Goal: Information Seeking & Learning: Compare options

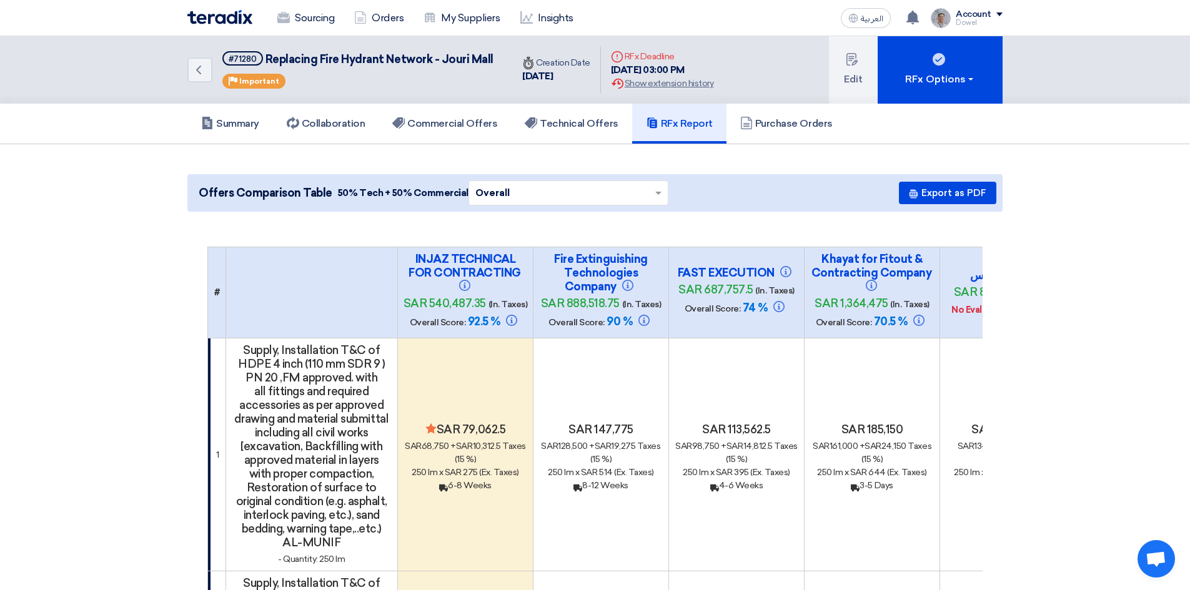
scroll to position [0, 56]
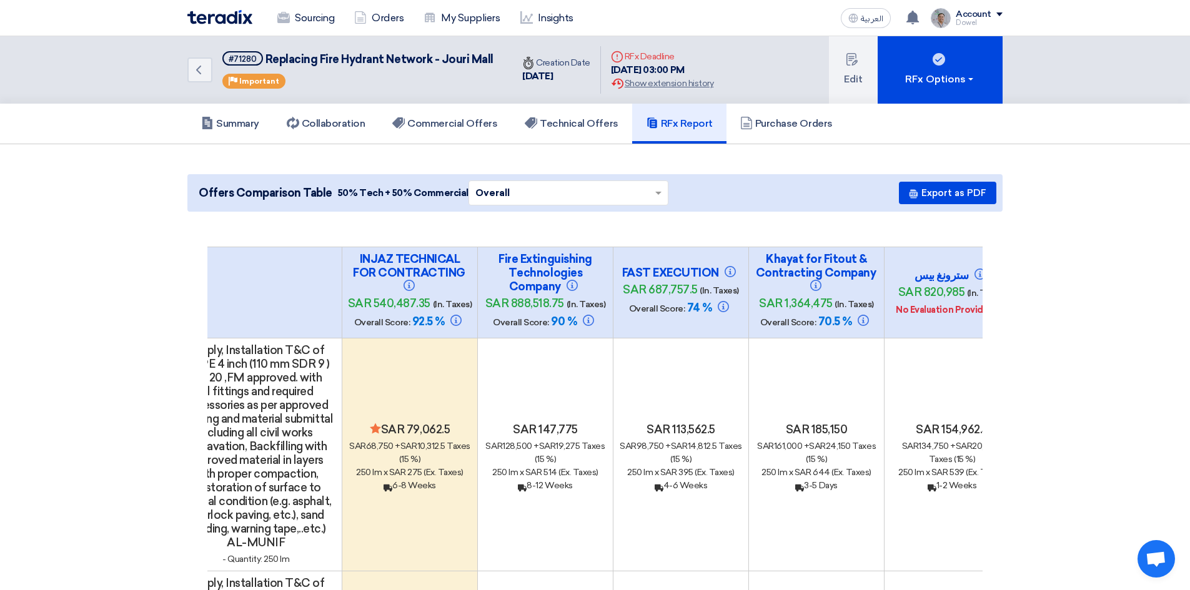
click at [305, 25] on link "Sourcing" at bounding box center [305, 17] width 77 height 27
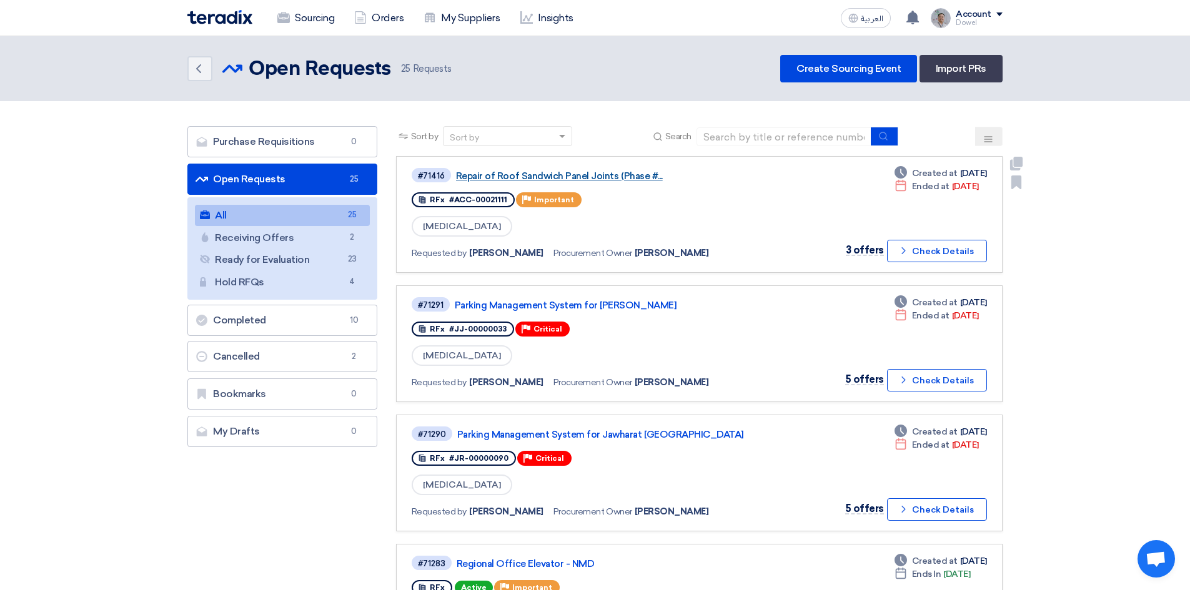
click at [586, 174] on link "Repair of Roof Sandwich Panel Joints (Phase #..." at bounding box center [612, 176] width 312 height 11
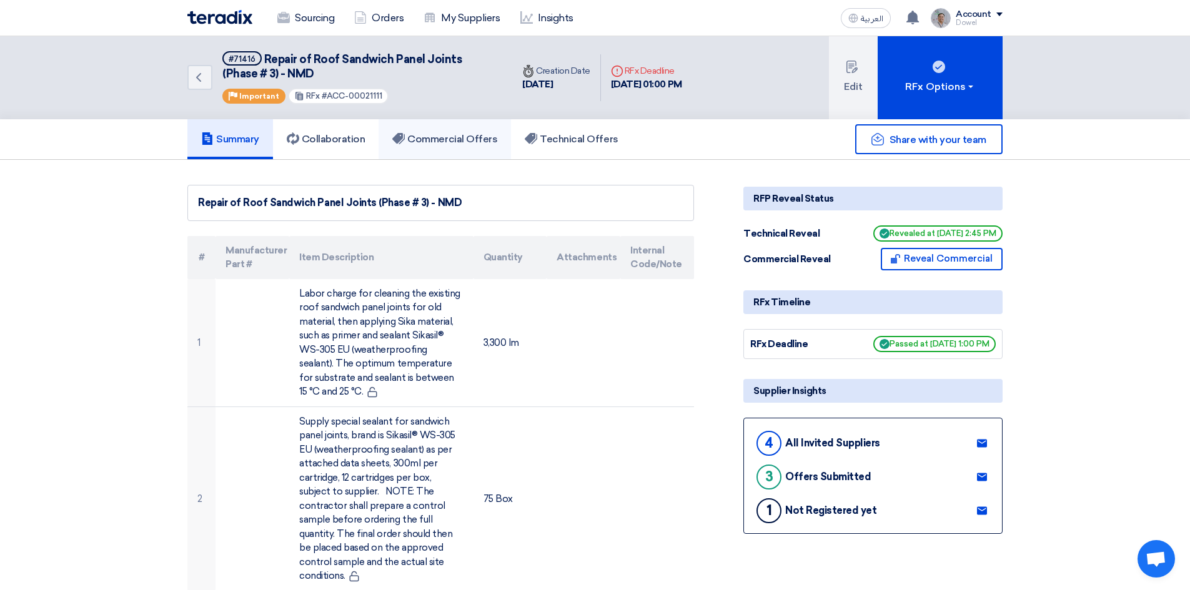
click at [446, 148] on link "Commercial Offers" at bounding box center [445, 139] width 132 height 40
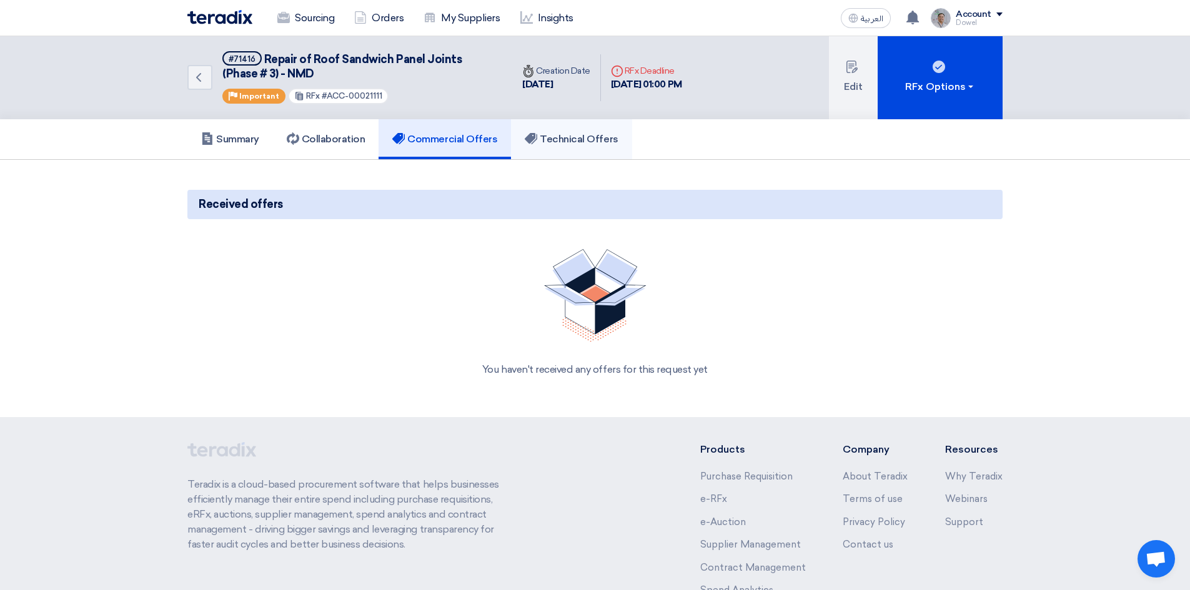
click at [562, 144] on h5 "Technical Offers" at bounding box center [571, 139] width 93 height 12
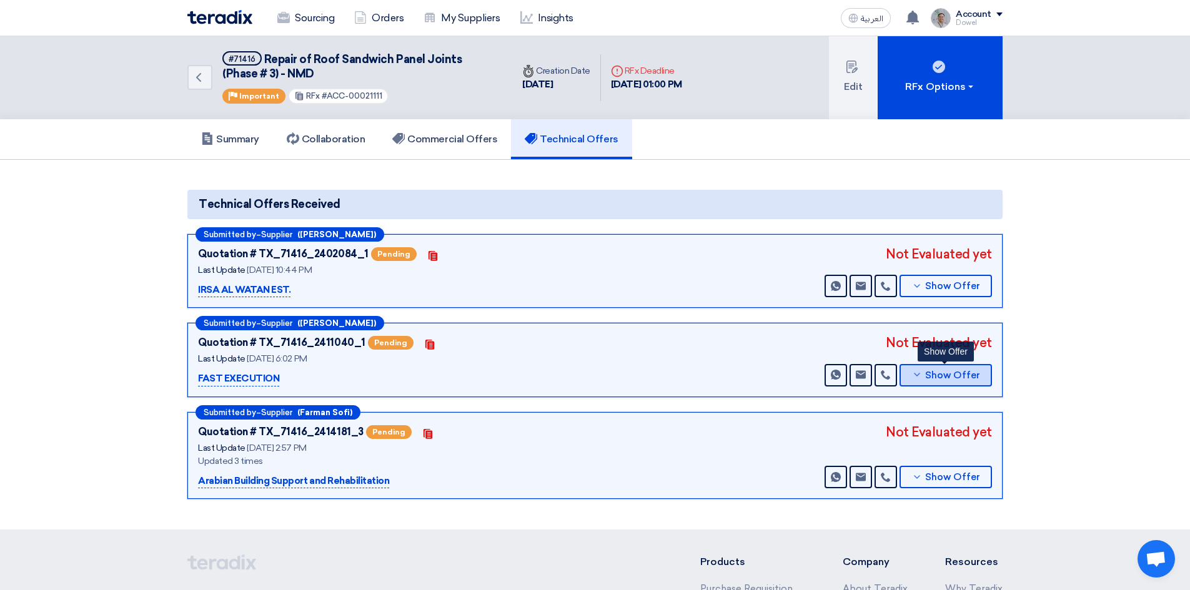
click at [950, 372] on span "Show Offer" at bounding box center [952, 375] width 55 height 9
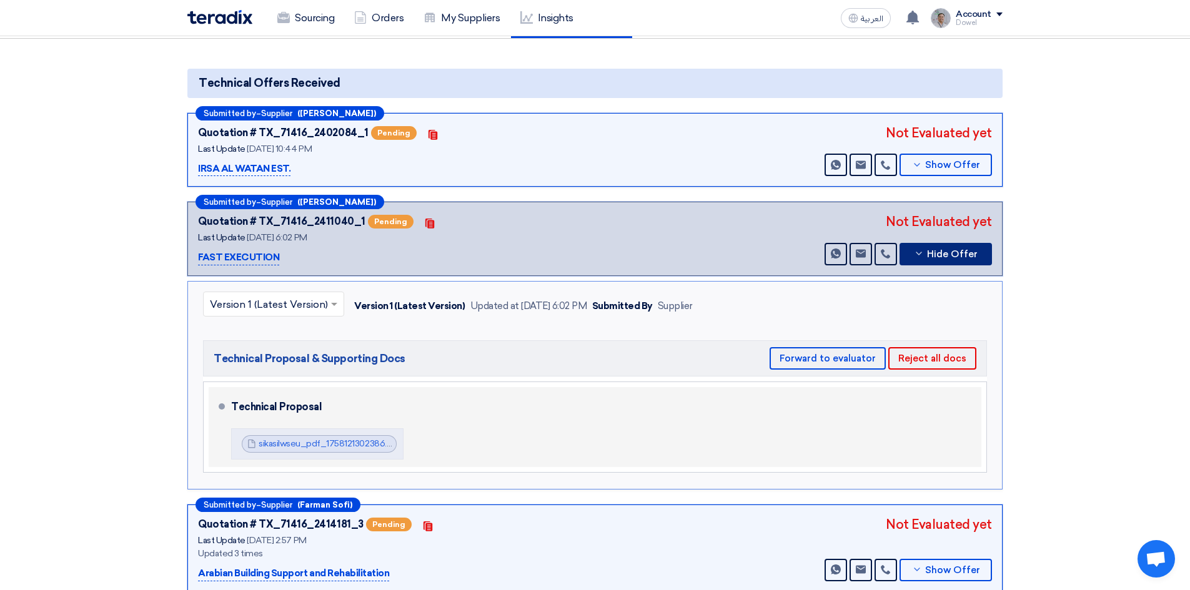
scroll to position [125, 0]
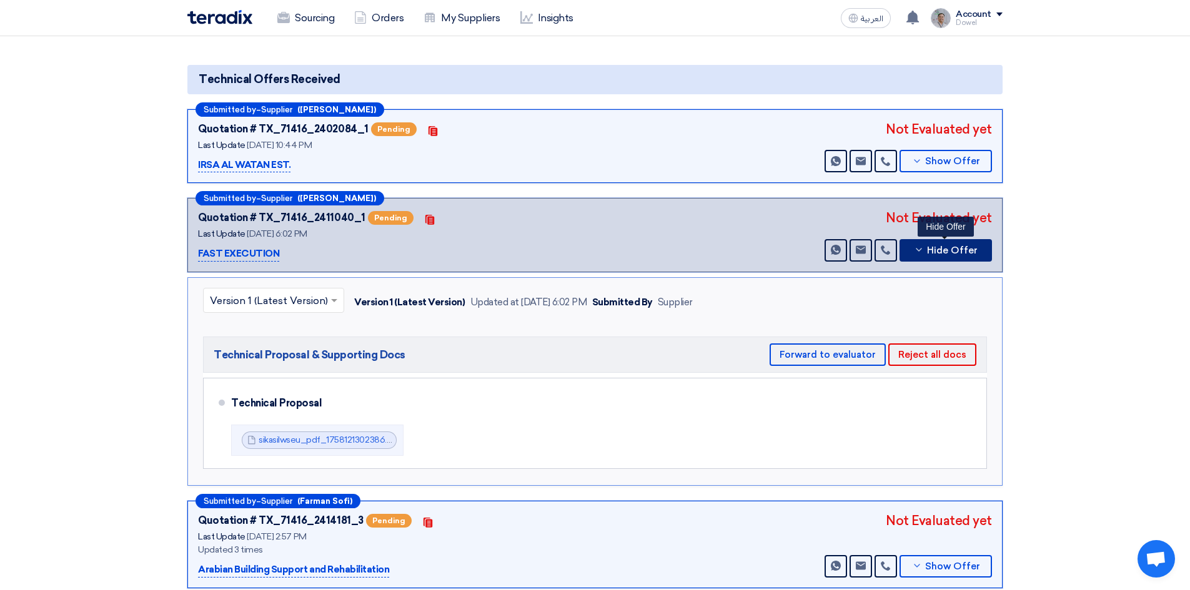
click at [959, 253] on span "Hide Offer" at bounding box center [952, 250] width 51 height 9
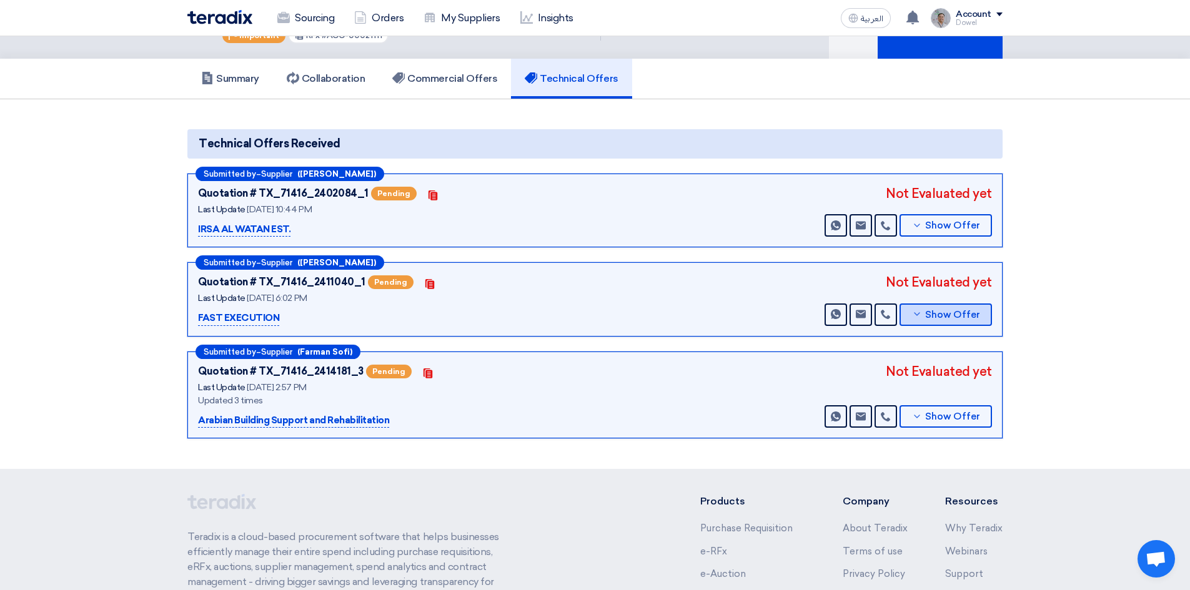
scroll to position [0, 0]
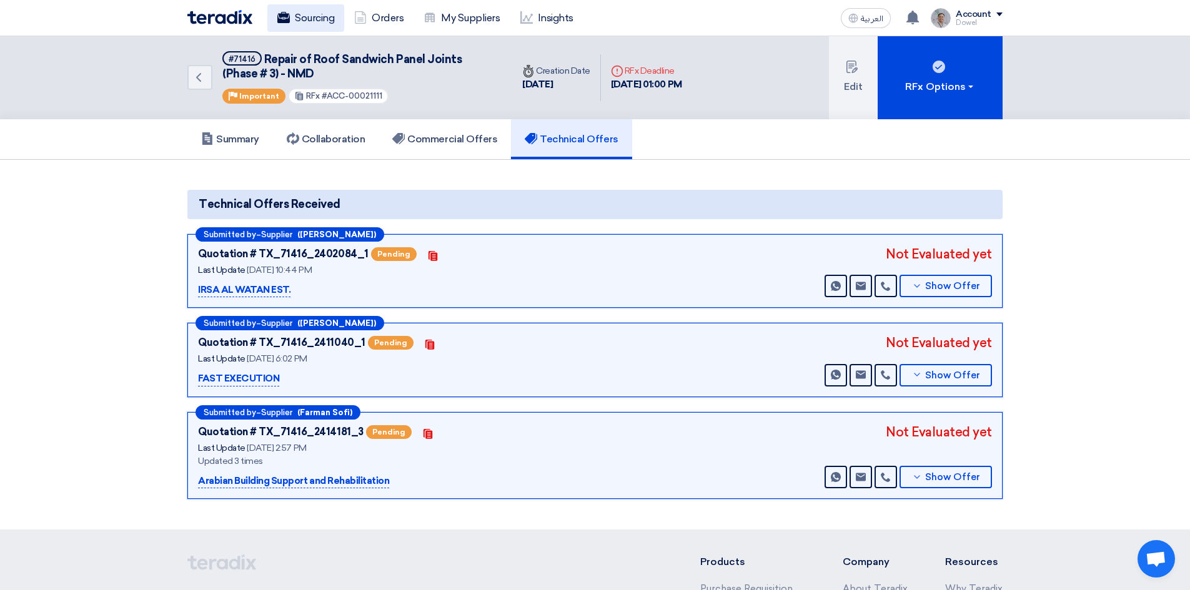
click at [296, 31] on link "Sourcing" at bounding box center [305, 17] width 77 height 27
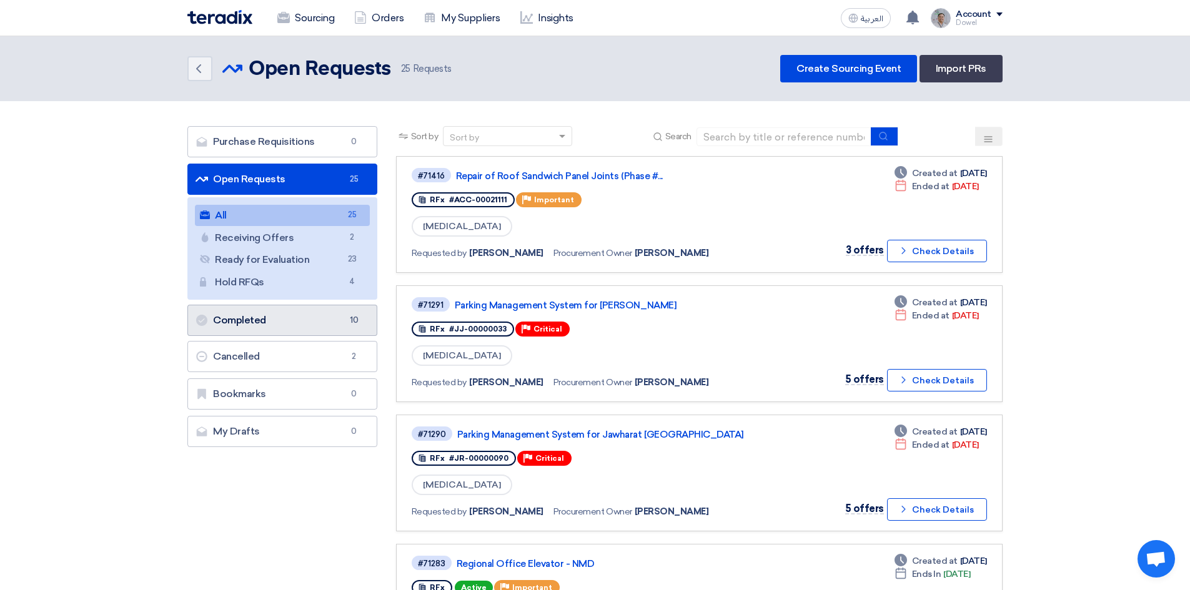
click at [275, 324] on link "Completed Completed 10" at bounding box center [282, 320] width 190 height 31
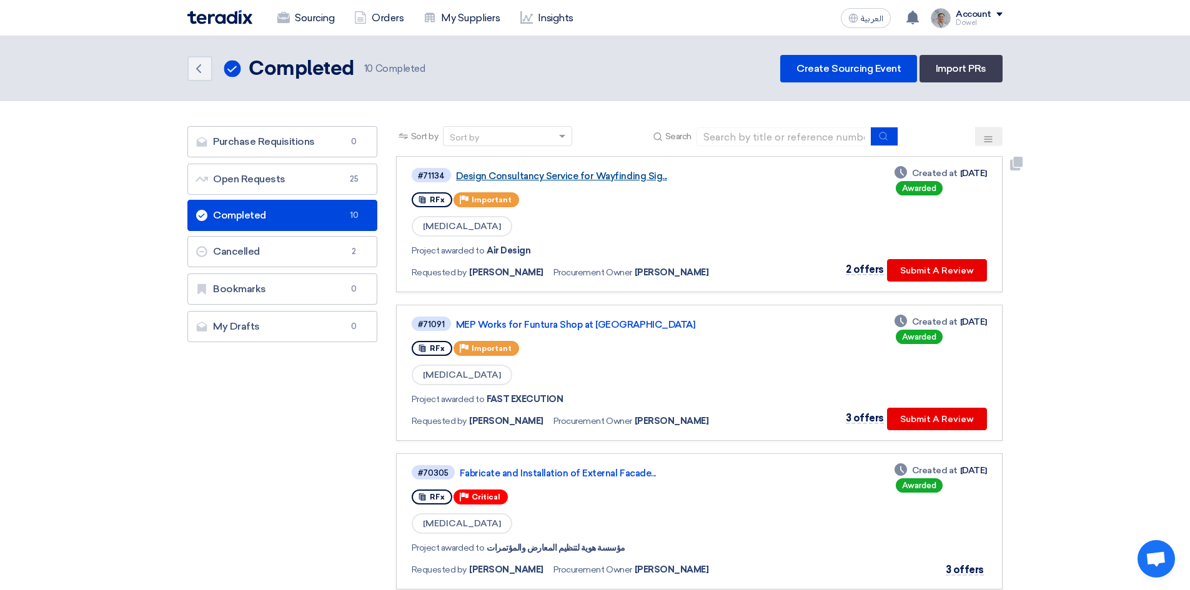
click at [564, 177] on link "Design Consultancy Service for Wayfinding Sig..." at bounding box center [612, 176] width 312 height 11
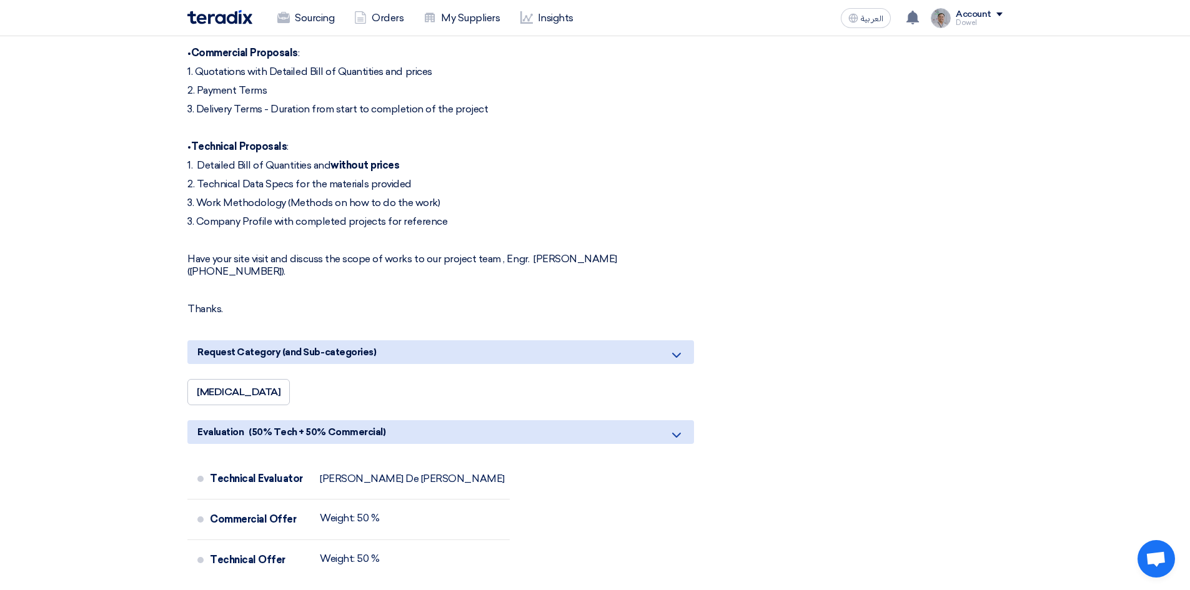
scroll to position [875, 0]
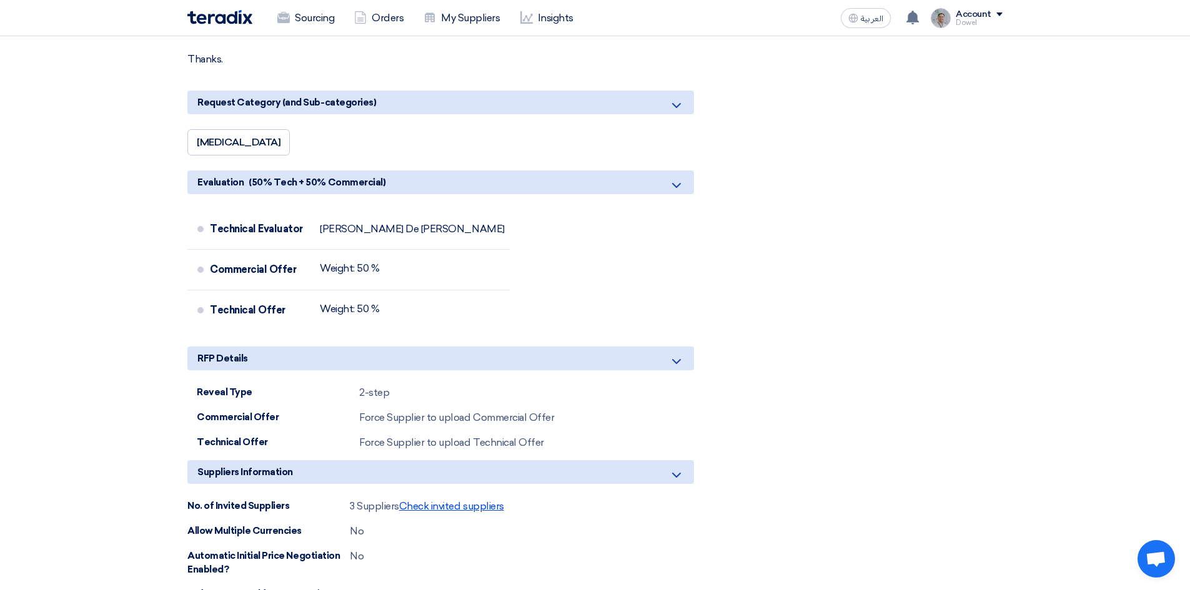
click at [468, 500] on span "Check invited suppliers" at bounding box center [451, 506] width 105 height 12
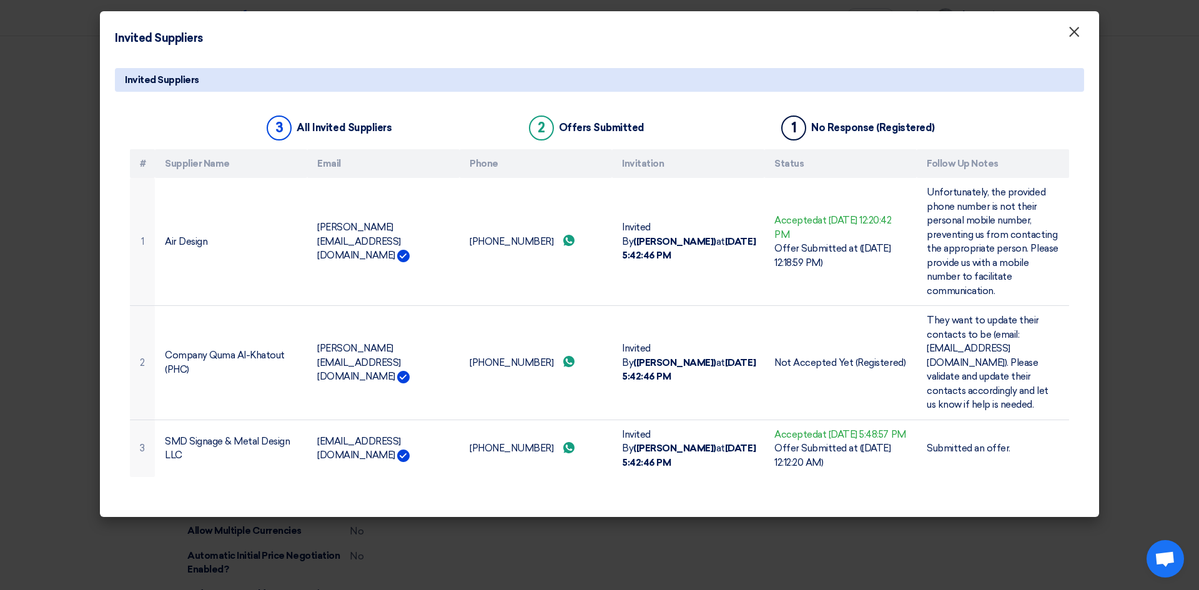
click at [1073, 37] on span "×" at bounding box center [1074, 34] width 12 height 25
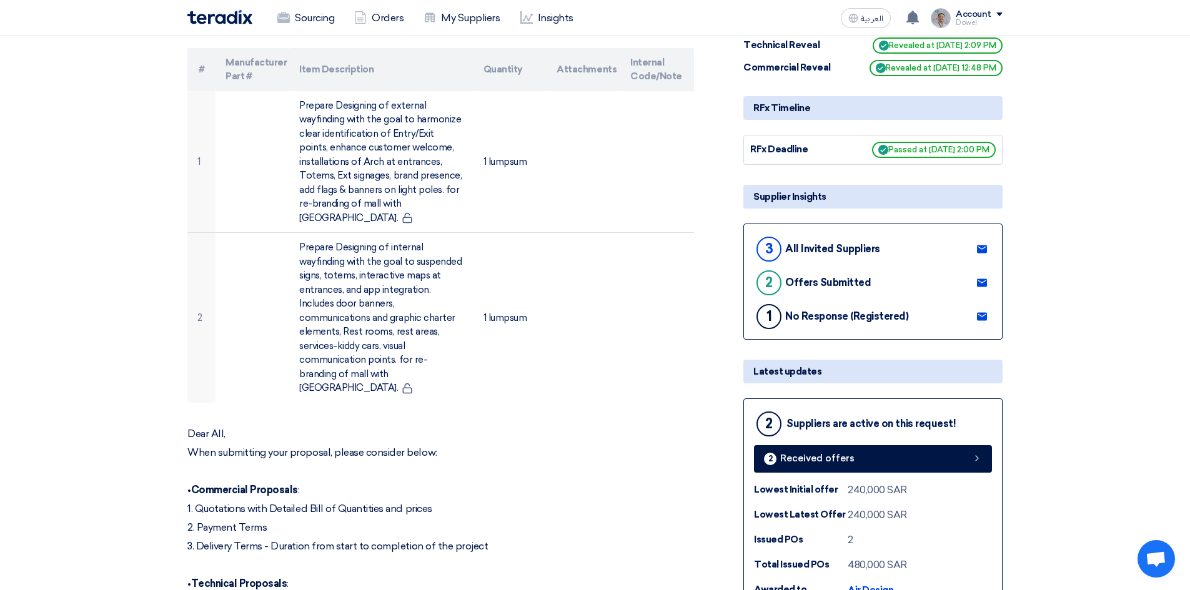
scroll to position [0, 0]
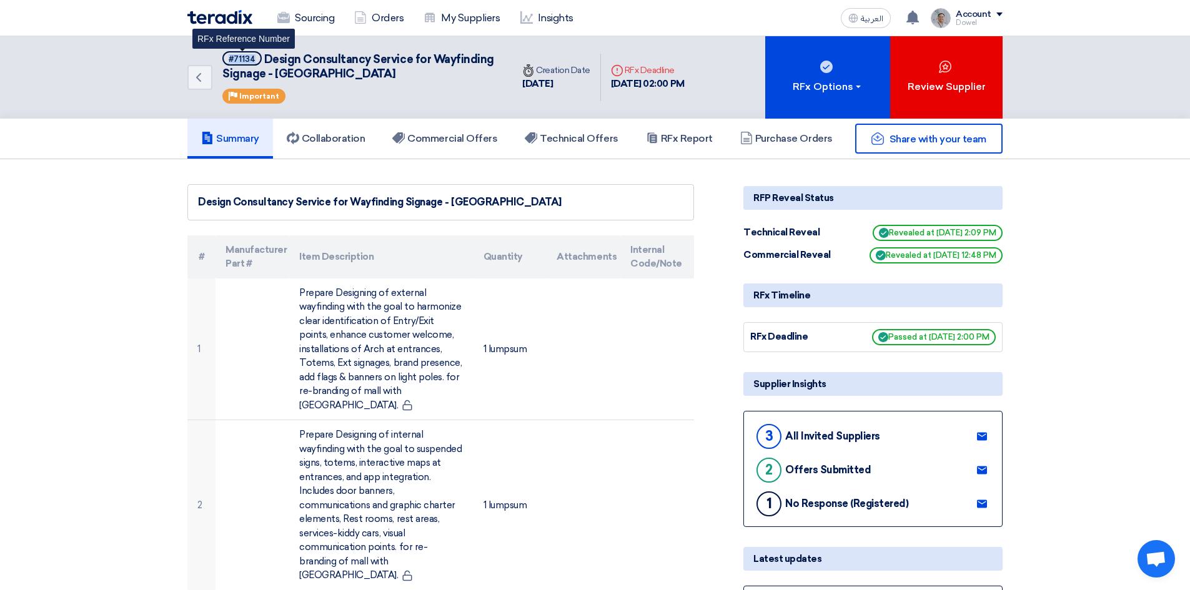
drag, startPoint x: 229, startPoint y: 57, endPoint x: 257, endPoint y: 62, distance: 28.7
click at [257, 62] on span "#71134" at bounding box center [241, 58] width 39 height 14
copy div "#71134"
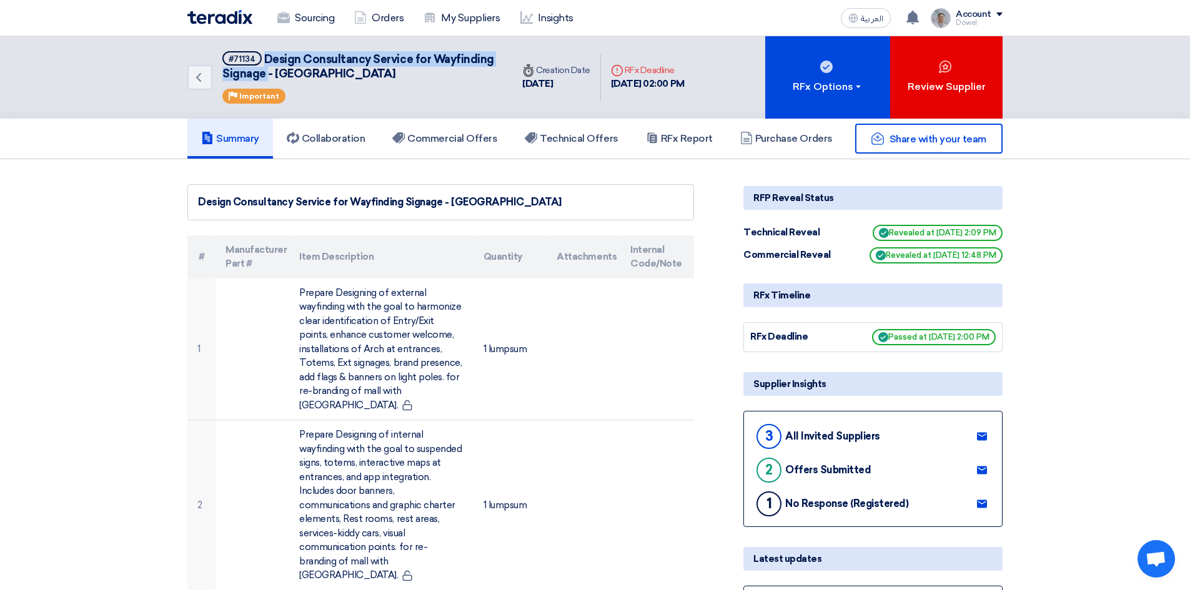
drag, startPoint x: 266, startPoint y: 57, endPoint x: 267, endPoint y: 74, distance: 17.5
click at [267, 74] on span "Design Consultancy Service for Wayfinding Signage - [GEOGRAPHIC_DATA]" at bounding box center [358, 66] width 272 height 28
copy span "Design Consultancy Service for Wayfinding Signage"
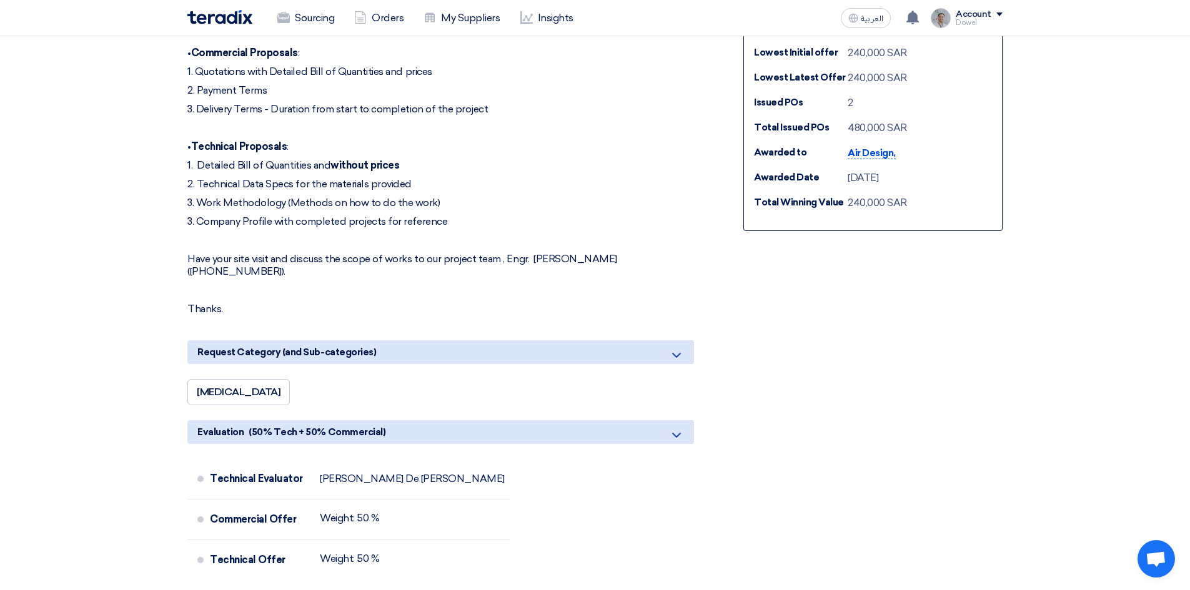
scroll to position [875, 0]
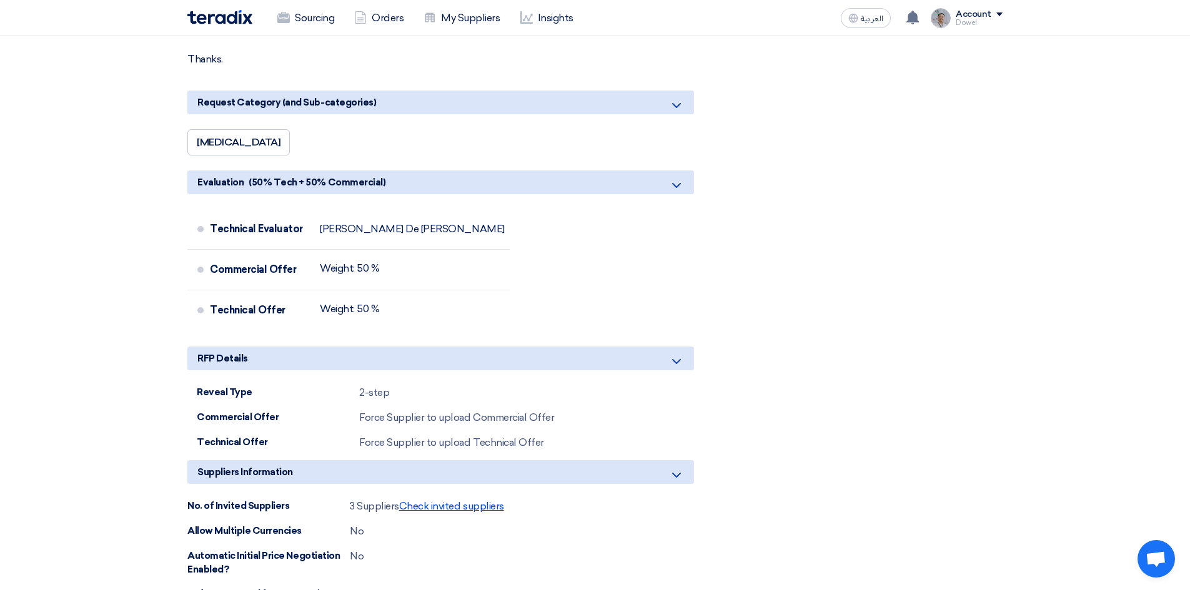
click at [453, 500] on span "Check invited suppliers" at bounding box center [451, 506] width 105 height 12
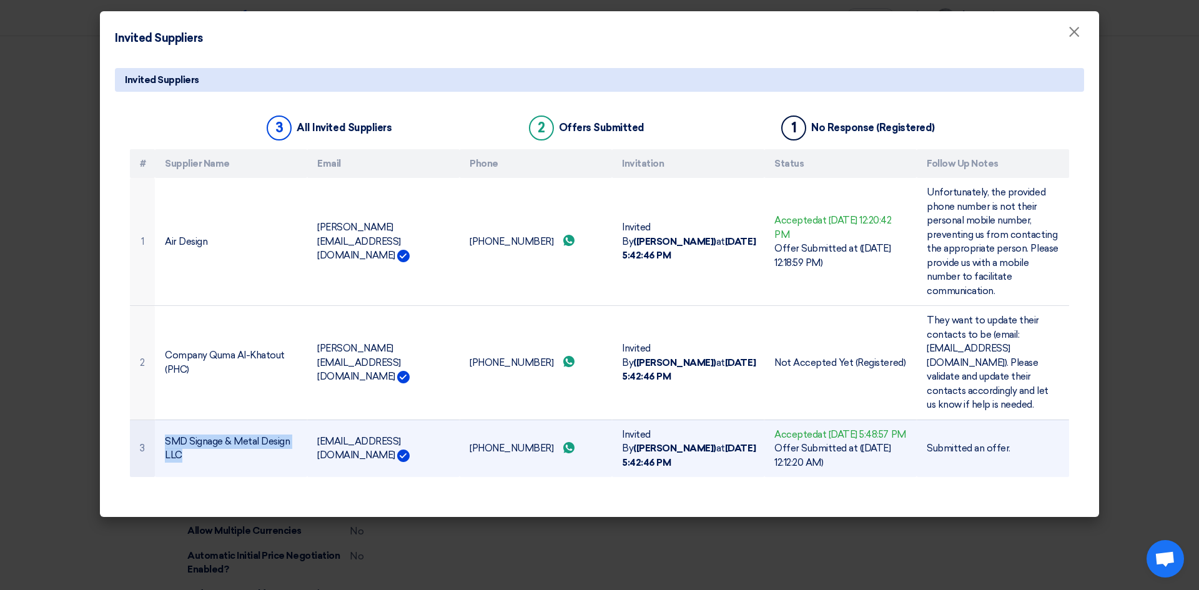
drag, startPoint x: 167, startPoint y: 435, endPoint x: 182, endPoint y: 454, distance: 24.4
click at [182, 454] on td "SMD Signage & Metal Design LLC" at bounding box center [231, 448] width 152 height 57
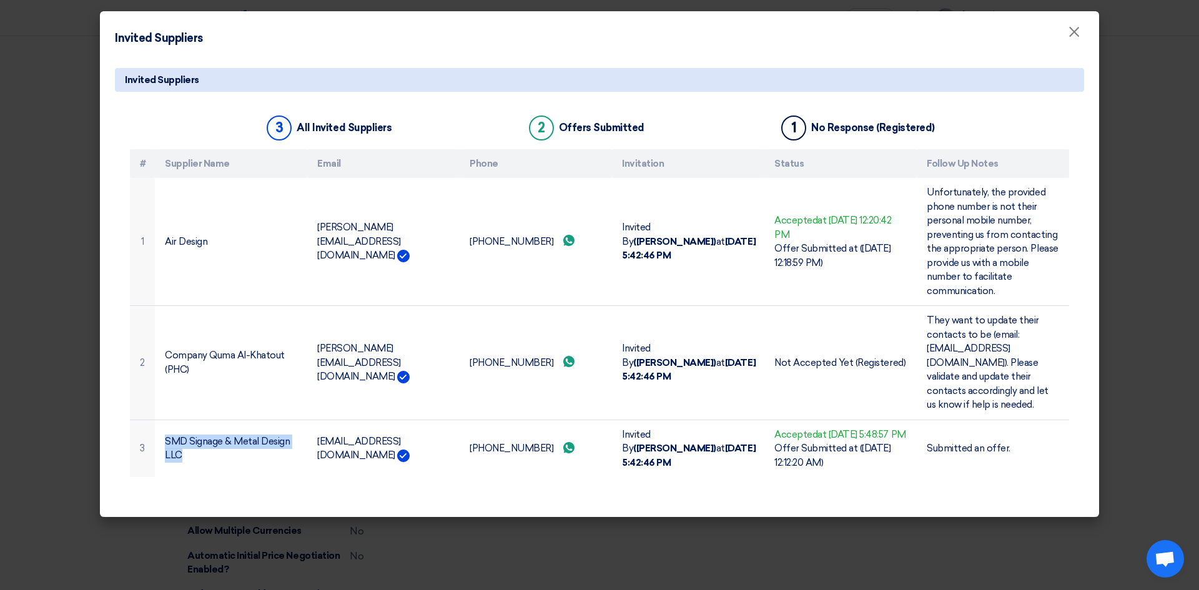
copy td "SMD Signage & Metal Design LLC"
drag, startPoint x: 1146, startPoint y: 306, endPoint x: 1121, endPoint y: 317, distance: 28.0
click at [1146, 307] on modal-container "Invited Suppliers × Invited Suppliers 3 All Invited Suppliers 2 Offers Submitte…" at bounding box center [599, 295] width 1199 height 590
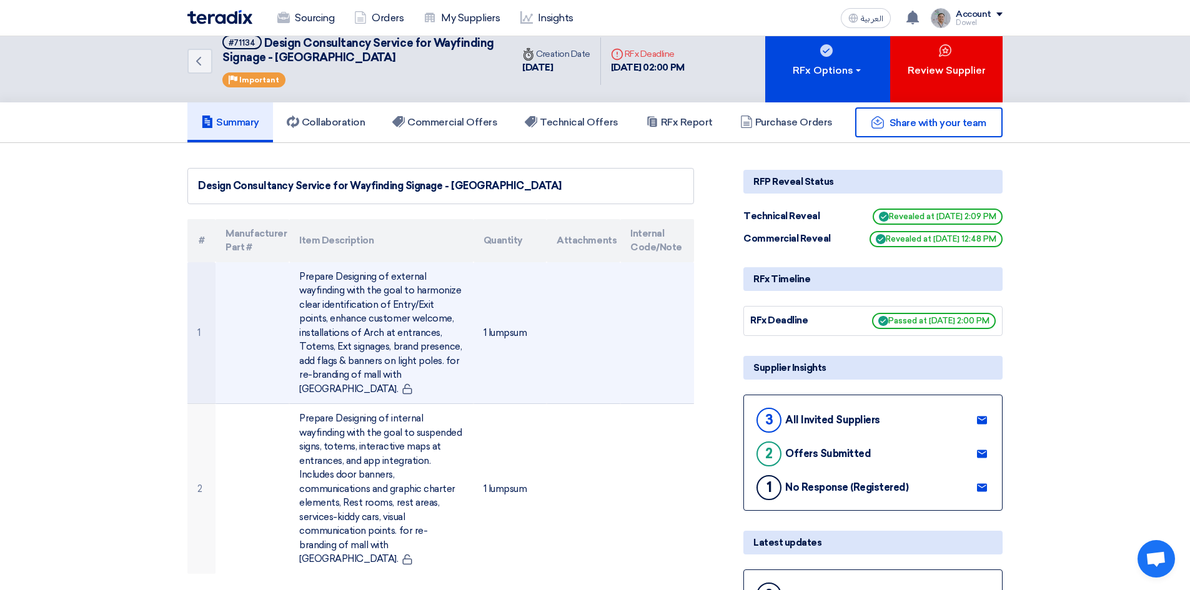
scroll to position [0, 0]
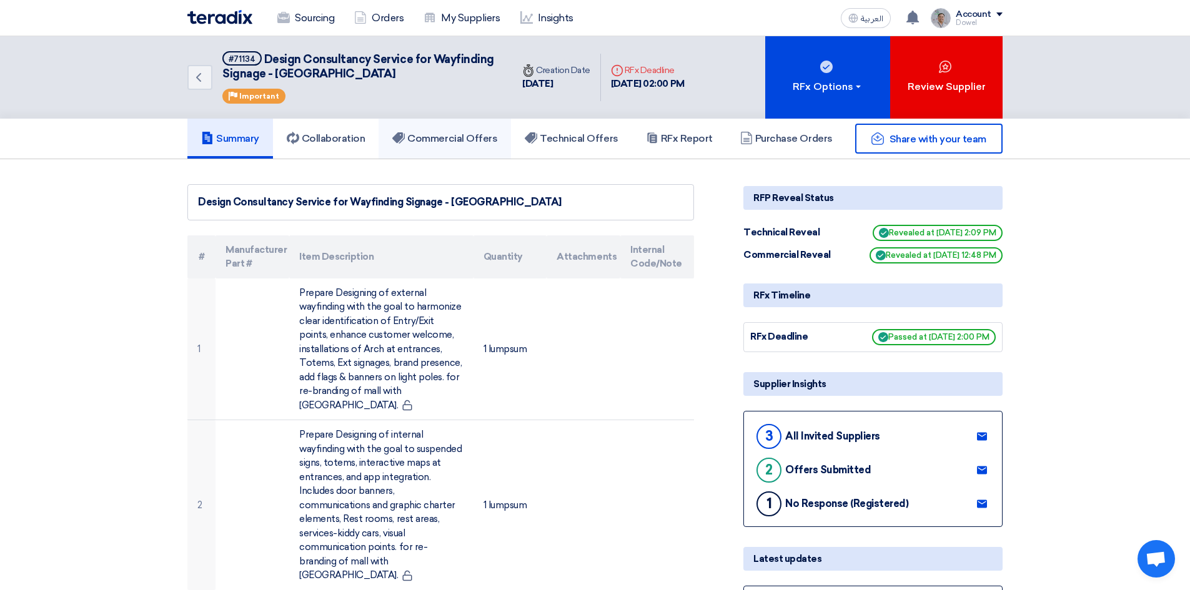
click at [450, 139] on h5 "Commercial Offers" at bounding box center [444, 138] width 105 height 12
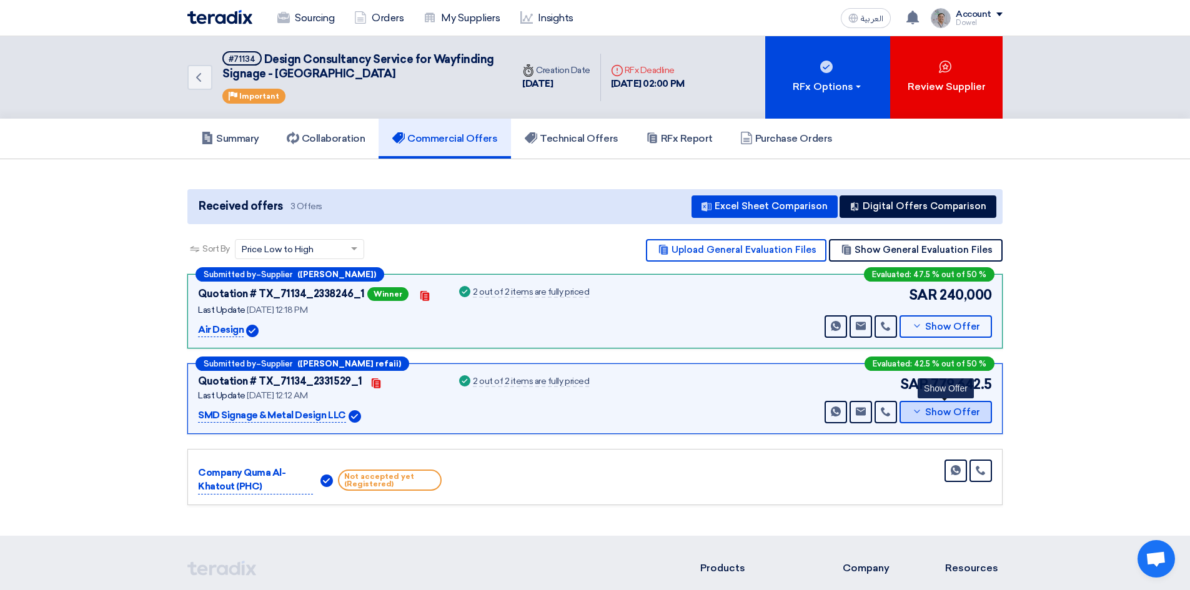
click at [928, 417] on span "Show Offer" at bounding box center [952, 412] width 55 height 9
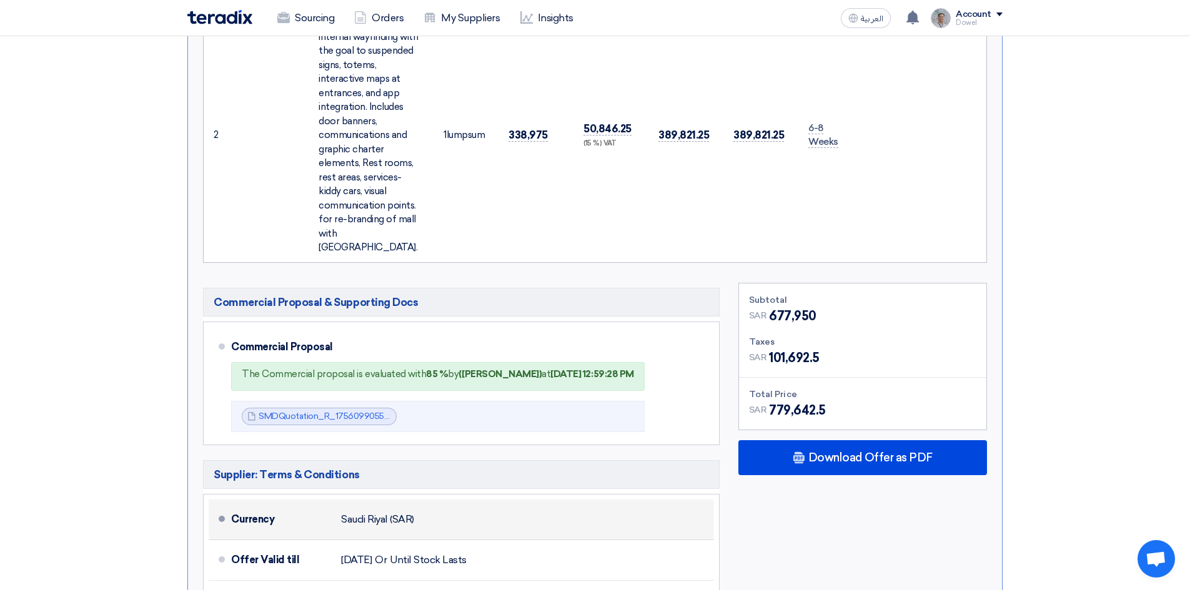
scroll to position [875, 0]
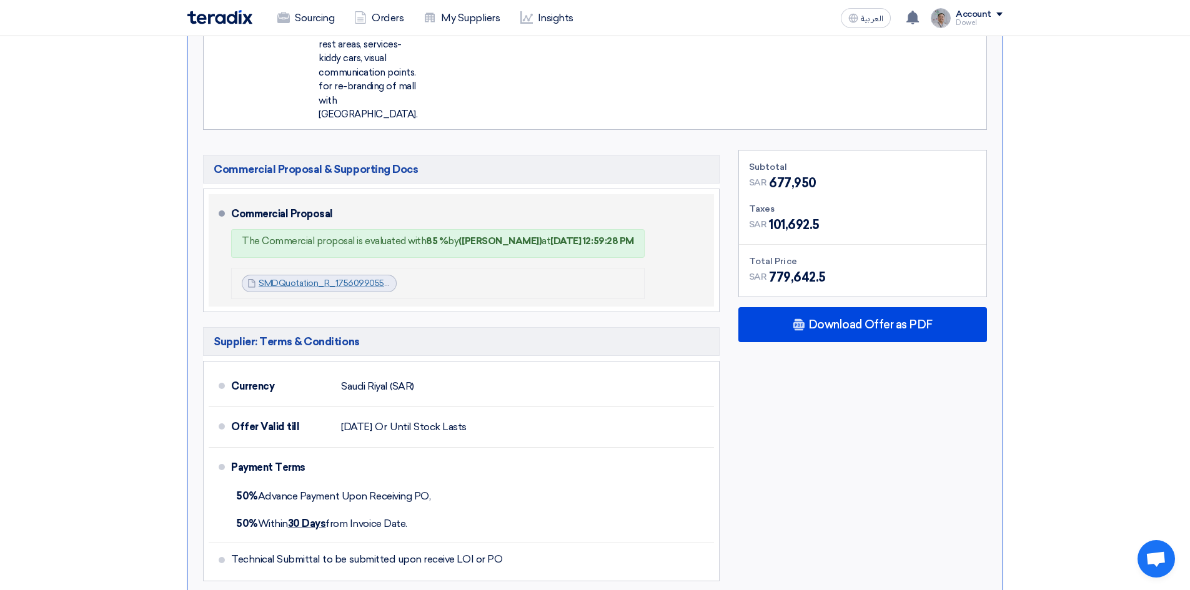
click at [317, 278] on link "SMDQuotation_R_1756099055447.pdf" at bounding box center [338, 283] width 159 height 11
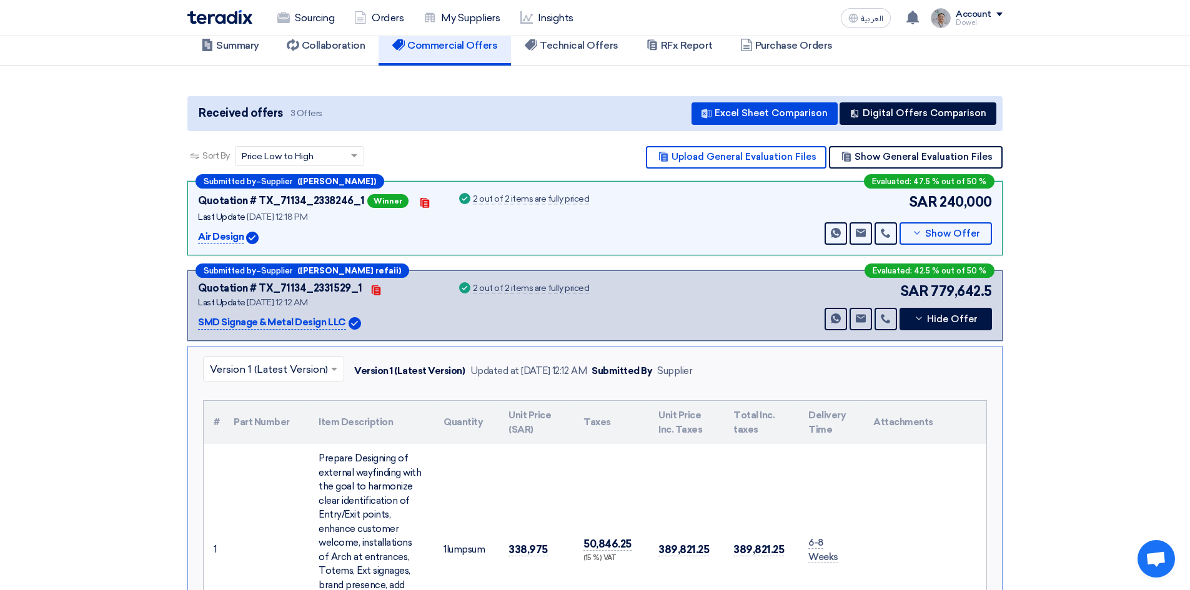
scroll to position [0, 0]
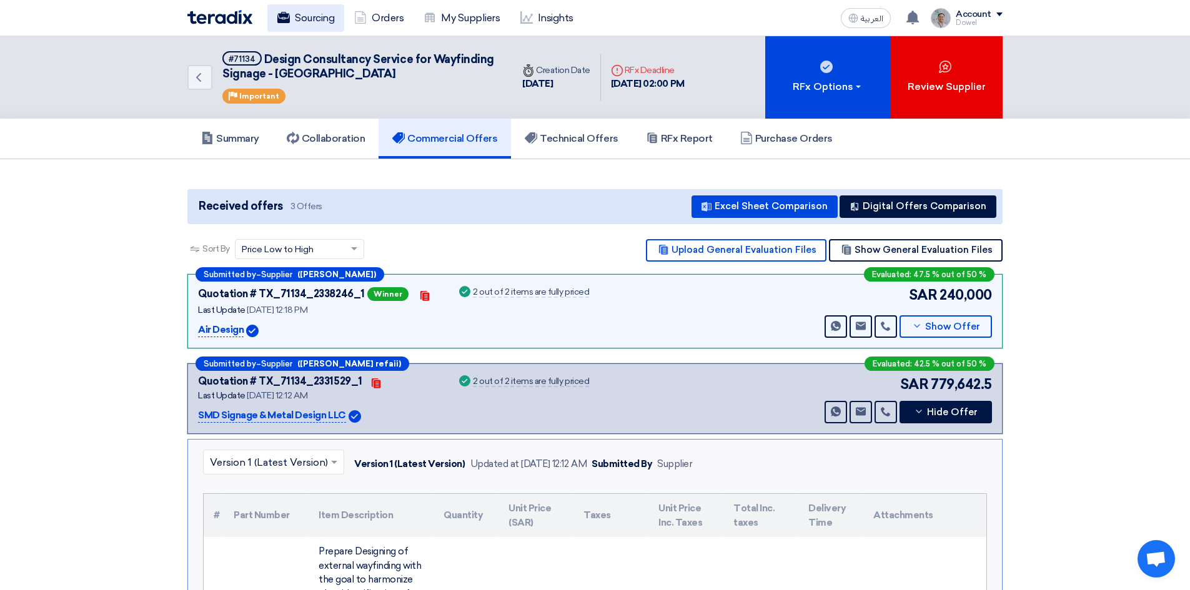
click at [304, 18] on link "Sourcing" at bounding box center [305, 17] width 77 height 27
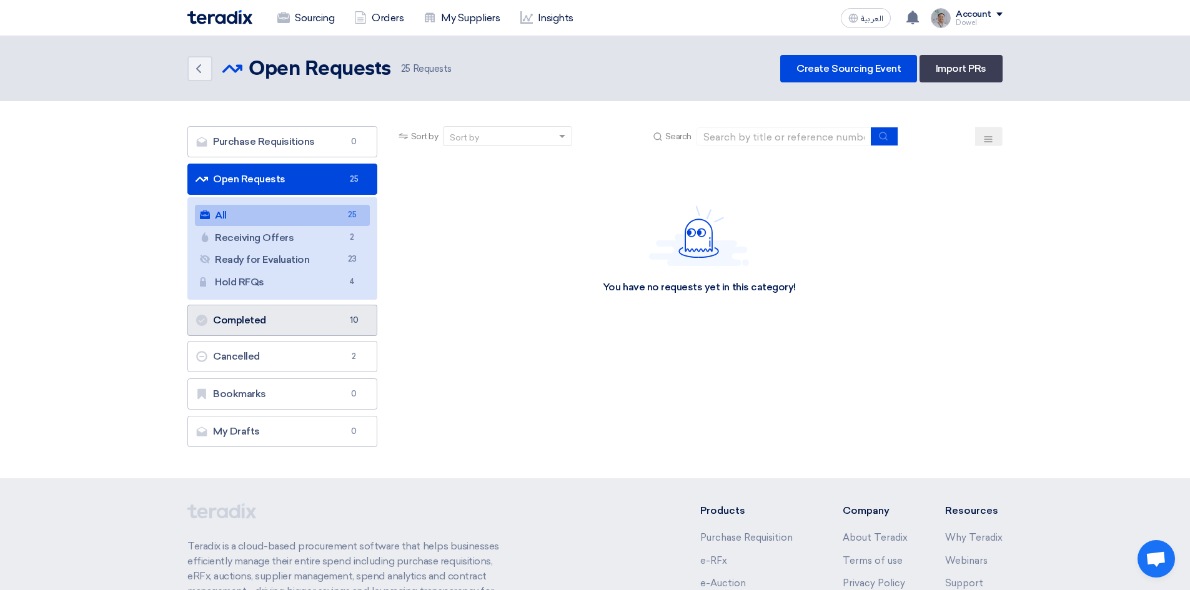
click at [269, 320] on link "Completed Completed 10" at bounding box center [282, 320] width 190 height 31
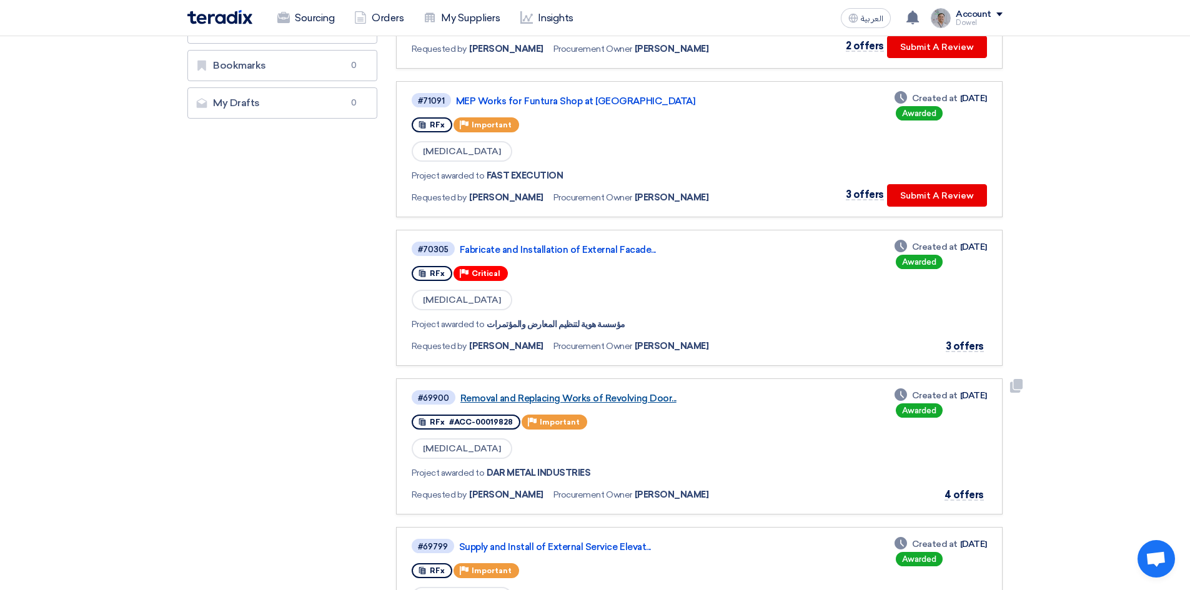
scroll to position [187, 0]
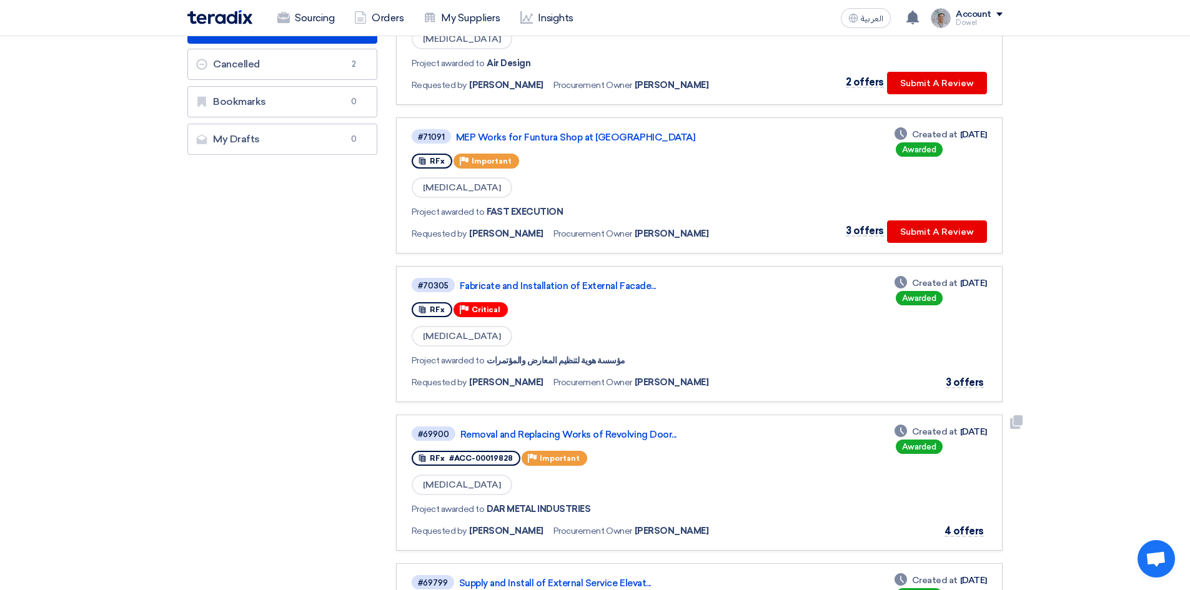
click at [596, 441] on div "#69900 Removal and Replacing Works of Revolving Door..." at bounding box center [594, 433] width 364 height 17
click at [614, 437] on link "Removal and Replacing Works of Revolving Door..." at bounding box center [616, 434] width 312 height 11
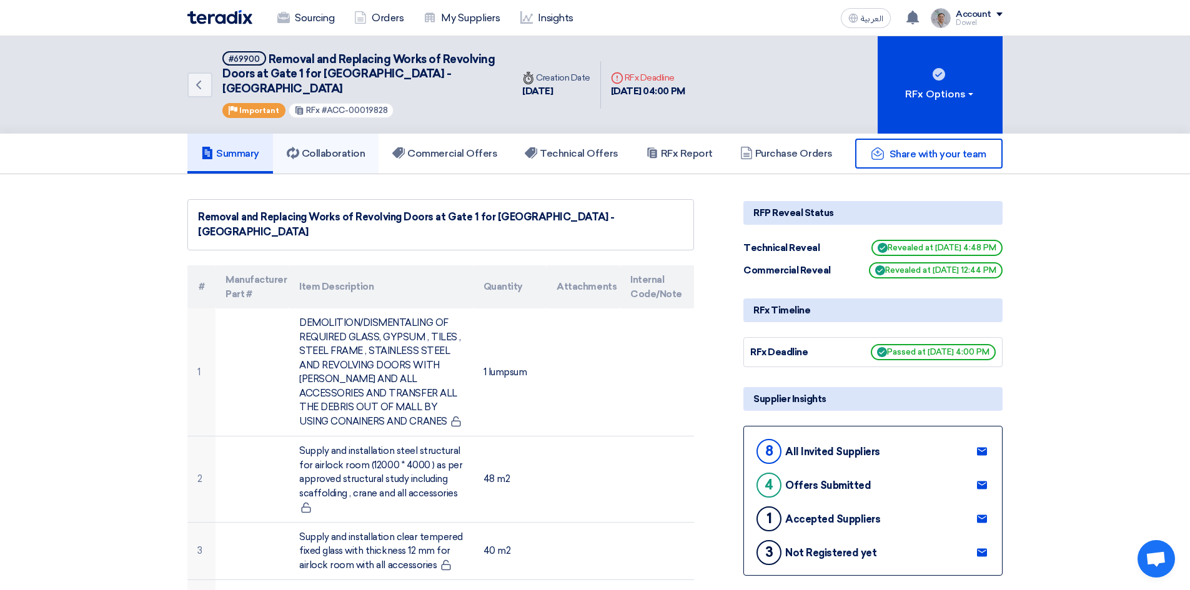
click at [317, 147] on h5 "Collaboration" at bounding box center [326, 153] width 79 height 12
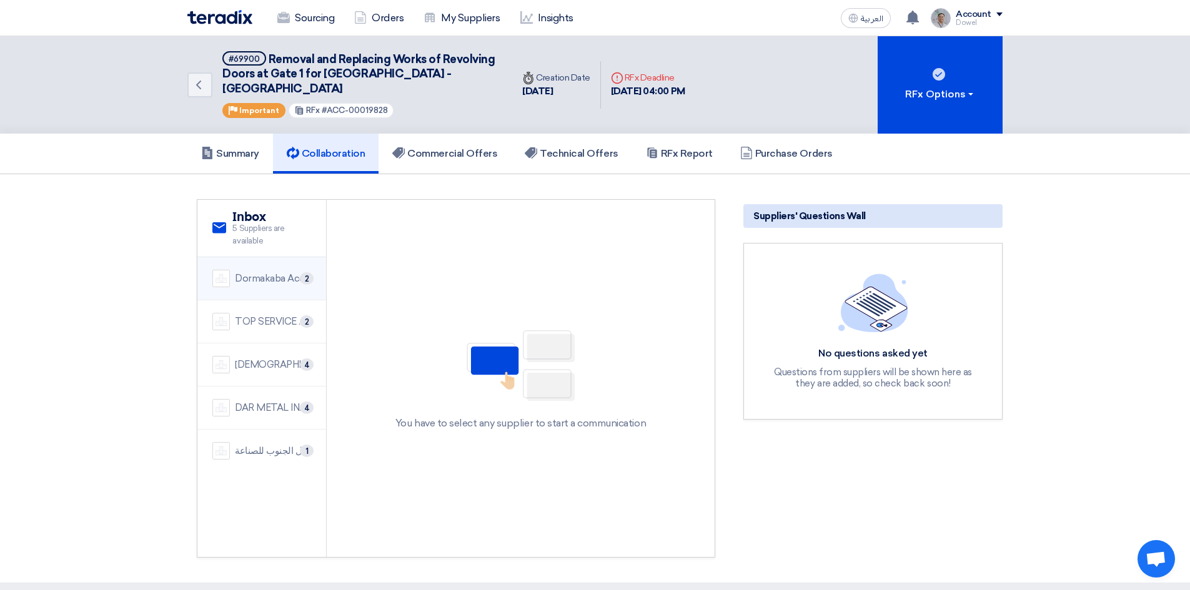
click at [261, 272] on div "Dormakaba Access Solution 2" at bounding box center [261, 278] width 99 height 17
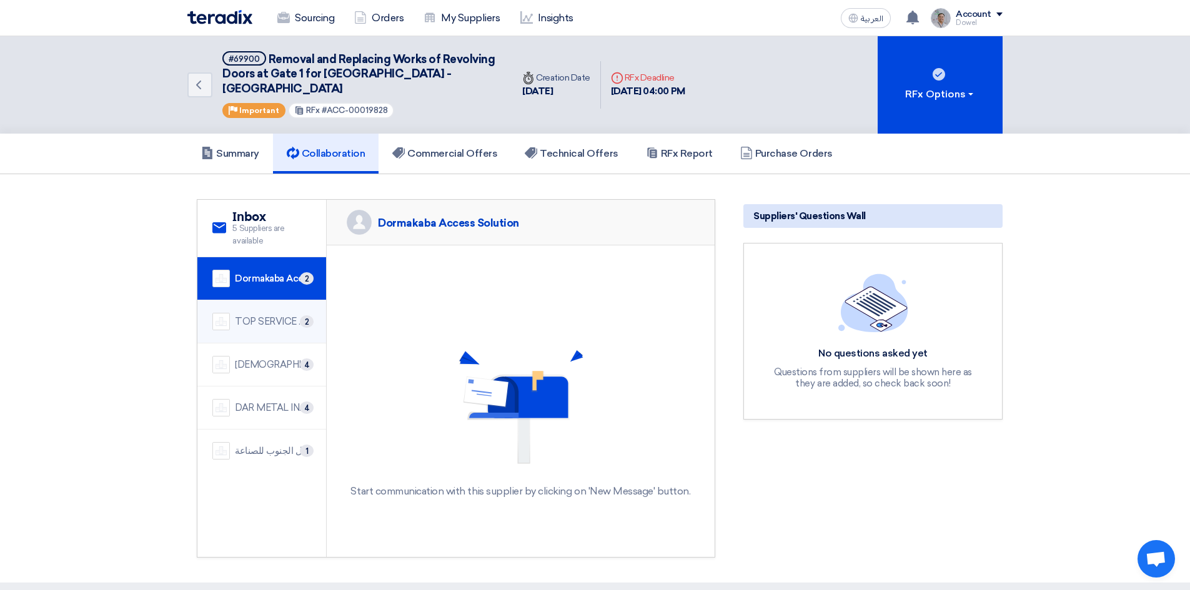
click at [266, 315] on div "TOP SERVICE COMPANY" at bounding box center [273, 322] width 76 height 14
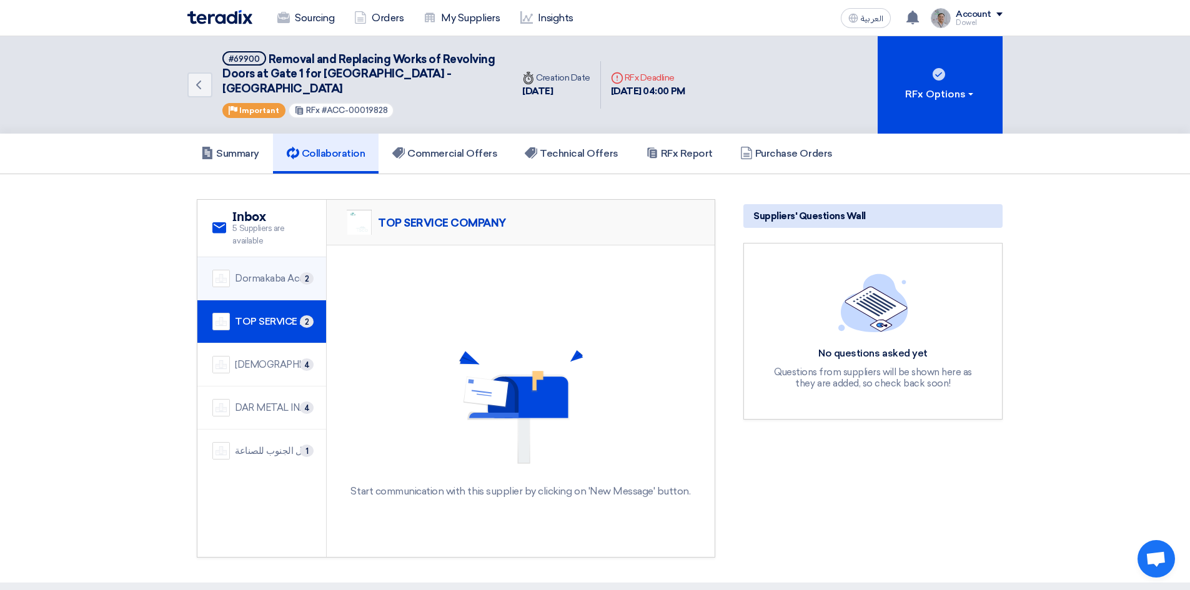
click at [266, 274] on li "Dormakaba Access Solution 2" at bounding box center [261, 278] width 129 height 43
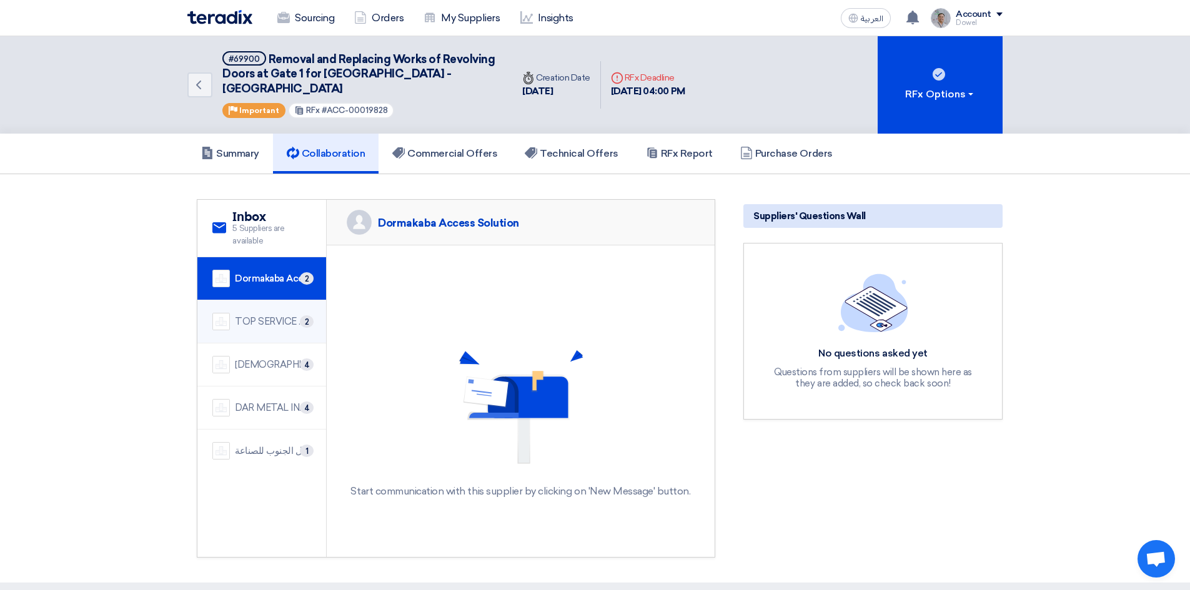
click at [275, 315] on div "TOP SERVICE COMPANY" at bounding box center [273, 322] width 76 height 14
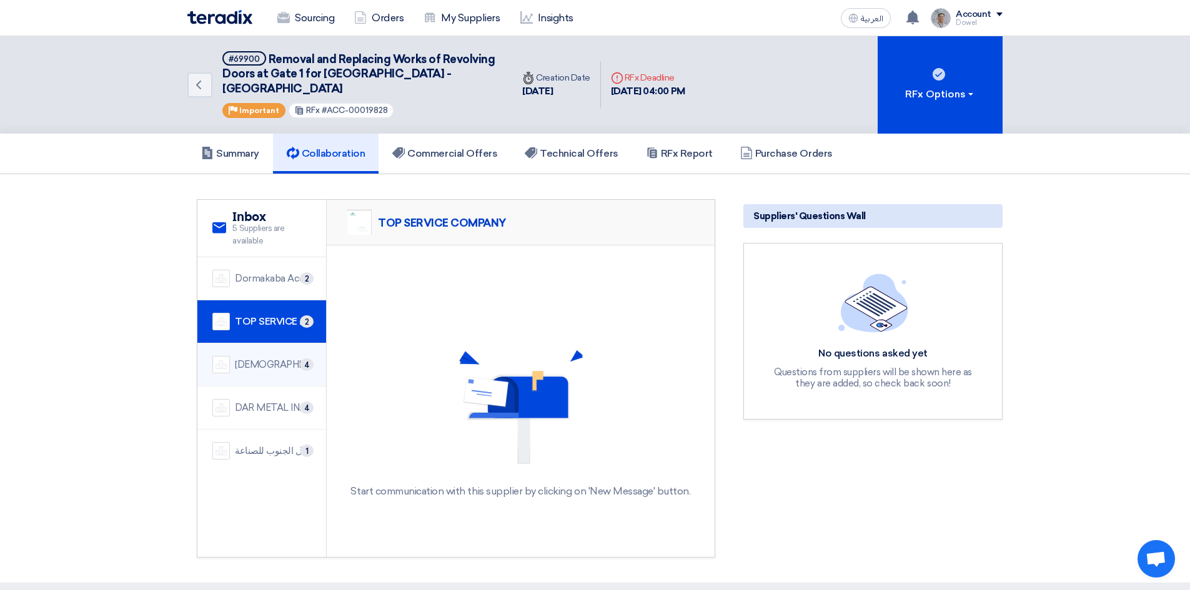
click at [267, 358] on div "[DEMOGRAPHIC_DATA] BUILDERS EST." at bounding box center [273, 365] width 76 height 14
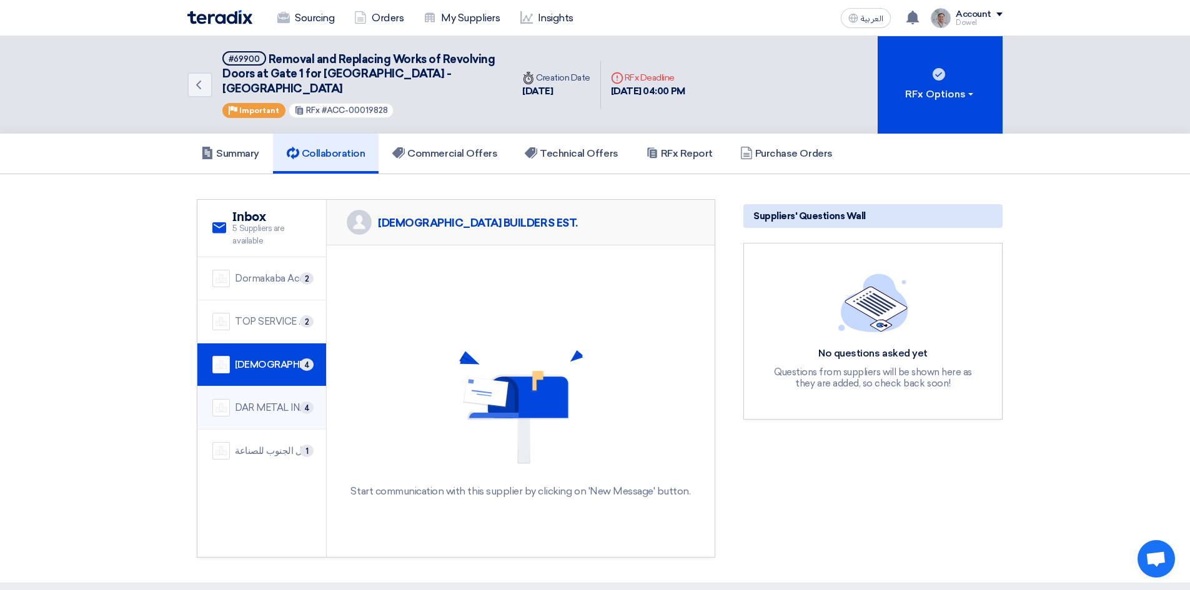
click at [269, 401] on div "DAR METAL INDUSTRIES" at bounding box center [273, 408] width 76 height 14
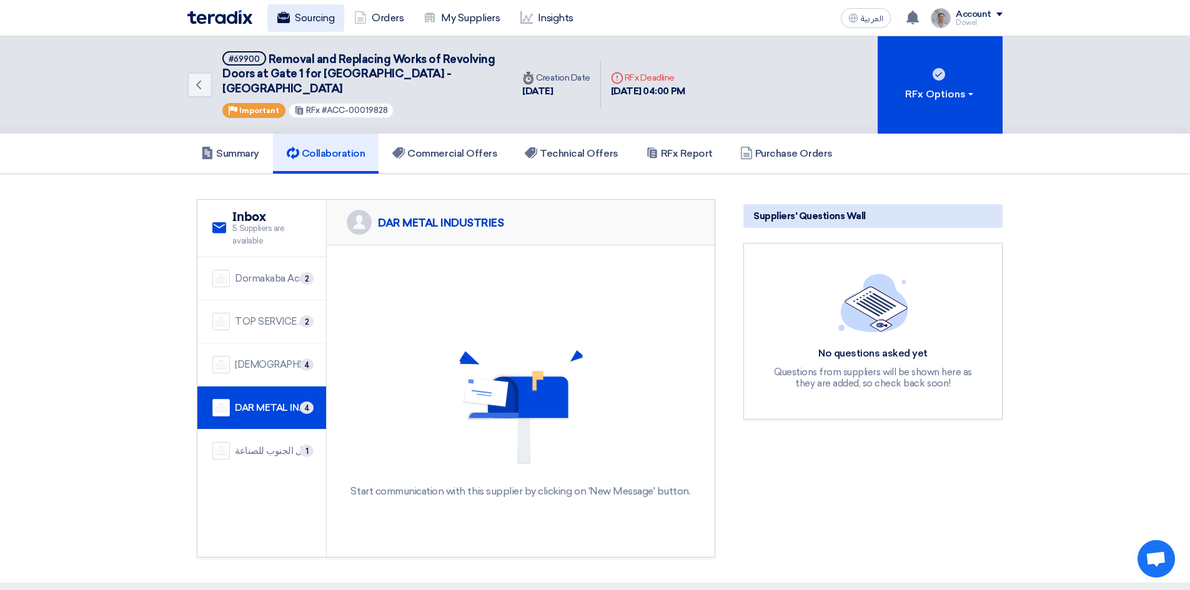
click at [317, 23] on link "Sourcing" at bounding box center [305, 17] width 77 height 27
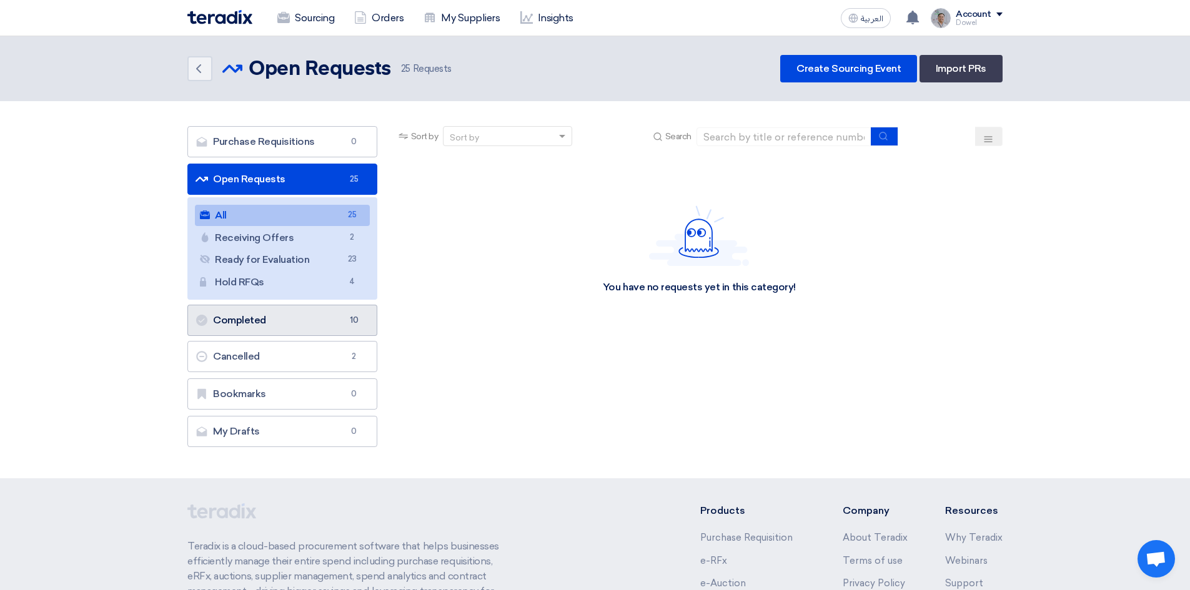
click at [269, 323] on link "Completed Completed 10" at bounding box center [282, 320] width 190 height 31
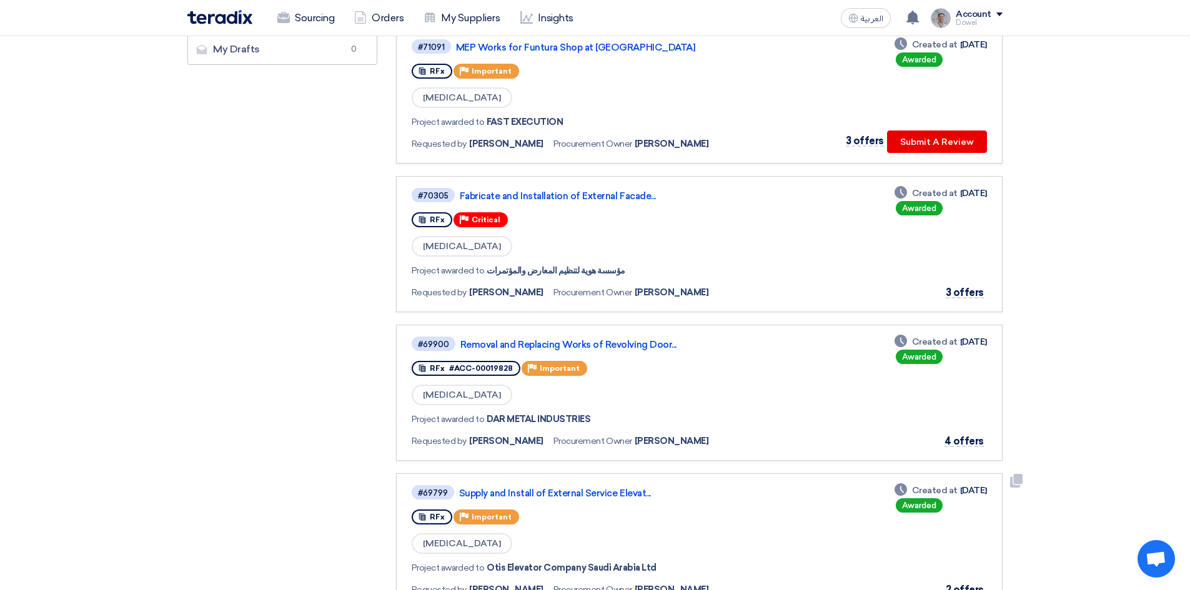
scroll to position [250, 0]
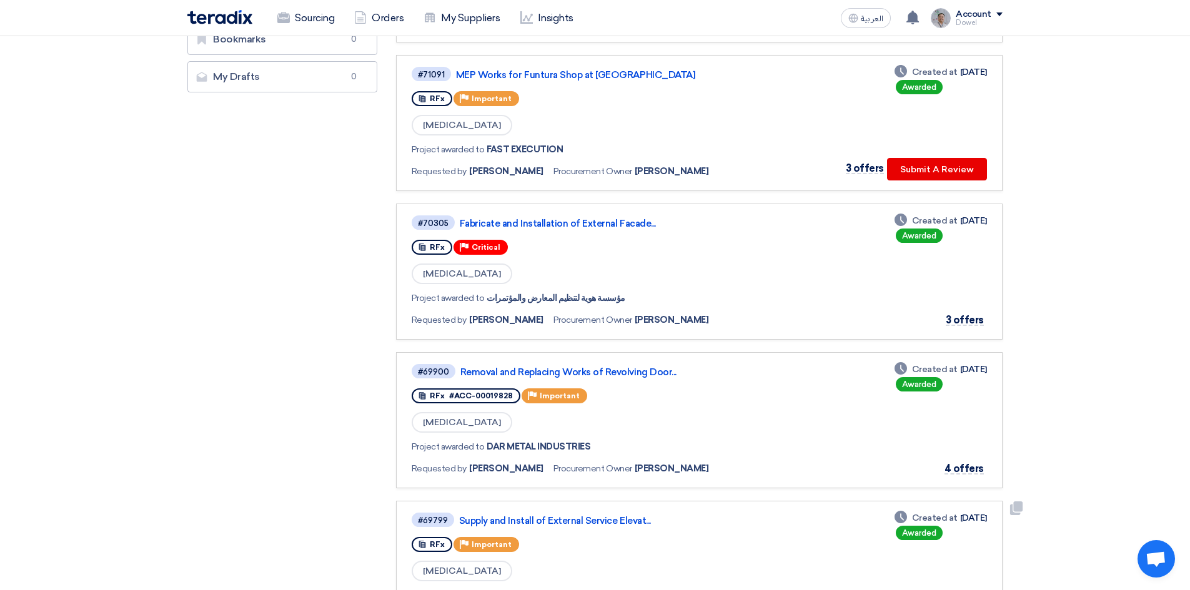
click at [562, 520] on link "Supply and Install of External Service Elevat..." at bounding box center [615, 520] width 312 height 11
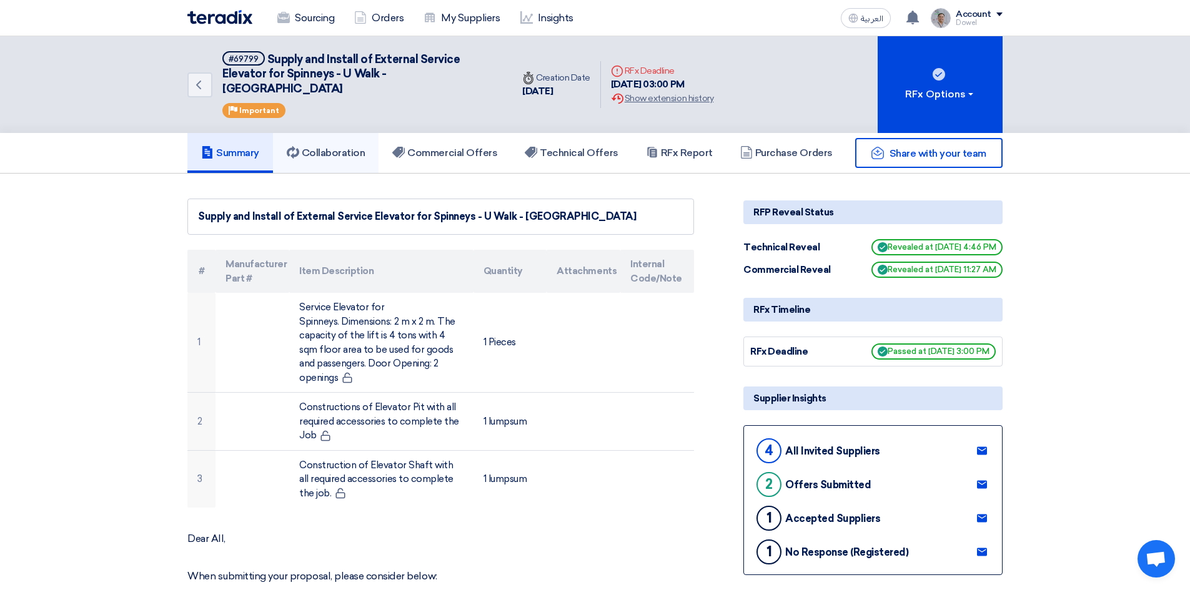
click at [342, 147] on h5 "Collaboration" at bounding box center [326, 153] width 79 height 12
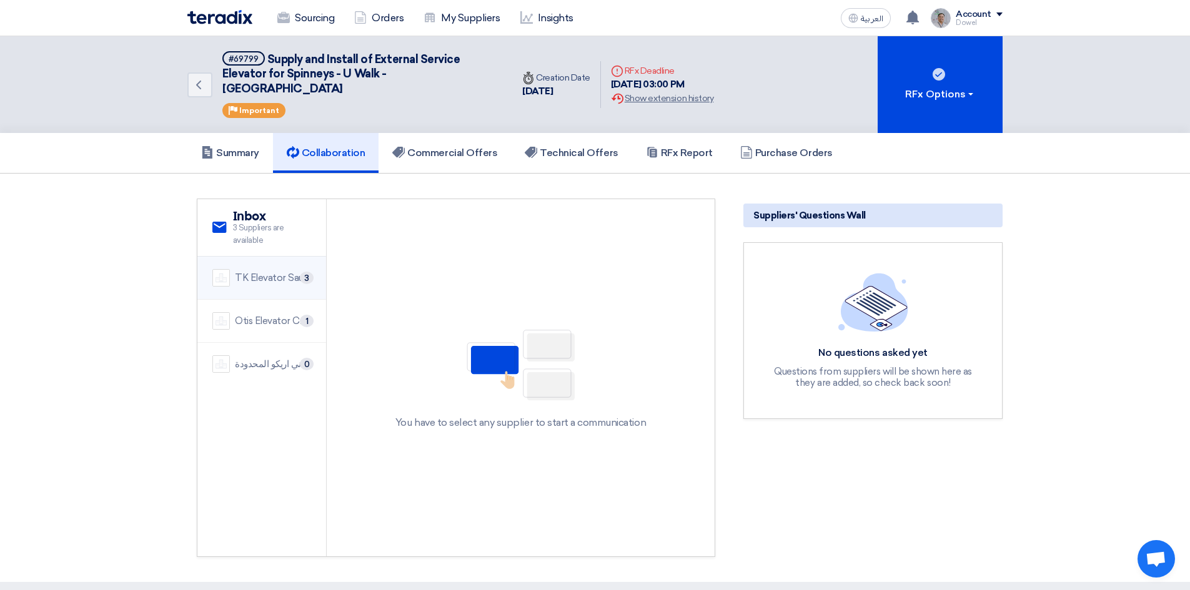
click at [266, 271] on div "TK Elevator Saudi Arabia Ltd" at bounding box center [273, 278] width 76 height 14
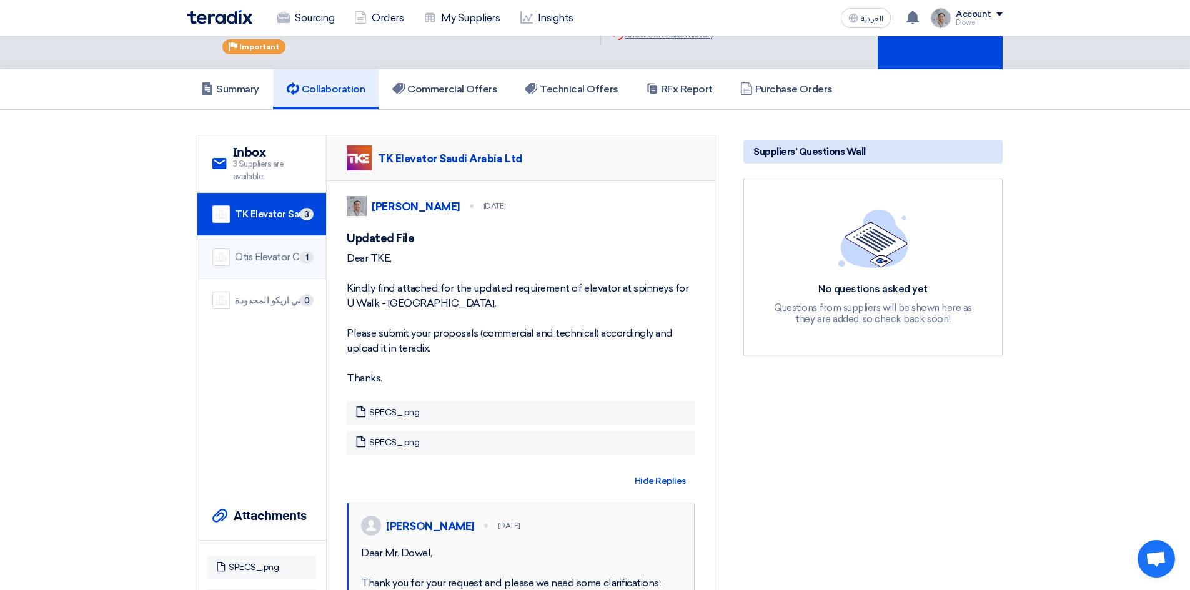
scroll to position [62, 0]
click at [261, 252] on div "Otis Elevator Company Saudi Arabia Ltd" at bounding box center [273, 259] width 76 height 14
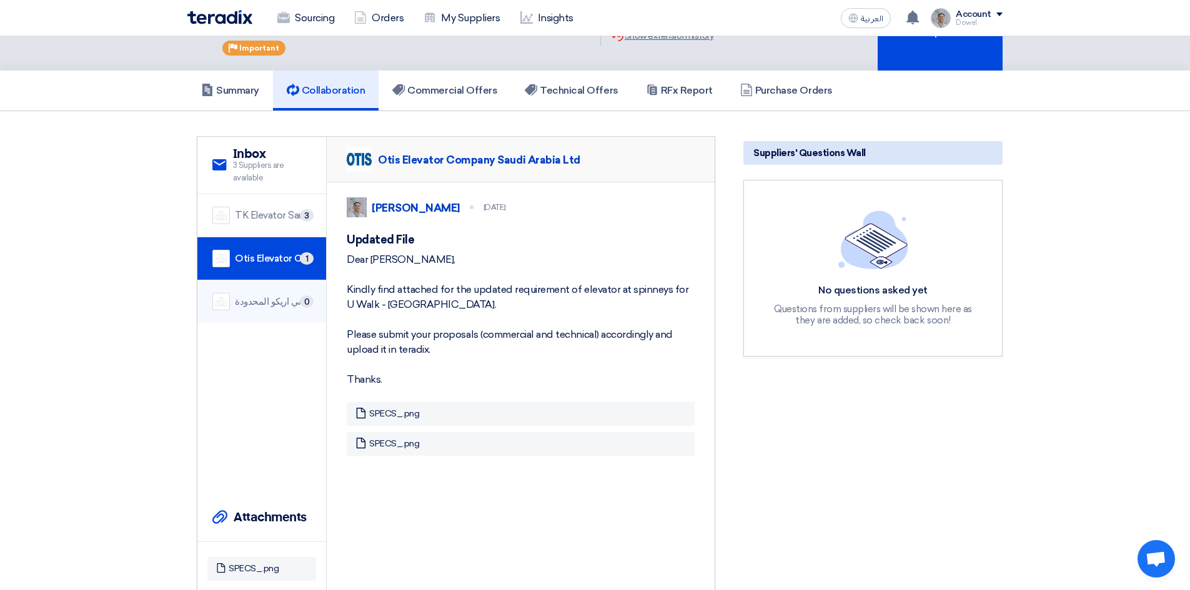
click at [273, 295] on div "شركة كوني اريكو المحدودة" at bounding box center [273, 302] width 76 height 14
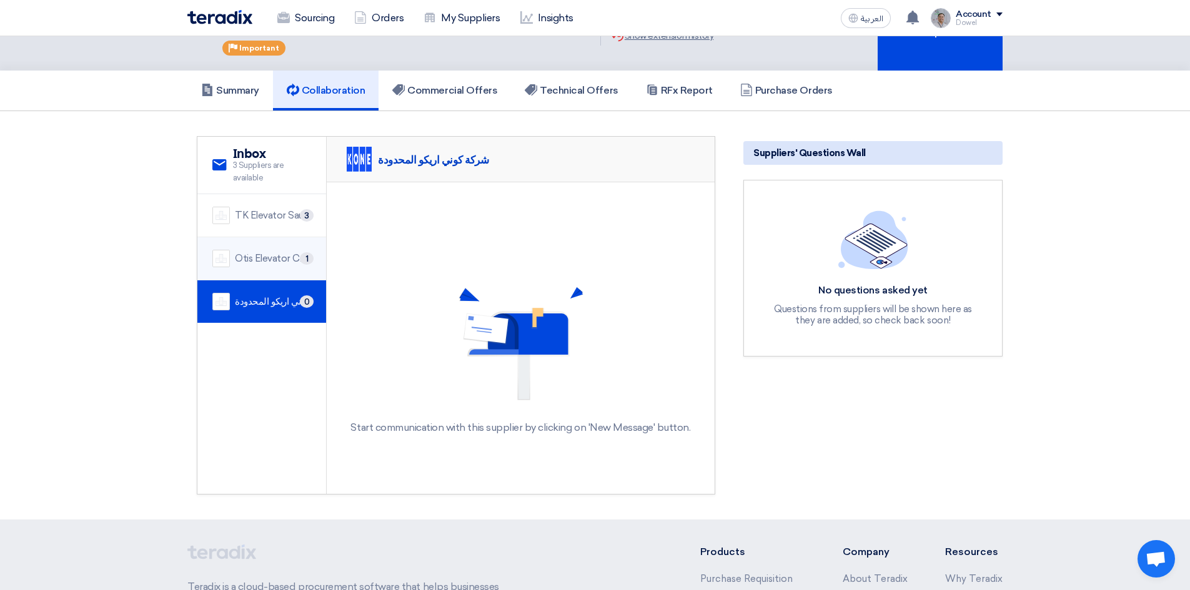
click at [266, 252] on div "Otis Elevator Company Saudi Arabia Ltd" at bounding box center [273, 259] width 76 height 14
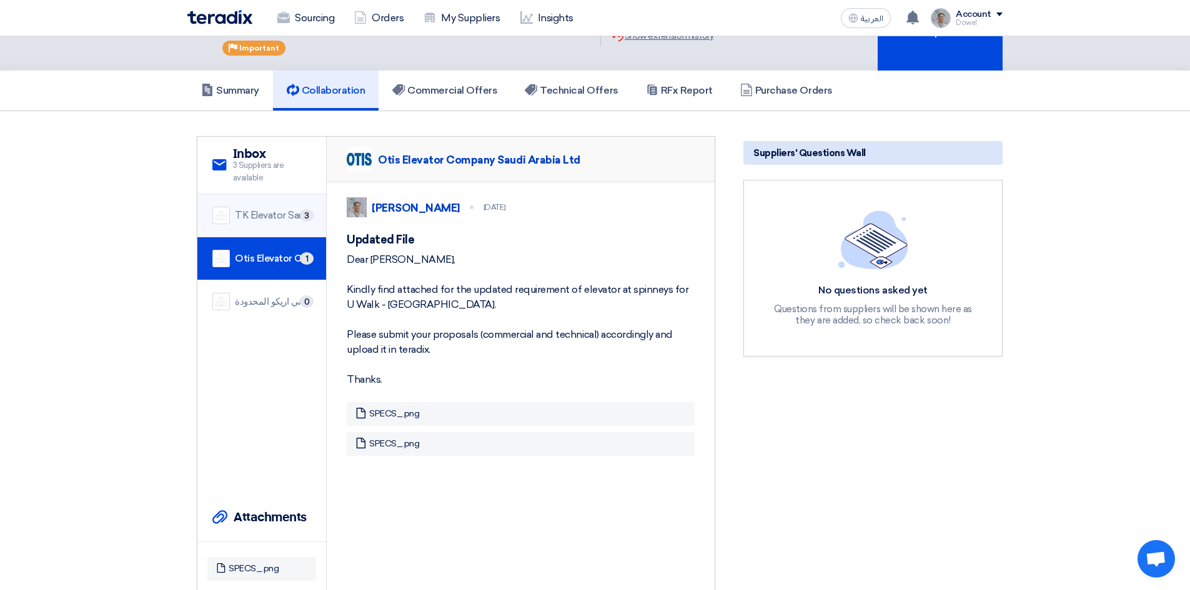
click at [269, 209] on div "TK Elevator Saudi Arabia Ltd" at bounding box center [273, 216] width 76 height 14
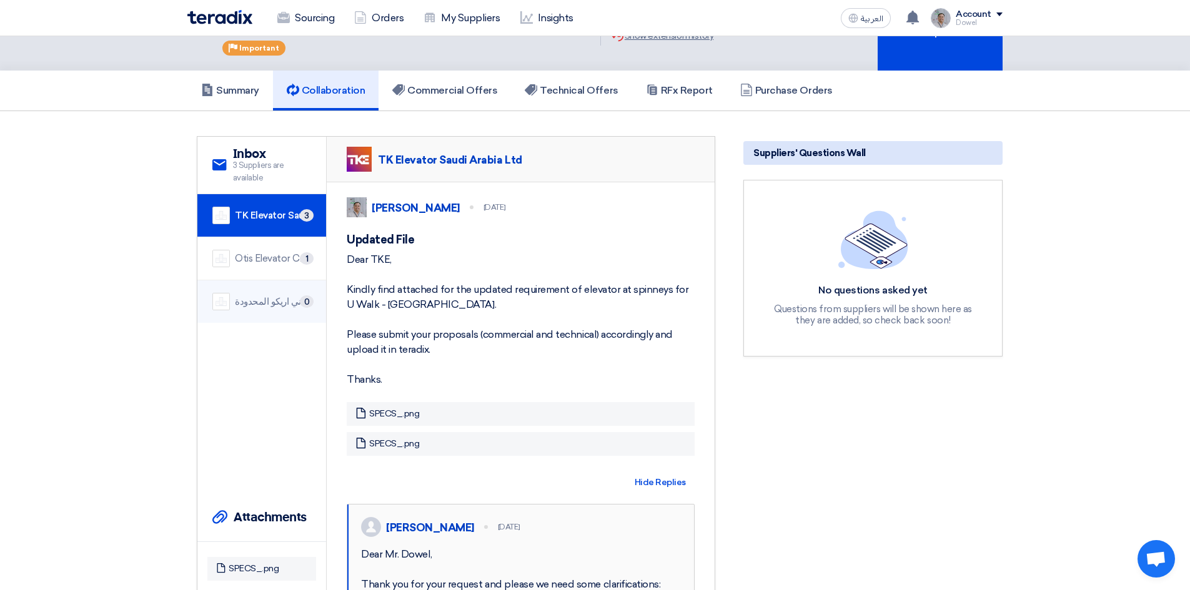
click at [274, 280] on li "شركة كوني اريكو المحدودة 0" at bounding box center [261, 301] width 129 height 42
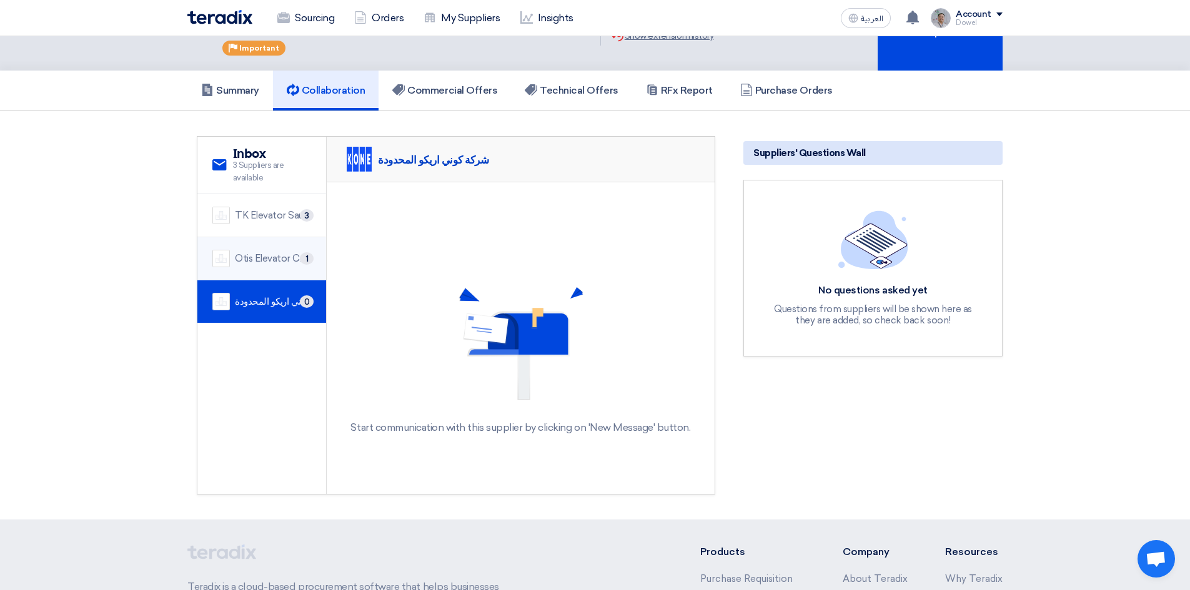
click at [259, 252] on div "Otis Elevator Company Saudi Arabia Ltd" at bounding box center [273, 259] width 76 height 14
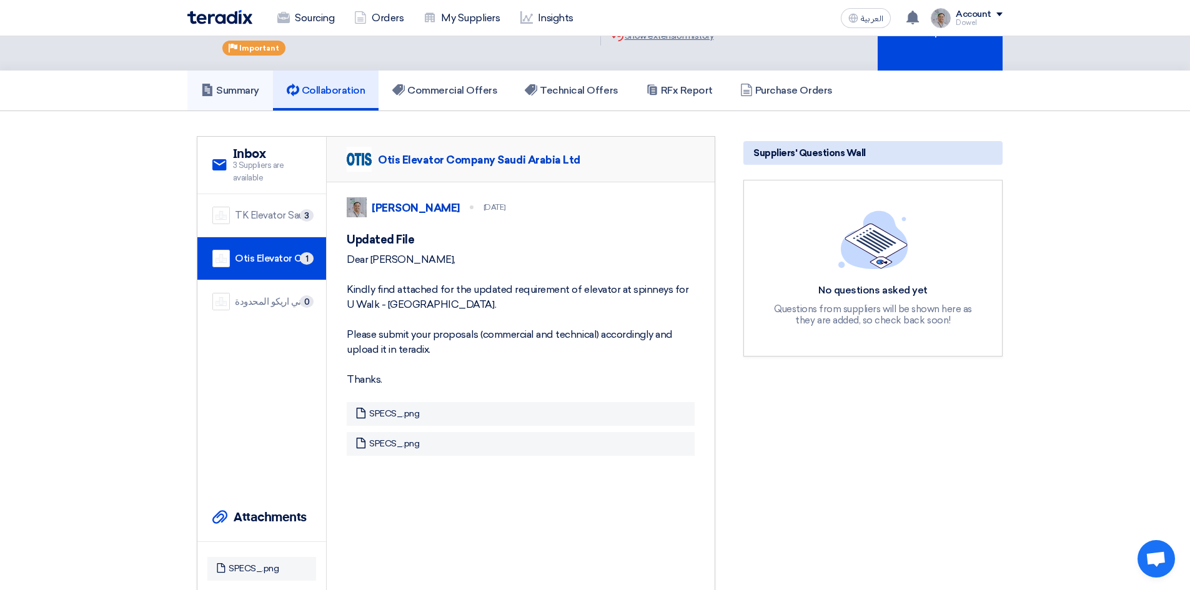
click at [246, 84] on h5 "Summary" at bounding box center [230, 90] width 58 height 12
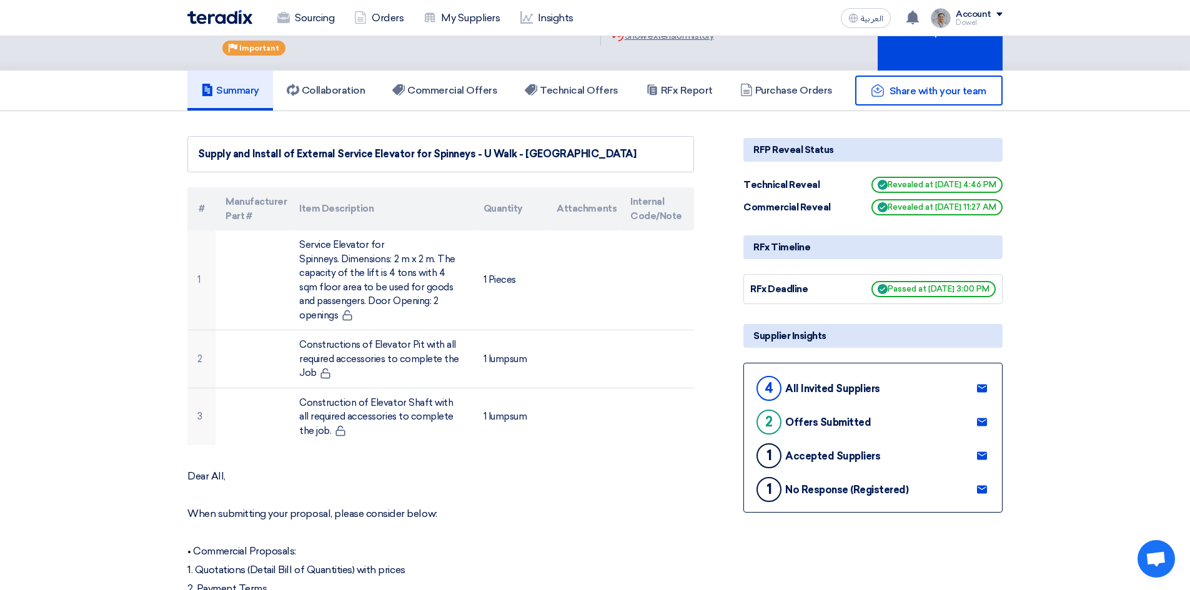
click at [791, 81] on div "Share with your team" at bounding box center [872, 91] width 259 height 30
click at [677, 84] on h5 "RFx Report" at bounding box center [679, 90] width 67 height 12
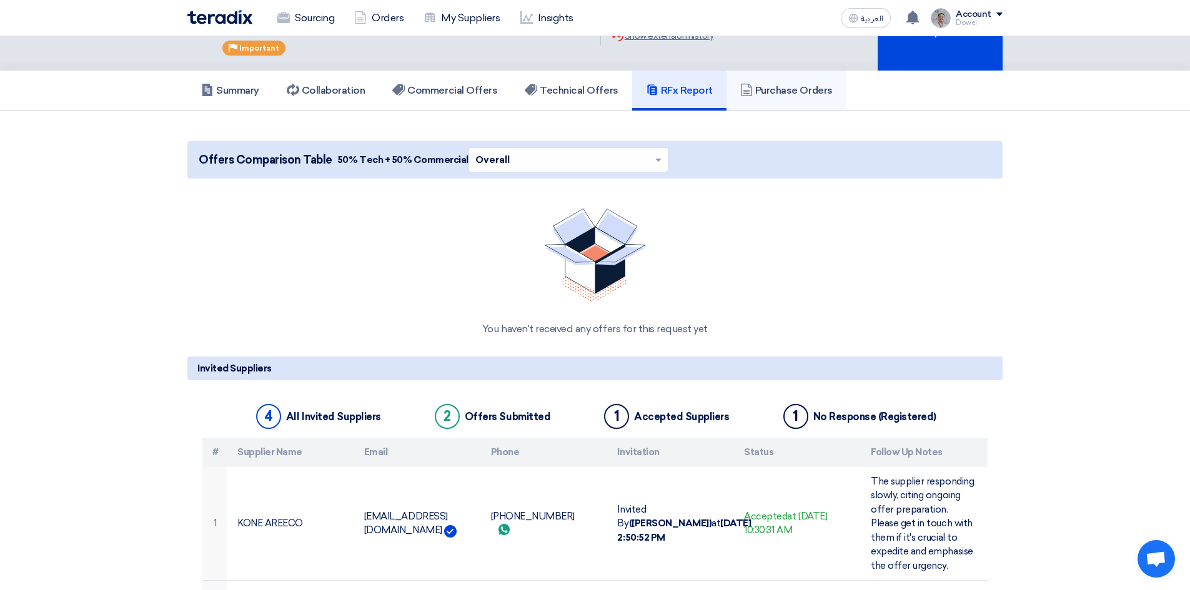
click at [781, 84] on h5 "Purchase Orders" at bounding box center [786, 90] width 92 height 12
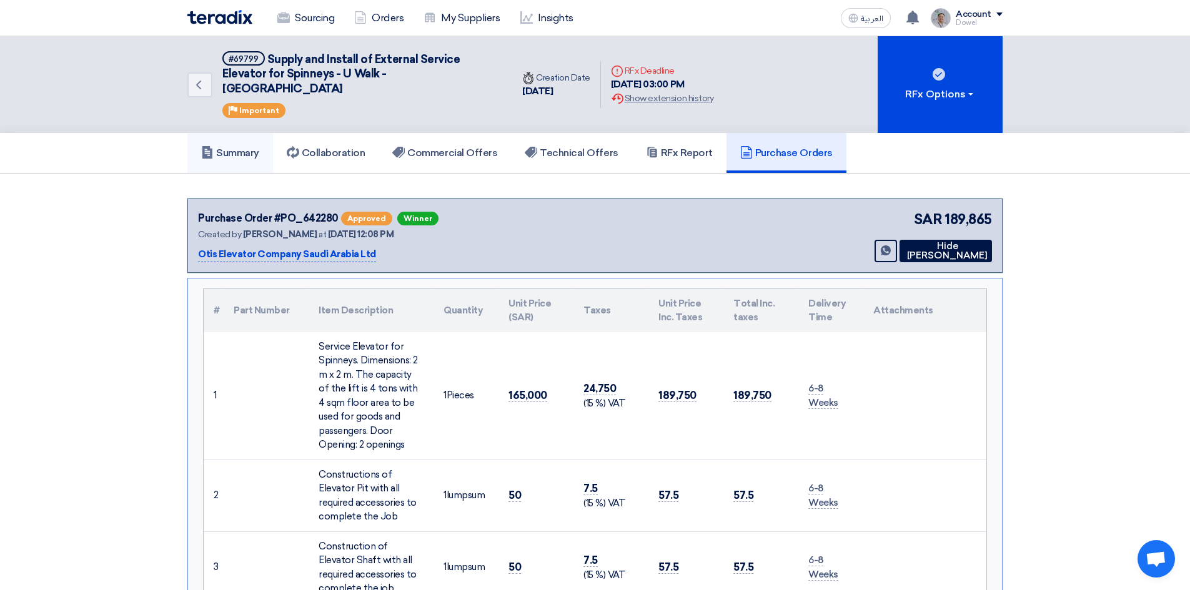
click at [241, 147] on h5 "Summary" at bounding box center [230, 153] width 58 height 12
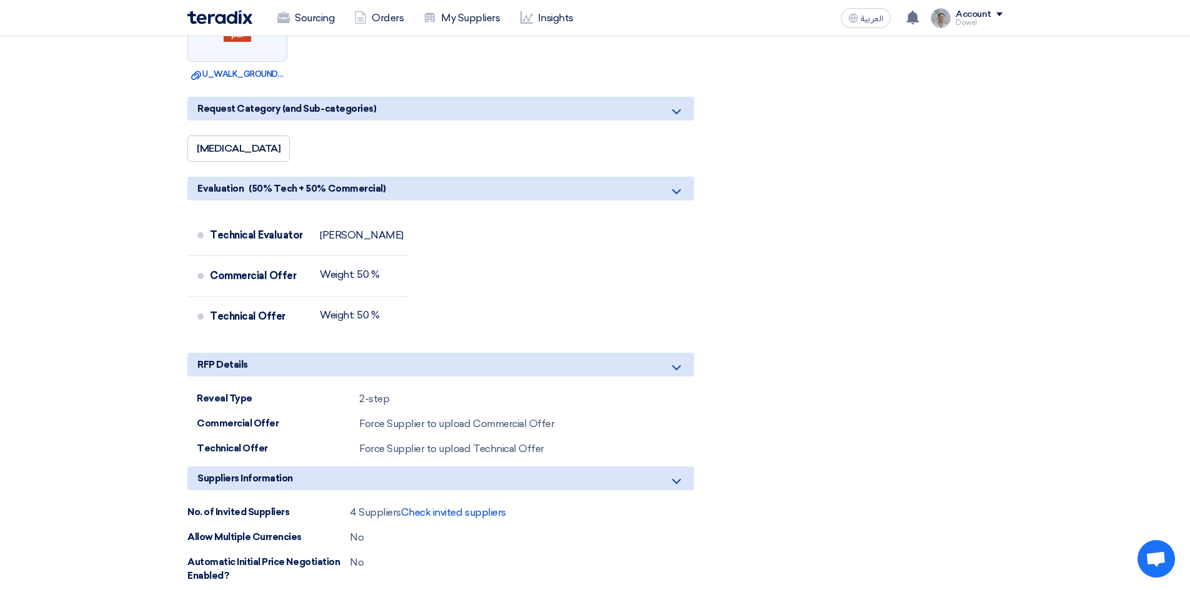
scroll to position [1062, 0]
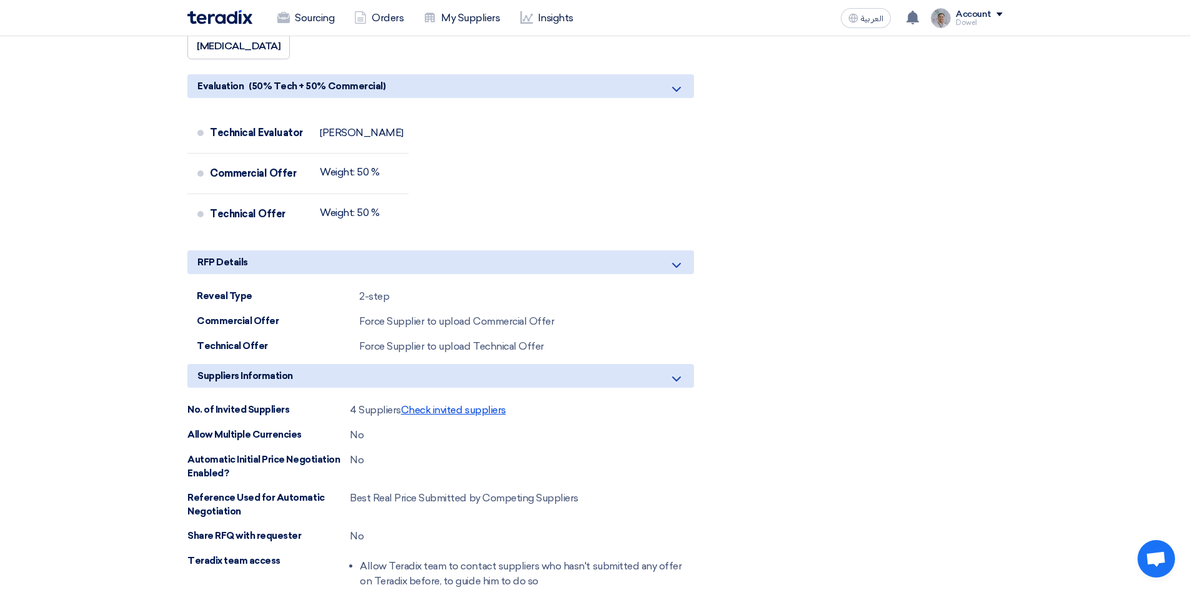
click at [434, 404] on span "Check invited suppliers" at bounding box center [453, 410] width 105 height 12
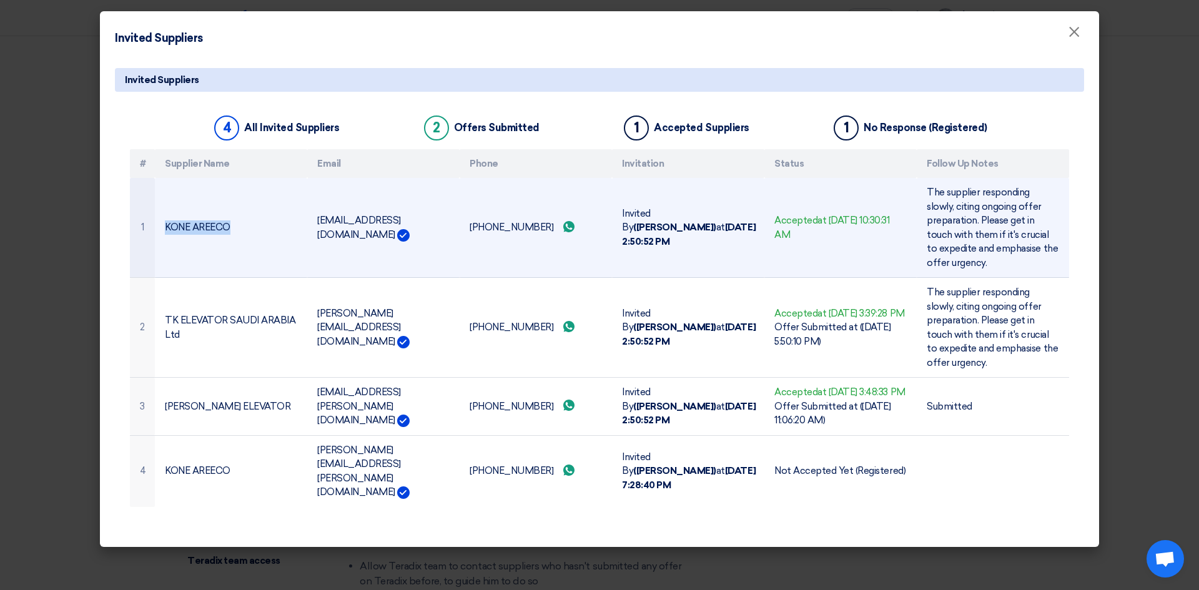
drag, startPoint x: 230, startPoint y: 228, endPoint x: 166, endPoint y: 227, distance: 63.7
click at [166, 227] on td "KONE AREECO" at bounding box center [231, 228] width 152 height 100
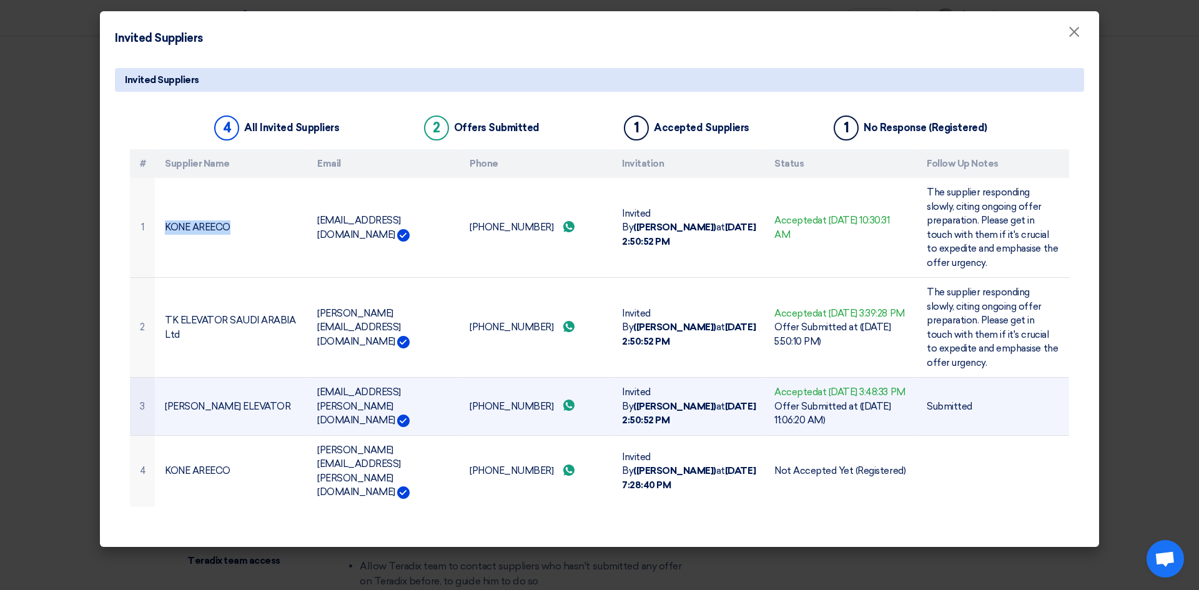
copy td "KONE AREECO"
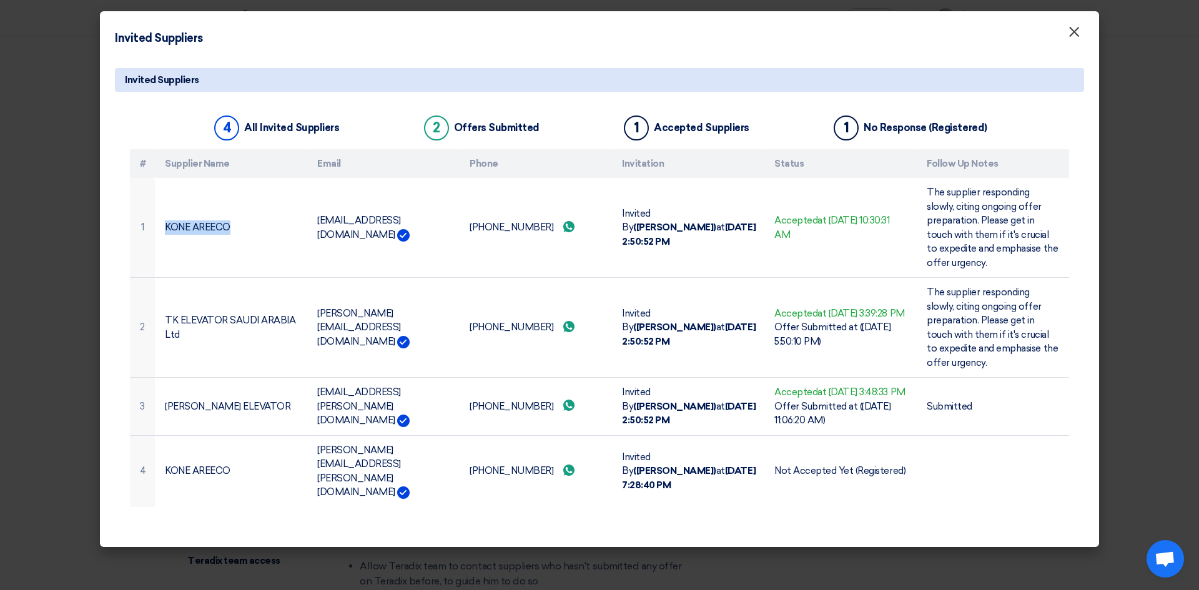
click at [1076, 32] on span "×" at bounding box center [1074, 34] width 12 height 25
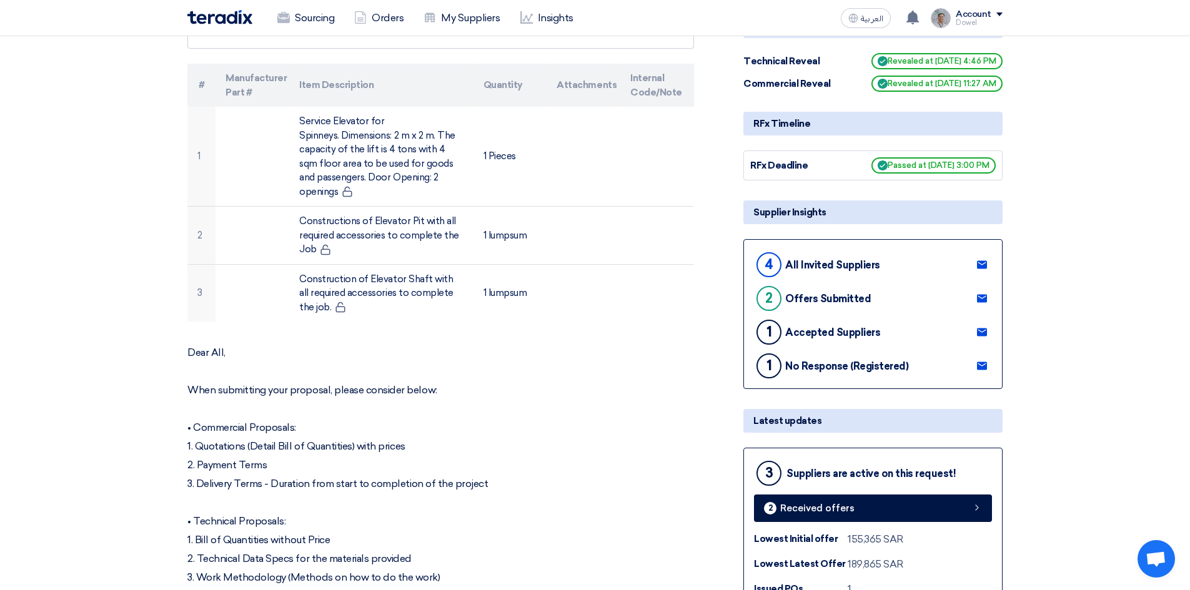
scroll to position [0, 0]
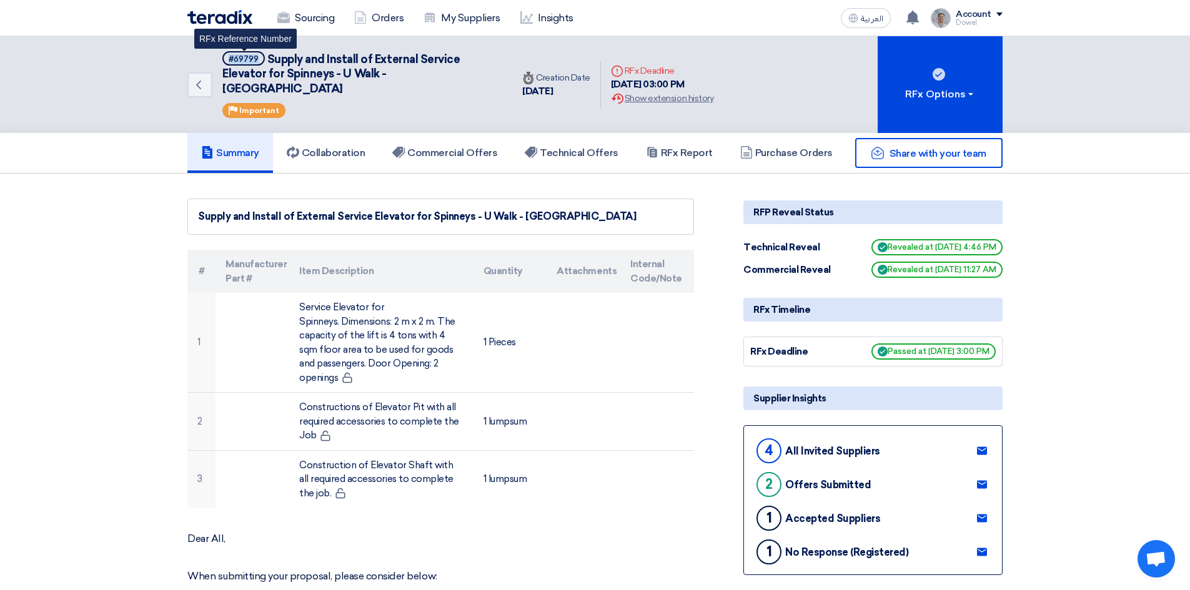
drag, startPoint x: 260, startPoint y: 56, endPoint x: 244, endPoint y: 99, distance: 45.8
click at [226, 60] on span "#69799" at bounding box center [243, 58] width 42 height 14
copy div "#69799"
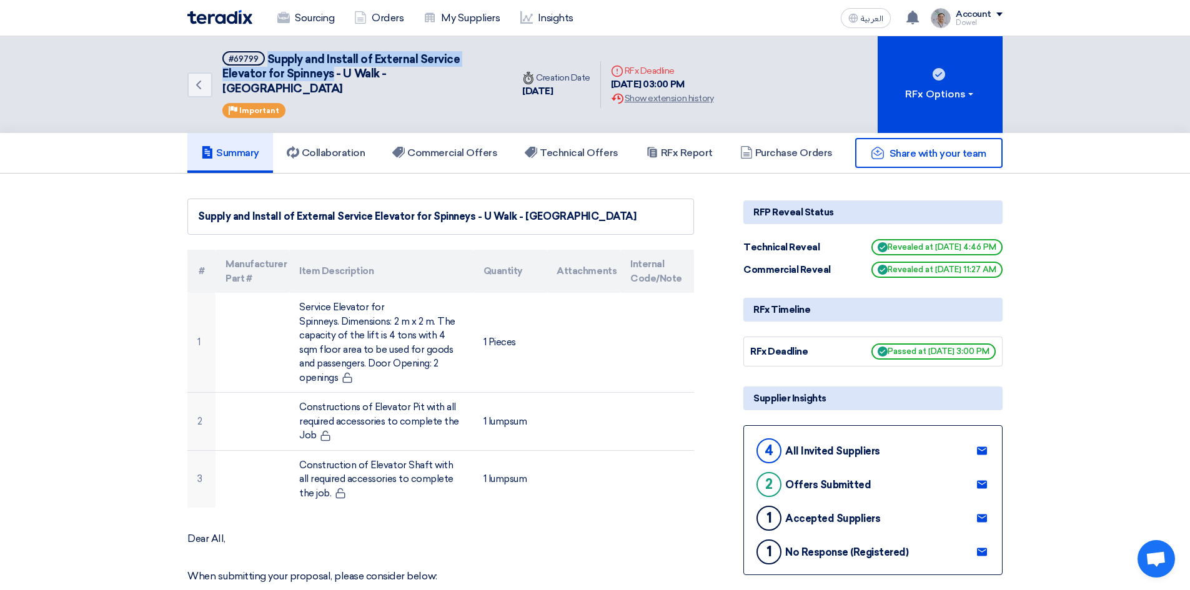
drag, startPoint x: 268, startPoint y: 56, endPoint x: 334, endPoint y: 72, distance: 67.6
click at [334, 72] on span "Supply and Install of External Service Elevator for Spinneys - U Walk - [GEOGRA…" at bounding box center [340, 73] width 237 height 43
copy span "Supply and Install of External Service Elevator for Spinneys"
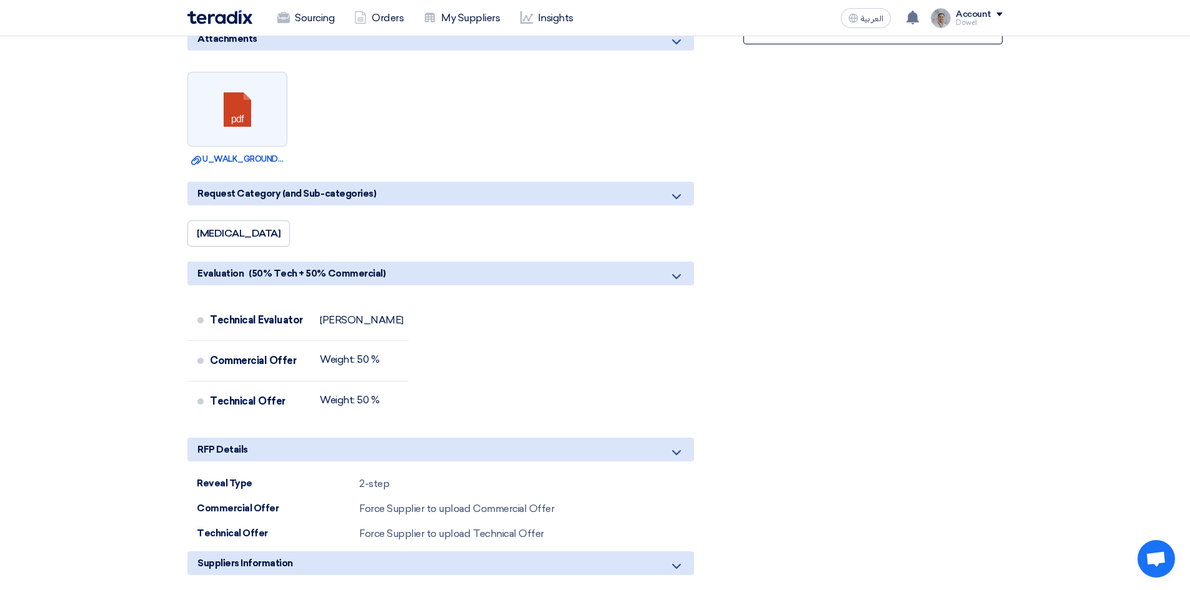
scroll to position [1062, 0]
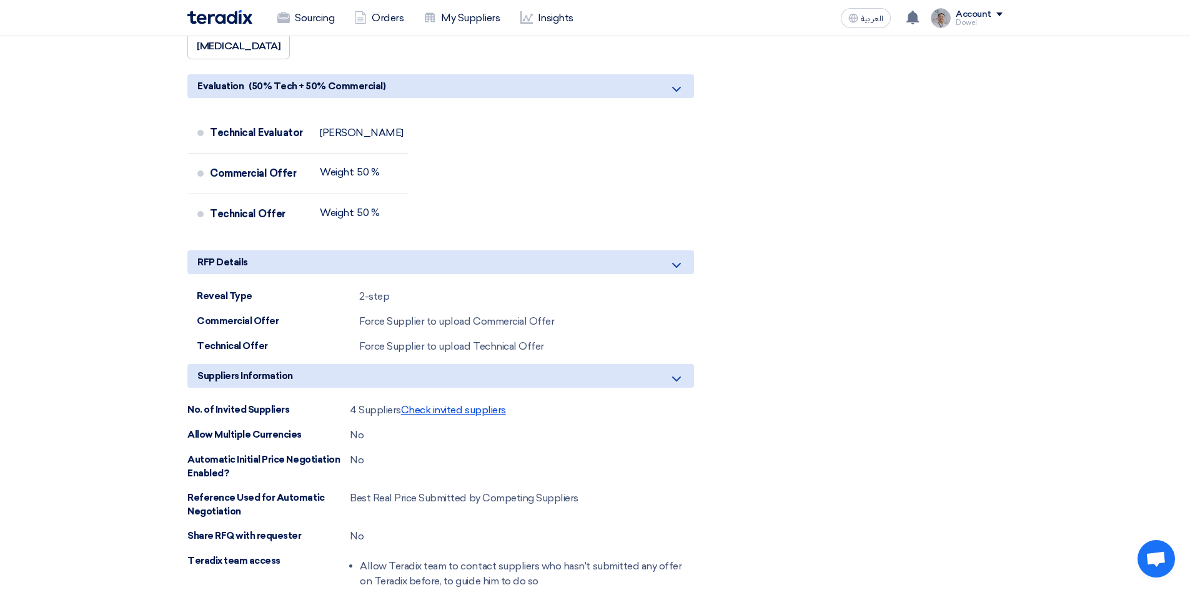
click at [445, 404] on span "Check invited suppliers" at bounding box center [453, 410] width 105 height 12
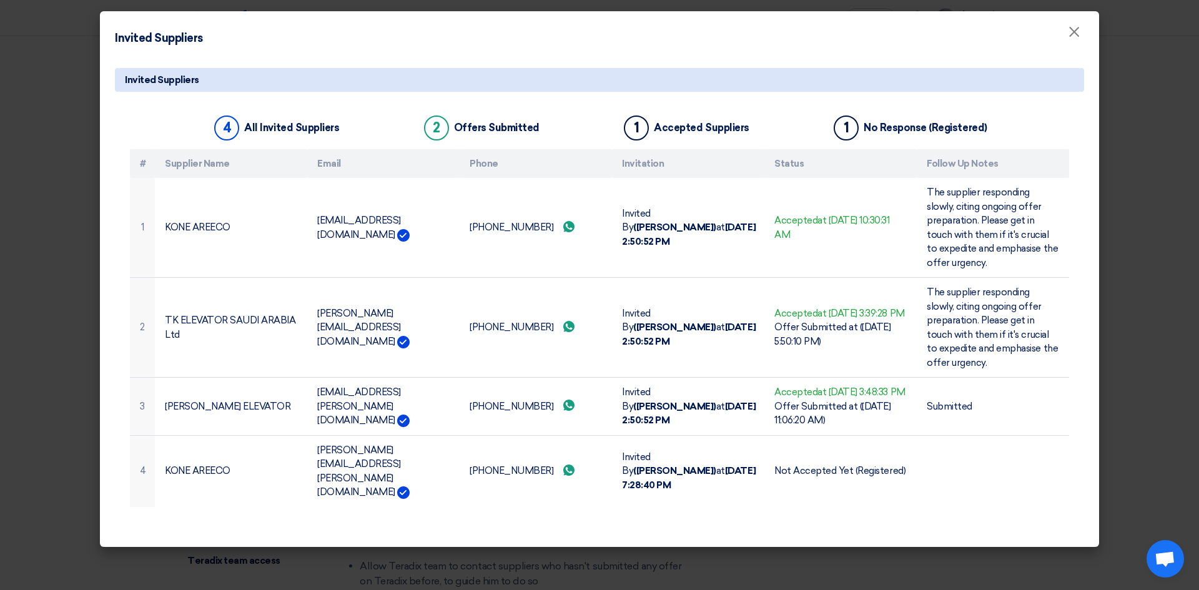
click at [1151, 306] on modal-container "Invited Suppliers × Invited Suppliers 4 All Invited Suppliers 2 Offers Submitte…" at bounding box center [599, 295] width 1199 height 590
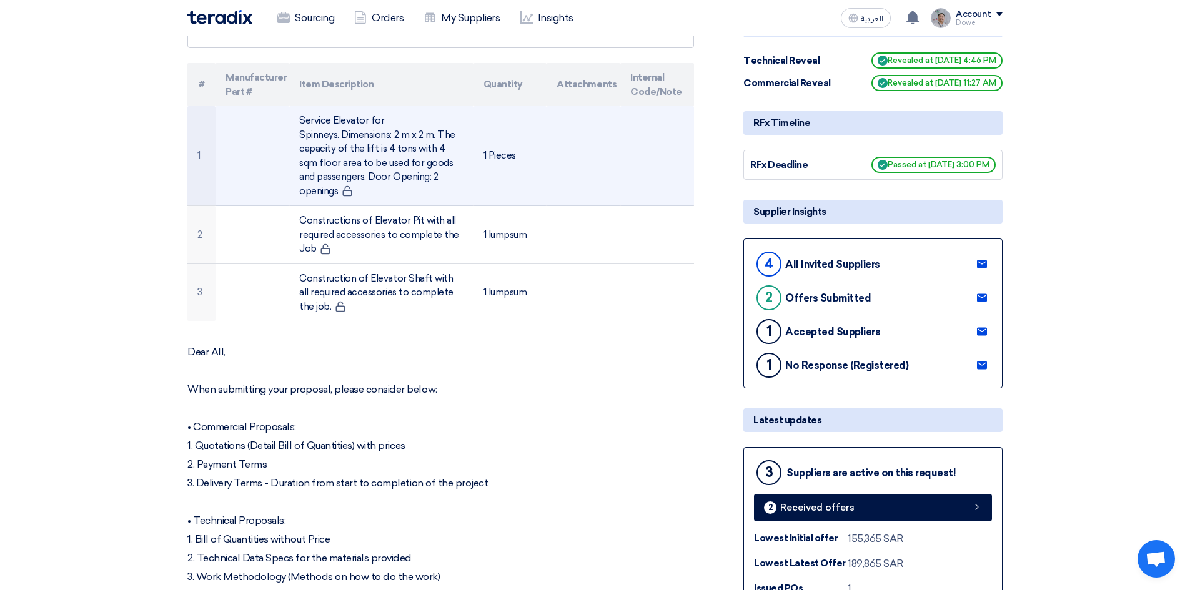
scroll to position [0, 0]
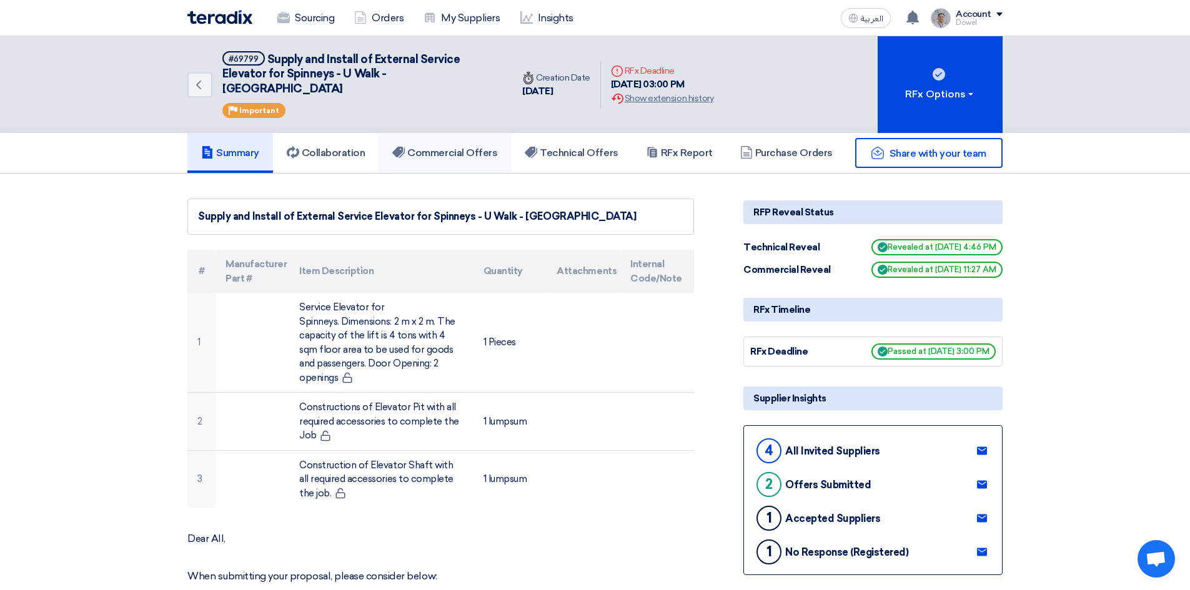
click at [468, 152] on link "Commercial Offers" at bounding box center [445, 153] width 132 height 40
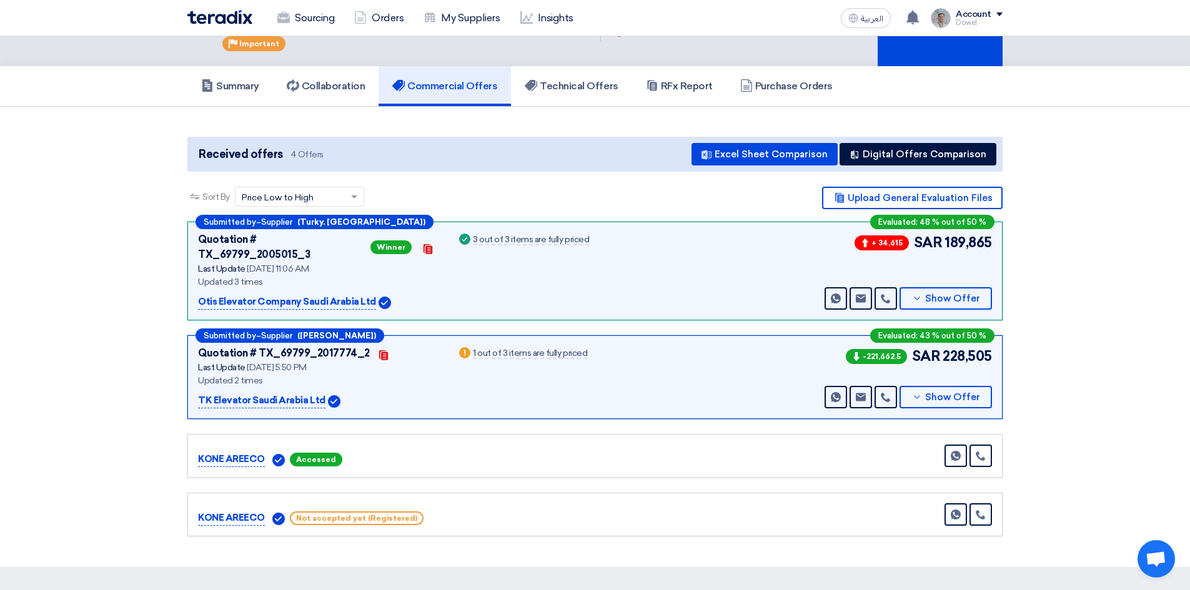
scroll to position [51, 0]
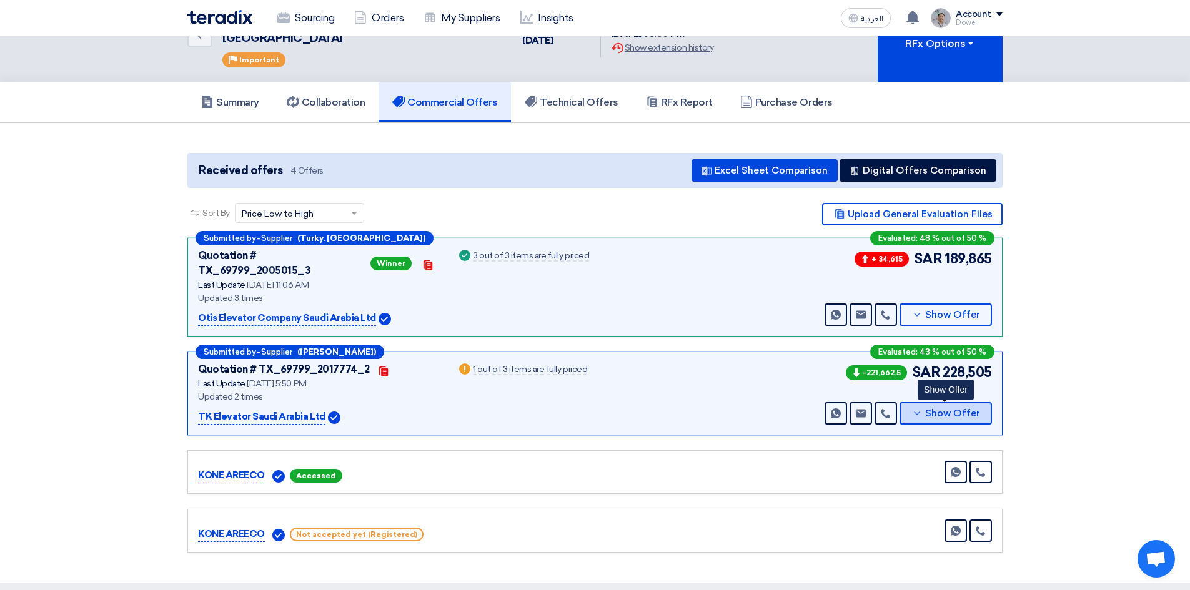
click at [938, 409] on span "Show Offer" at bounding box center [952, 413] width 55 height 9
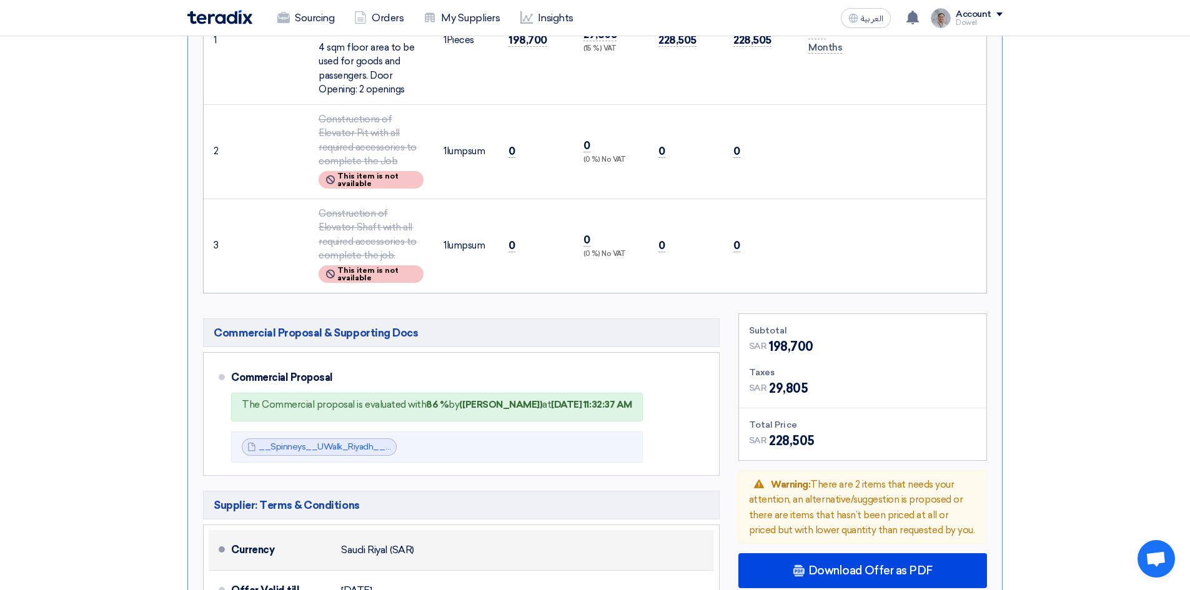
scroll to position [800, 0]
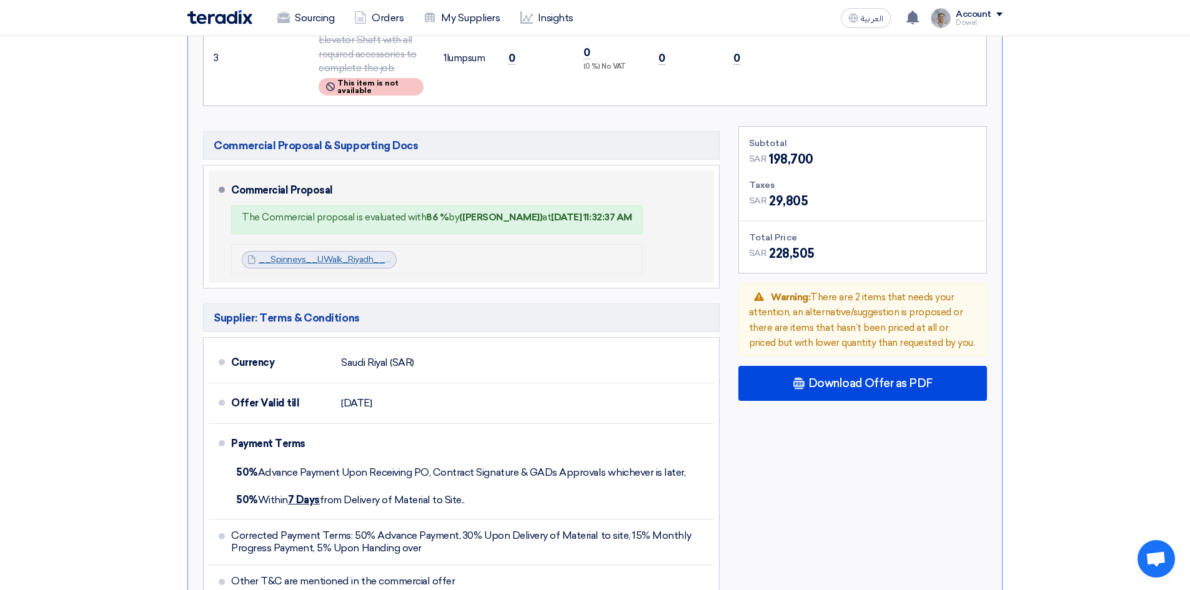
click at [325, 254] on link "__Spinneys__UWalk_Riyadh__Kg_Offer_Commercial_1753885318986.pdf" at bounding box center [409, 259] width 301 height 11
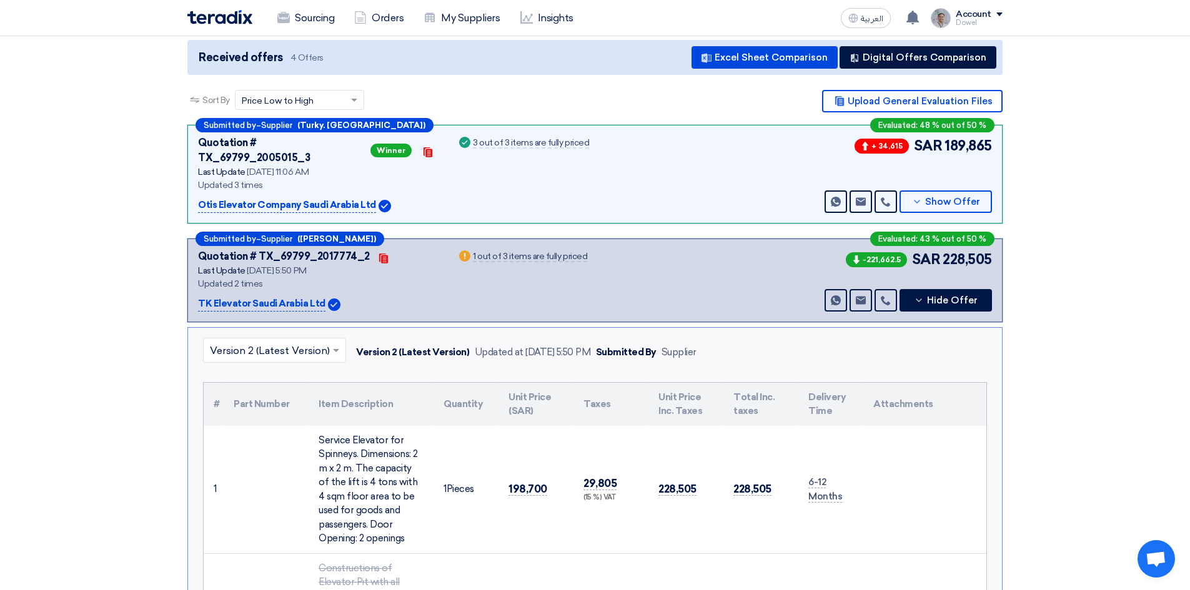
scroll to position [0, 0]
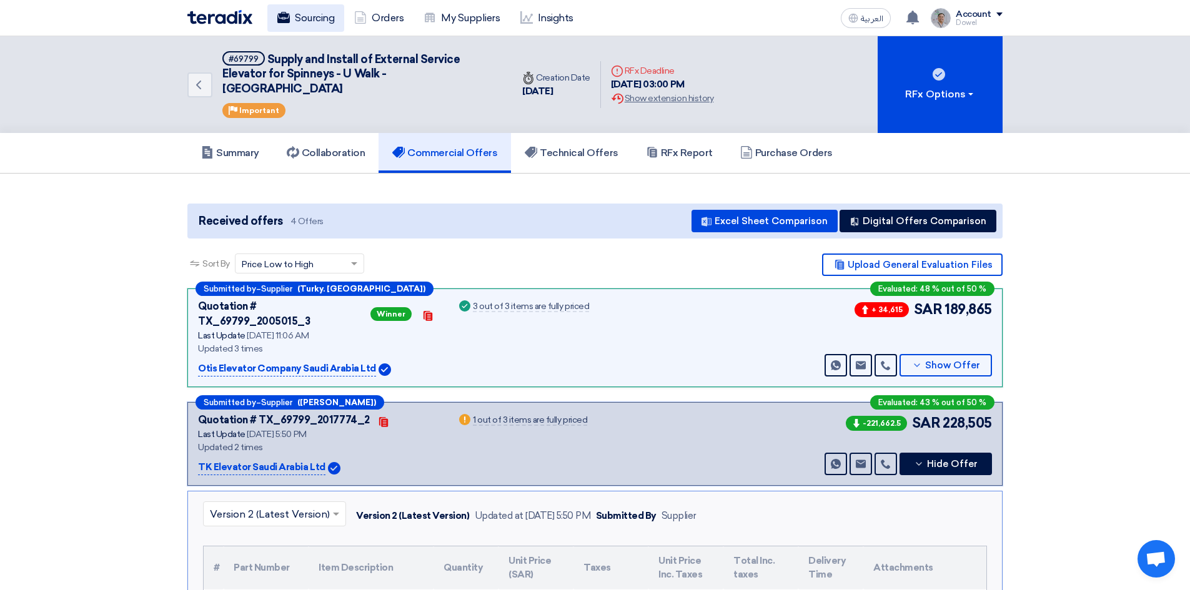
click at [311, 16] on link "Sourcing" at bounding box center [305, 17] width 77 height 27
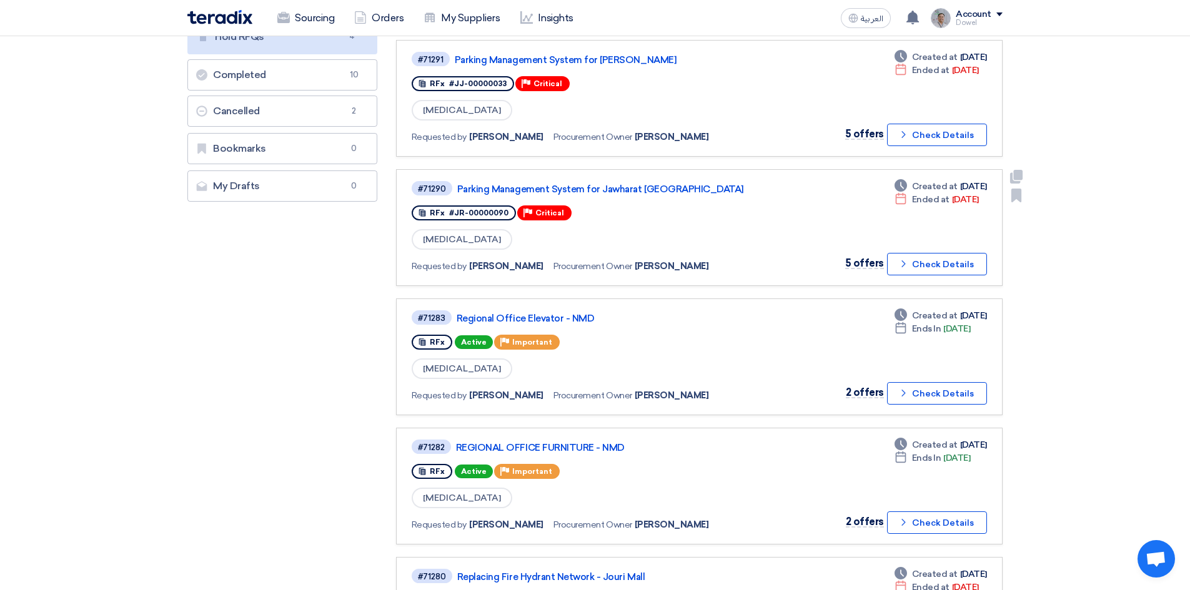
scroll to position [125, 0]
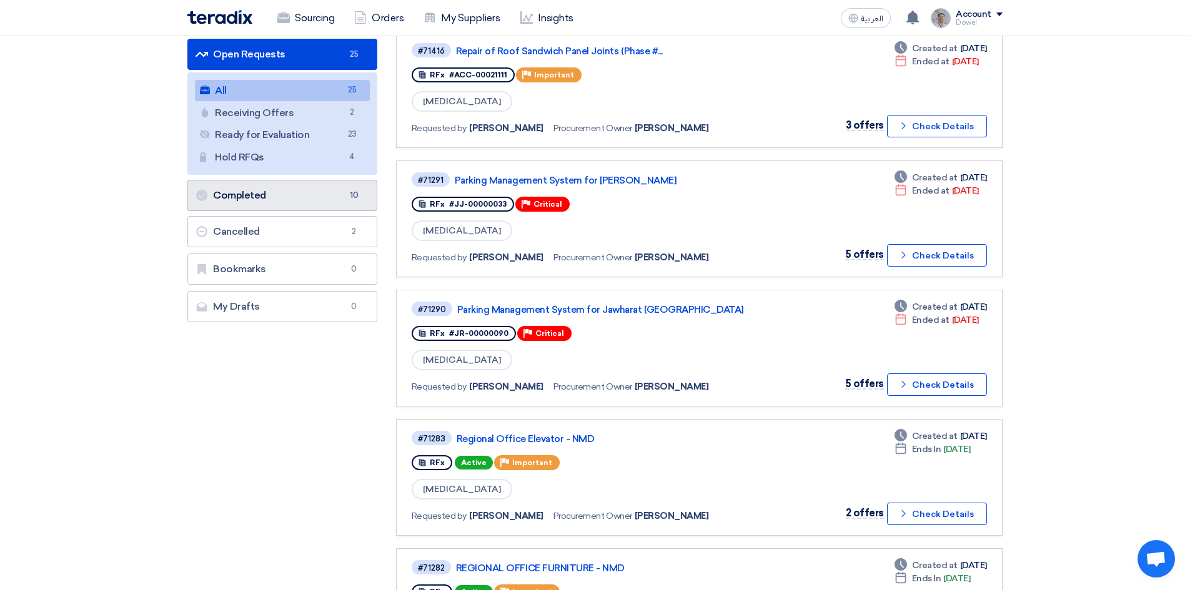
click at [269, 192] on link "Completed Completed 10" at bounding box center [282, 195] width 190 height 31
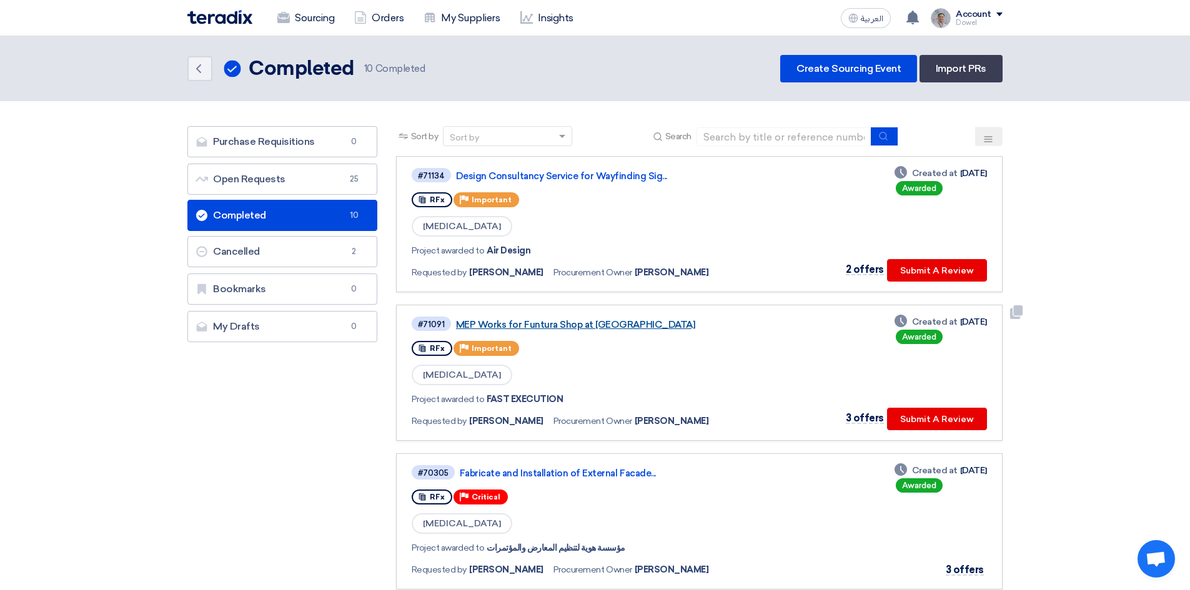
click at [588, 323] on link "MEP Works for Funtura Shop at [GEOGRAPHIC_DATA]" at bounding box center [612, 324] width 312 height 11
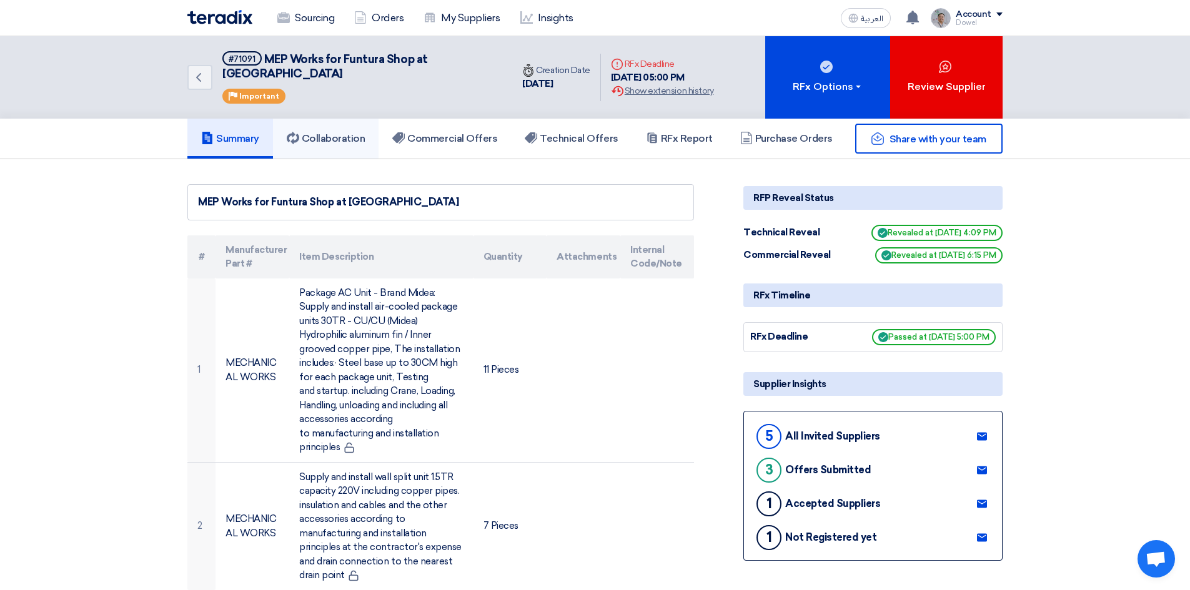
click at [346, 131] on link "Collaboration" at bounding box center [326, 139] width 106 height 40
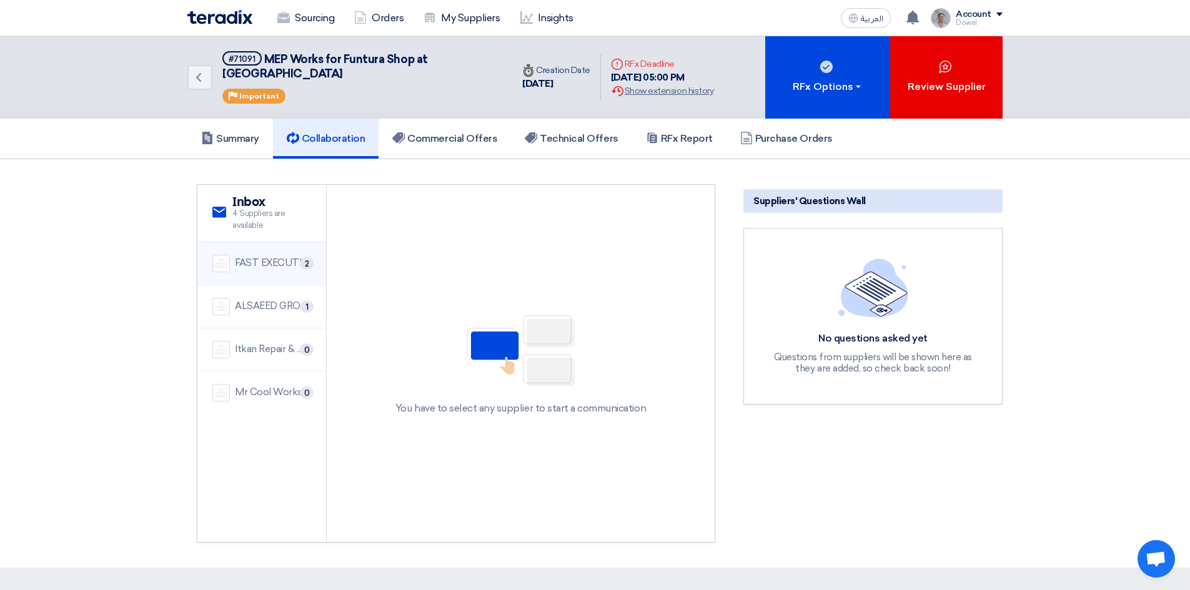
click at [260, 256] on div "FAST EXECUTION" at bounding box center [273, 263] width 76 height 14
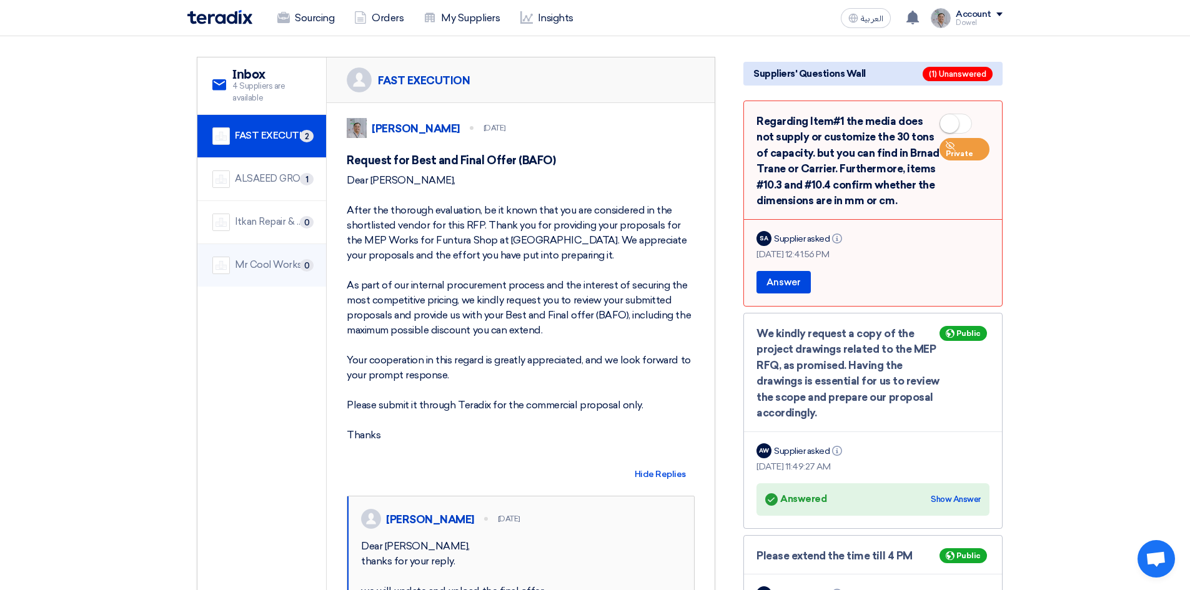
scroll to position [125, 0]
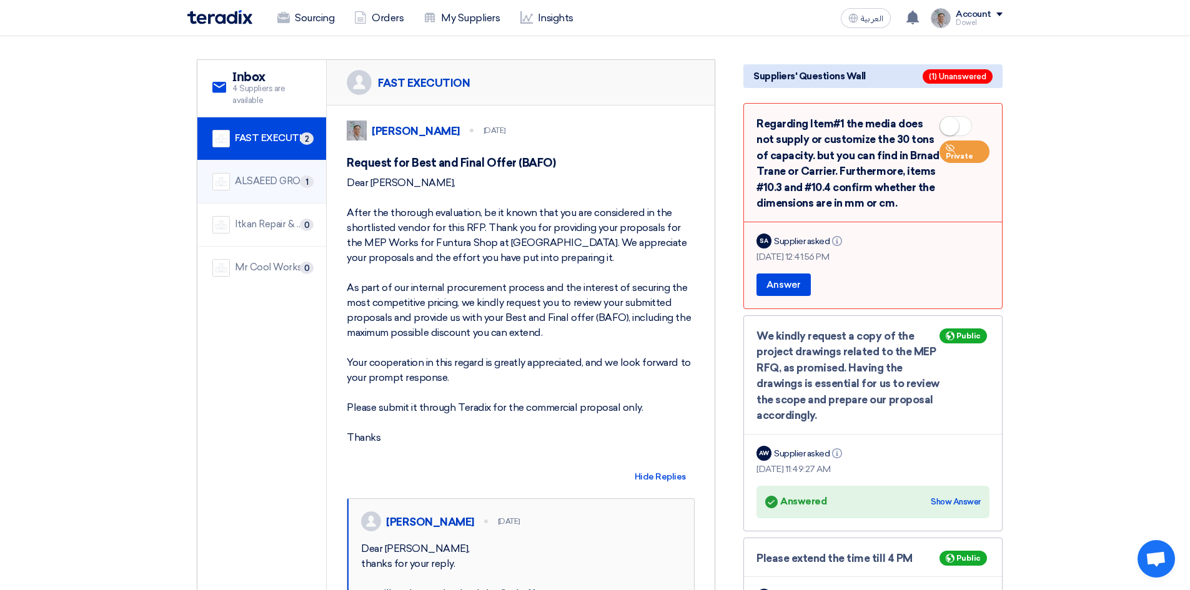
click at [272, 174] on div "ALSAEED GROUP FOR CONTACTING" at bounding box center [273, 181] width 76 height 14
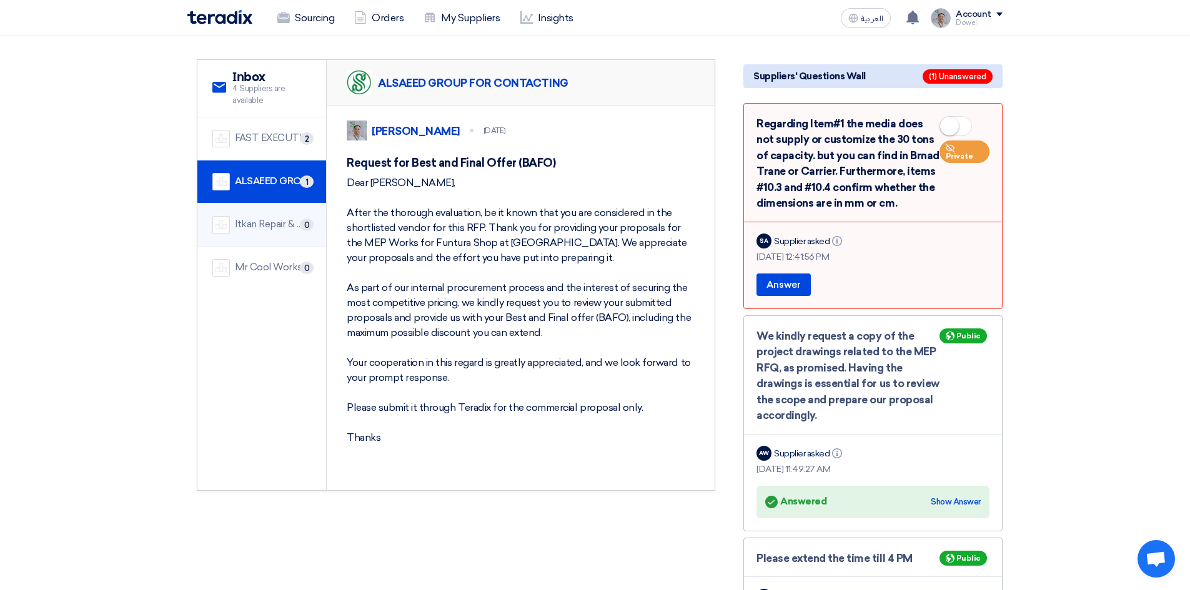
click at [277, 217] on div "Itkan Repair & Maintenance Company" at bounding box center [273, 224] width 76 height 14
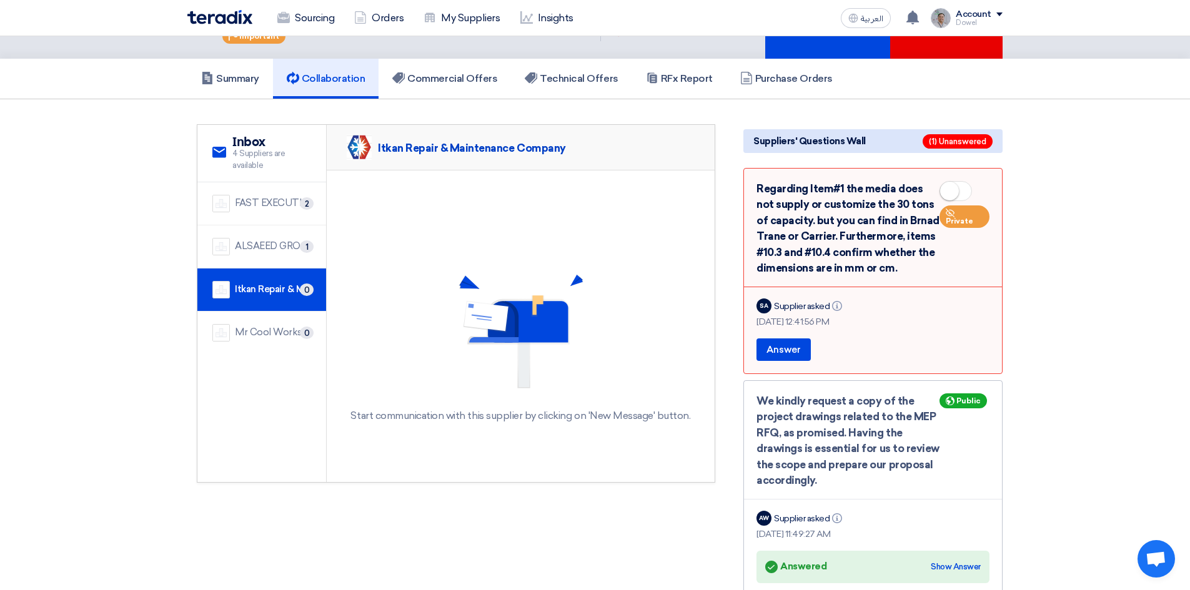
scroll to position [0, 0]
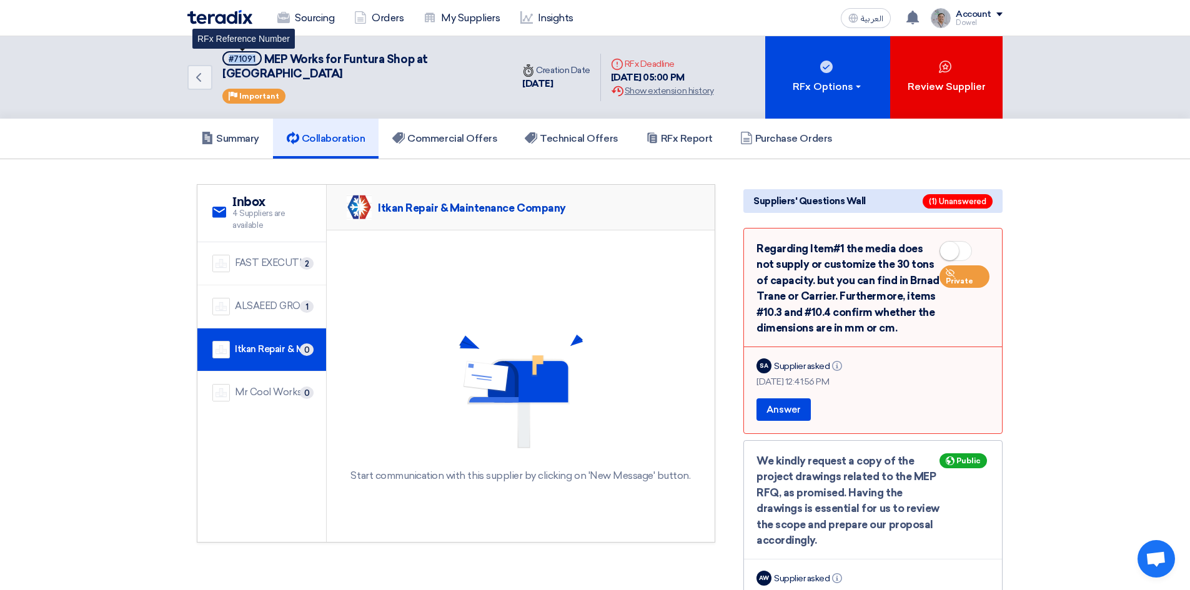
drag, startPoint x: 256, startPoint y: 61, endPoint x: 231, endPoint y: 77, distance: 30.1
click at [226, 61] on span "#71091" at bounding box center [241, 58] width 39 height 14
copy div "#71091"
drag, startPoint x: 378, startPoint y: 194, endPoint x: 576, endPoint y: 196, distance: 198.0
click at [576, 196] on div "Itkan Repair & Maintenance Company" at bounding box center [521, 208] width 388 height 46
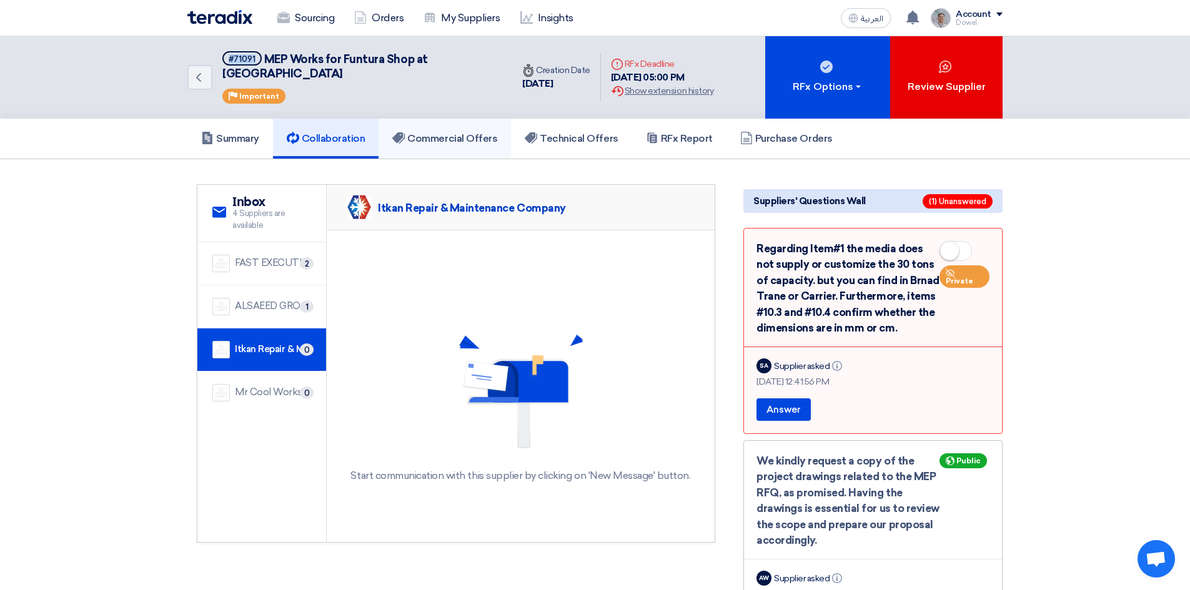
click at [472, 119] on link "Commercial Offers" at bounding box center [445, 139] width 132 height 40
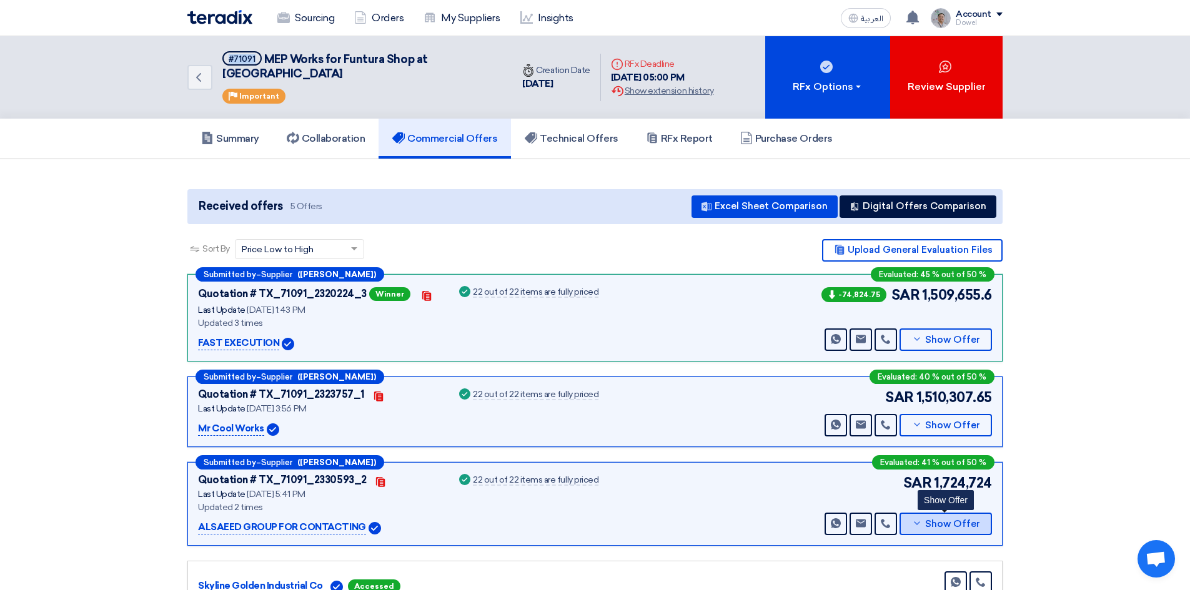
click at [938, 520] on span "Show Offer" at bounding box center [952, 524] width 55 height 9
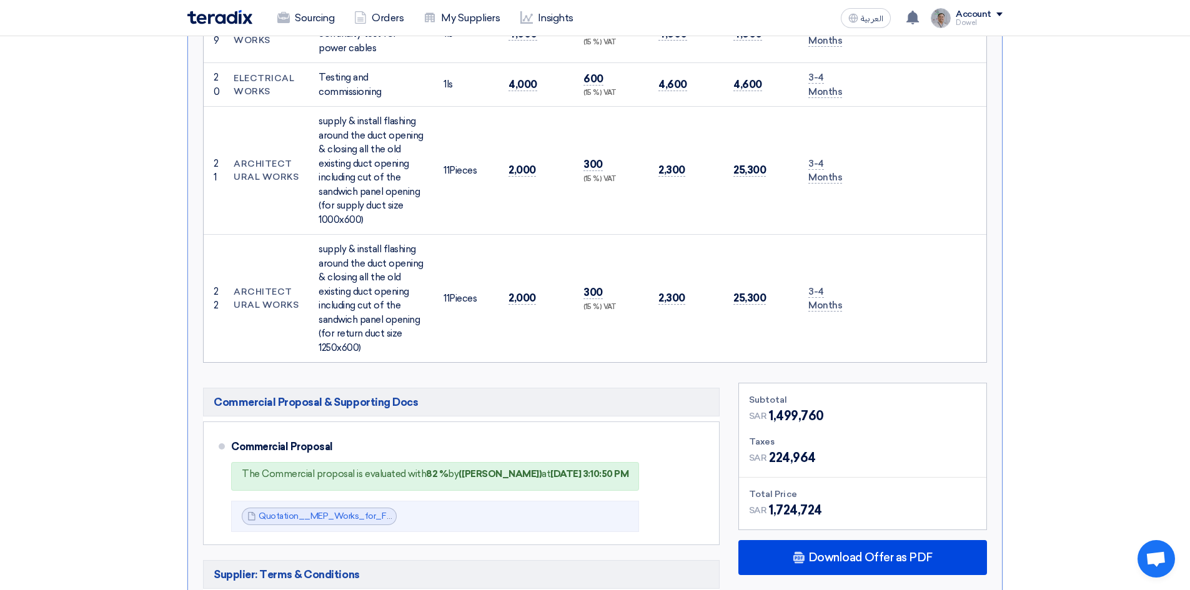
scroll to position [2999, 0]
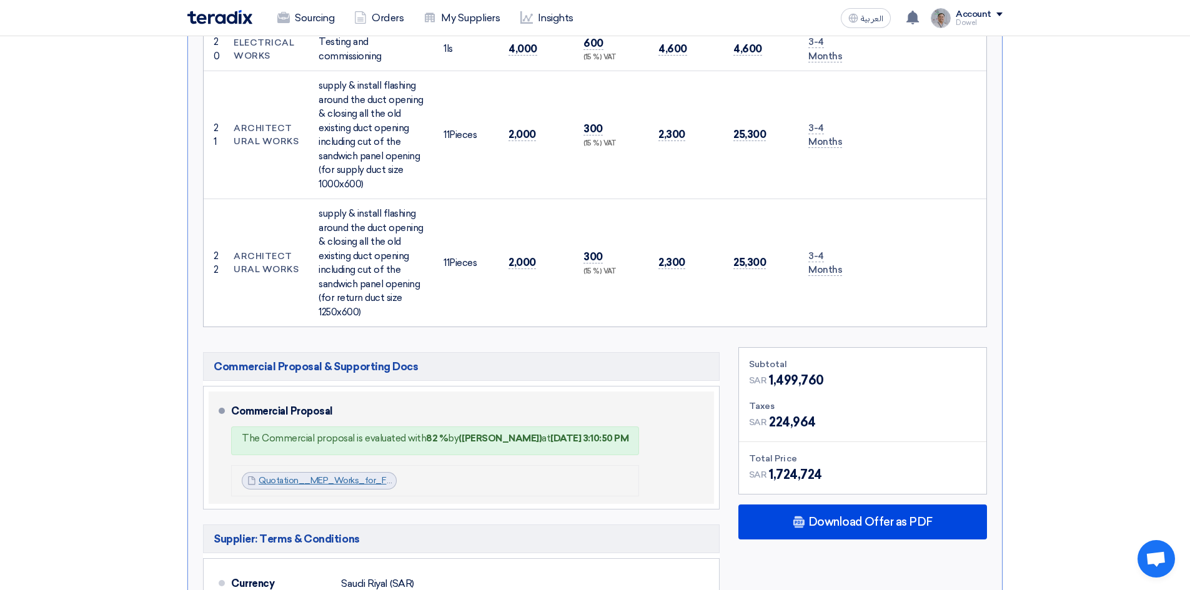
click at [325, 475] on link "Quotation__MEP_Works_for_Funtura_Shop_at_AlAhsa_Mall_1756126999916.pdf" at bounding box center [422, 480] width 327 height 11
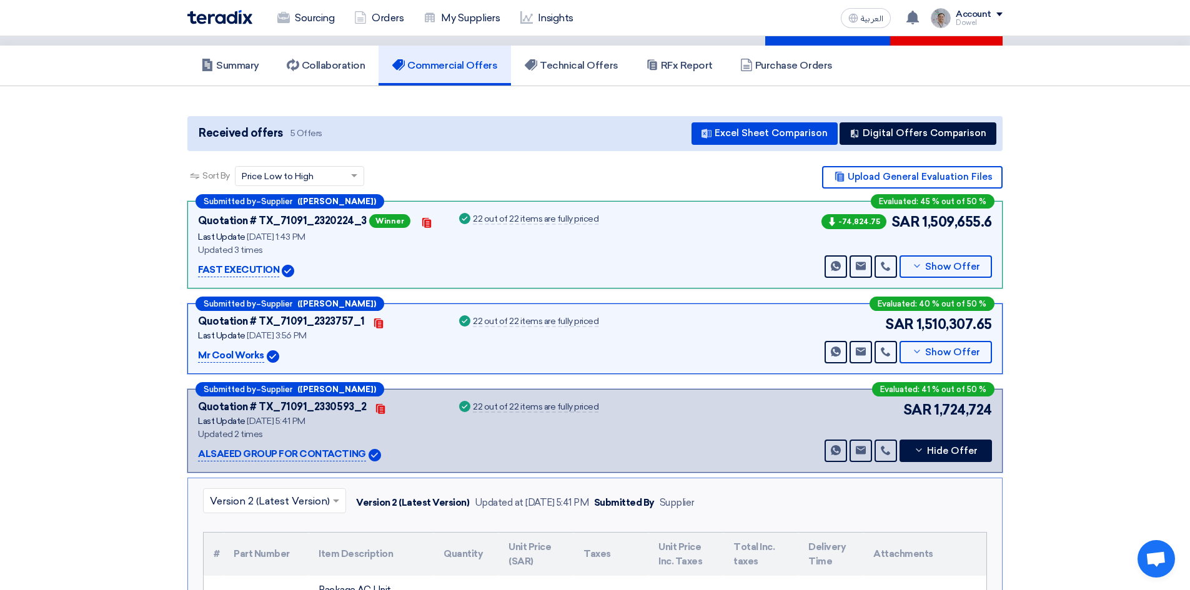
scroll to position [0, 0]
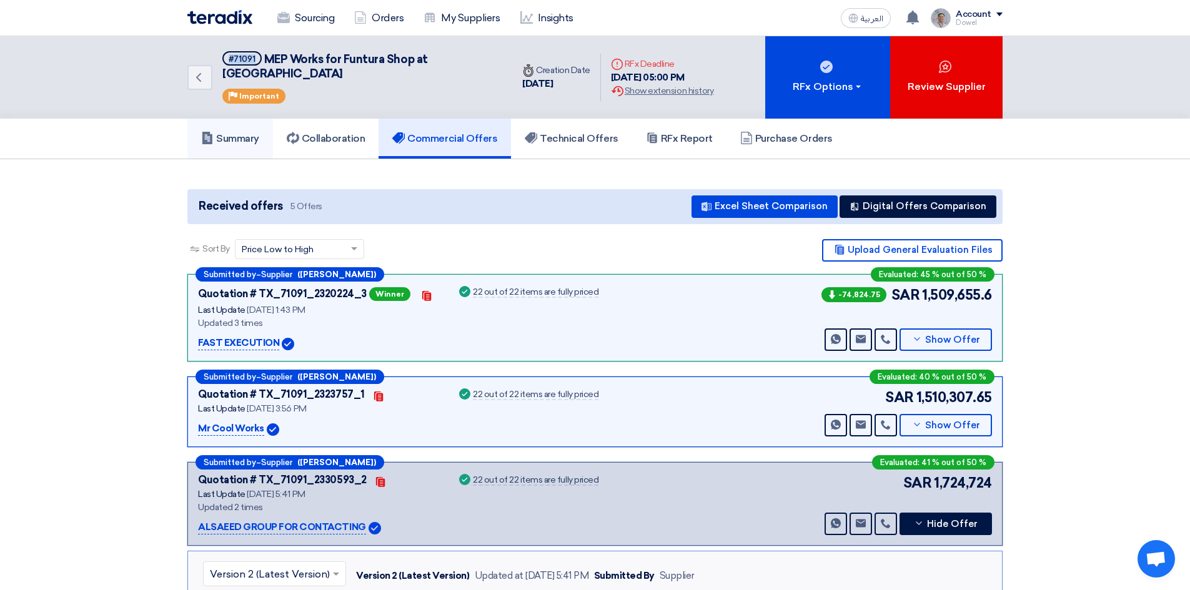
click at [224, 119] on link "Summary" at bounding box center [230, 139] width 86 height 40
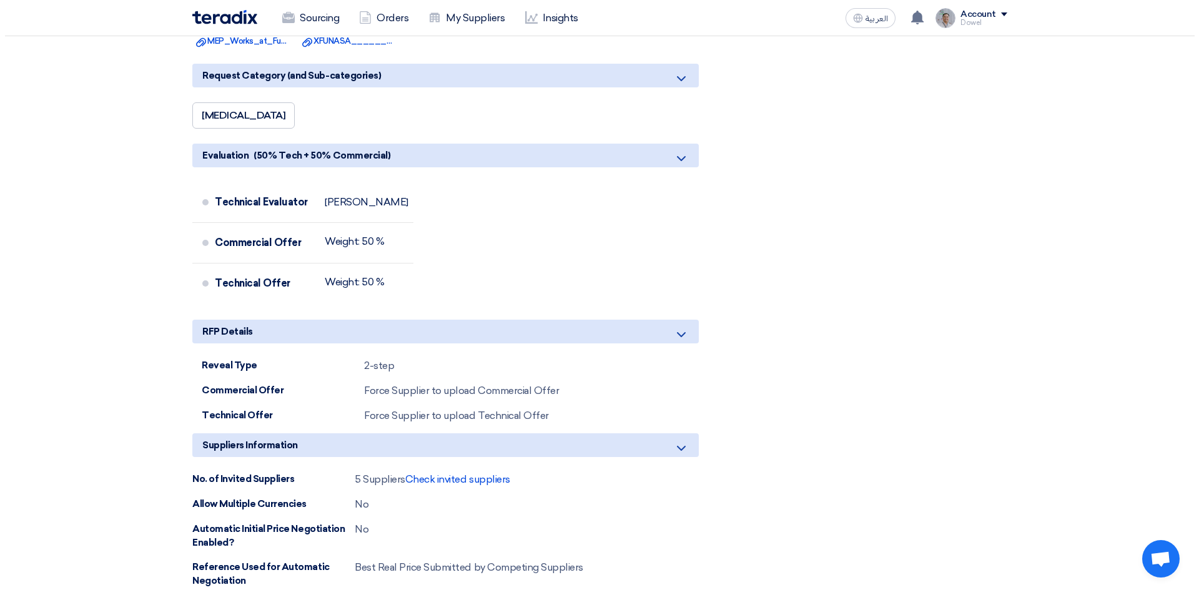
scroll to position [2686, 0]
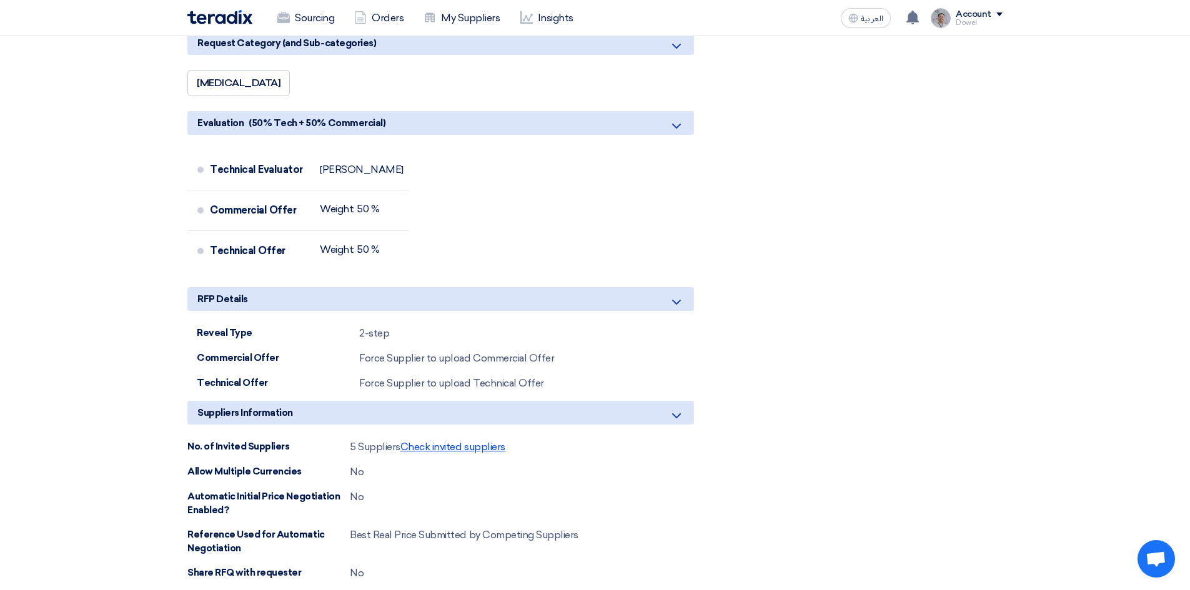
click at [447, 441] on span "Check invited suppliers" at bounding box center [452, 447] width 105 height 12
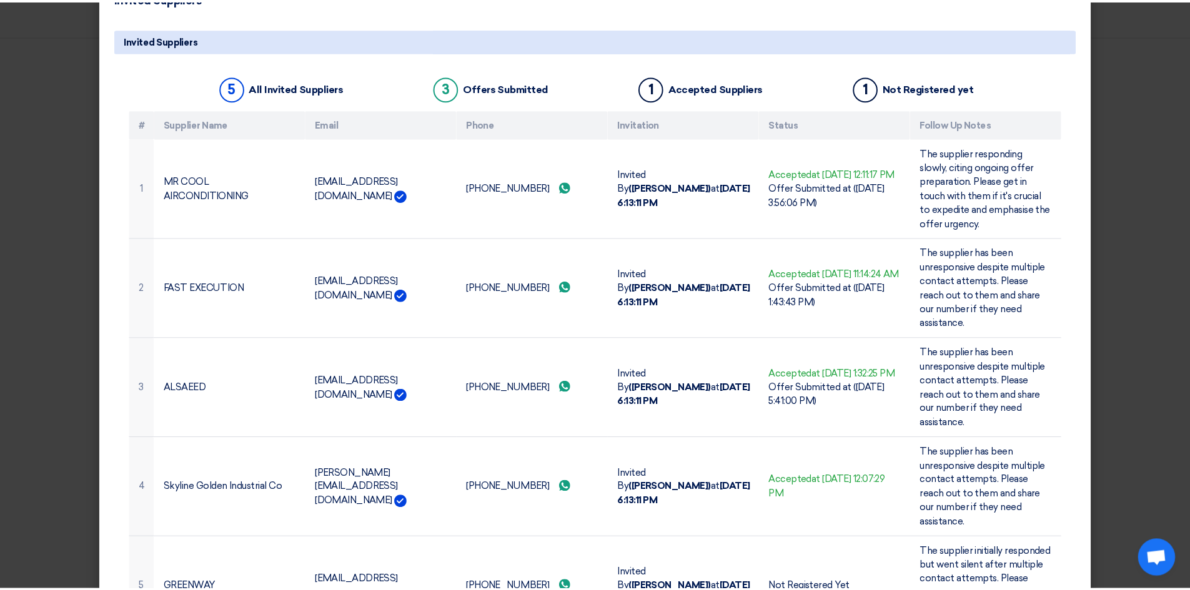
scroll to position [0, 0]
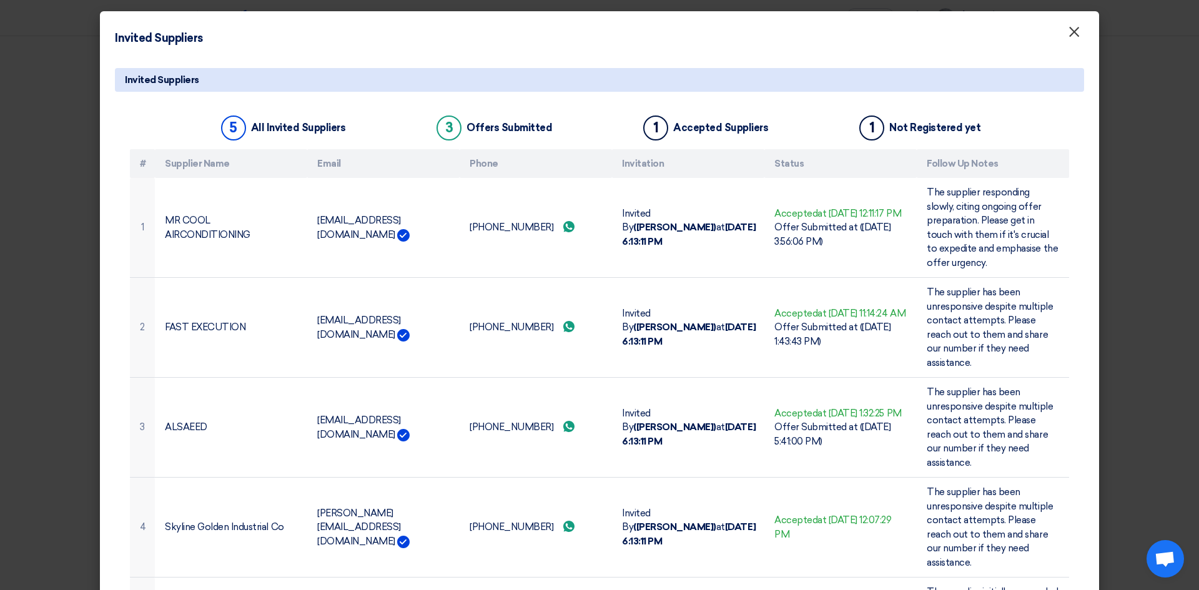
click at [1070, 35] on span "×" at bounding box center [1074, 34] width 12 height 25
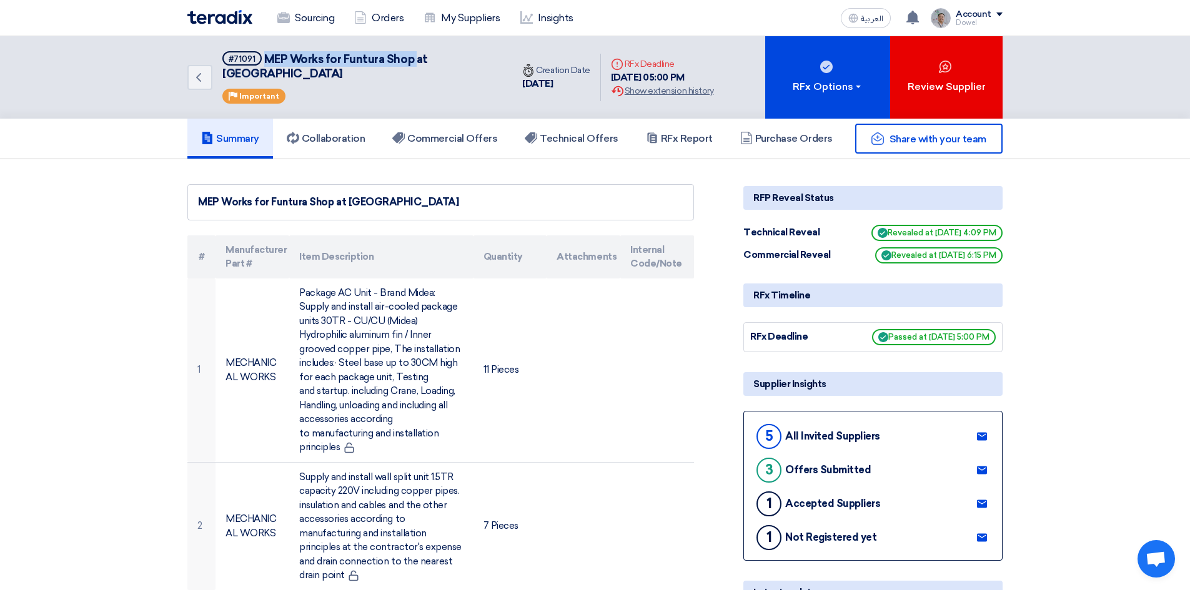
drag, startPoint x: 264, startPoint y: 55, endPoint x: 415, endPoint y: 59, distance: 150.6
click at [415, 59] on span "MEP Works for Funtura Shop at [GEOGRAPHIC_DATA]" at bounding box center [325, 66] width 206 height 28
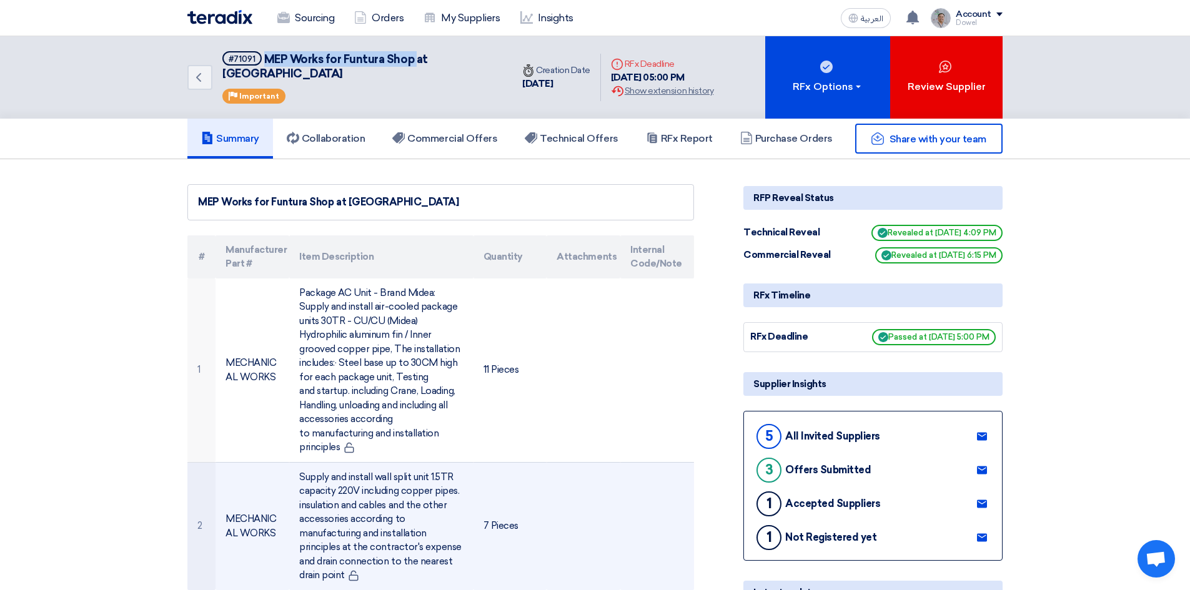
copy span "MEP Works for Funtura Shop"
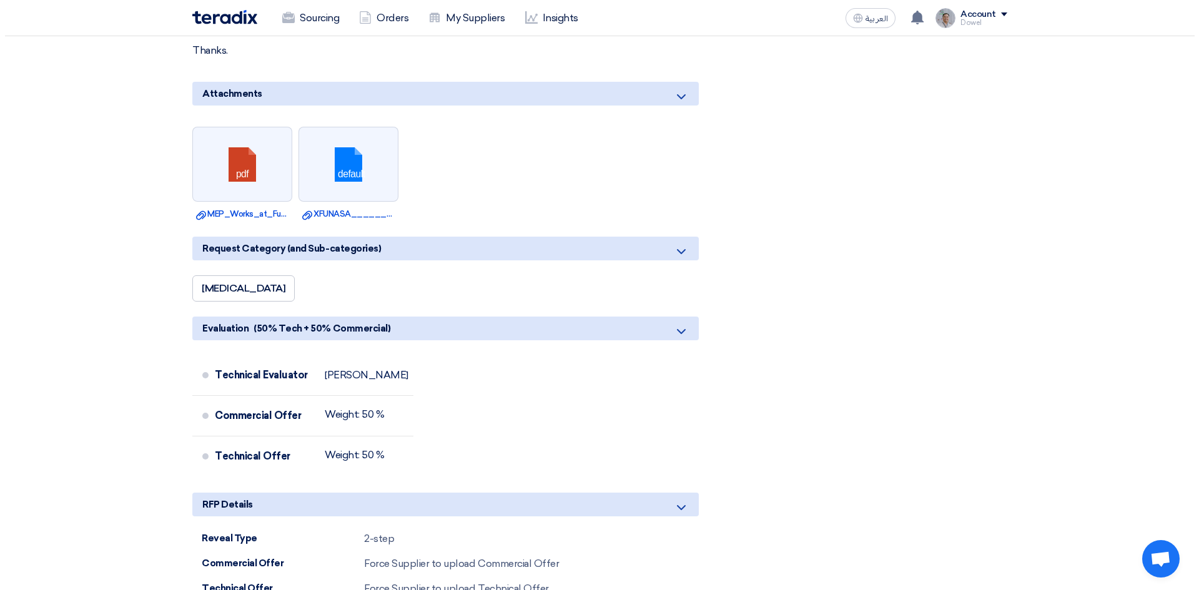
scroll to position [2561, 0]
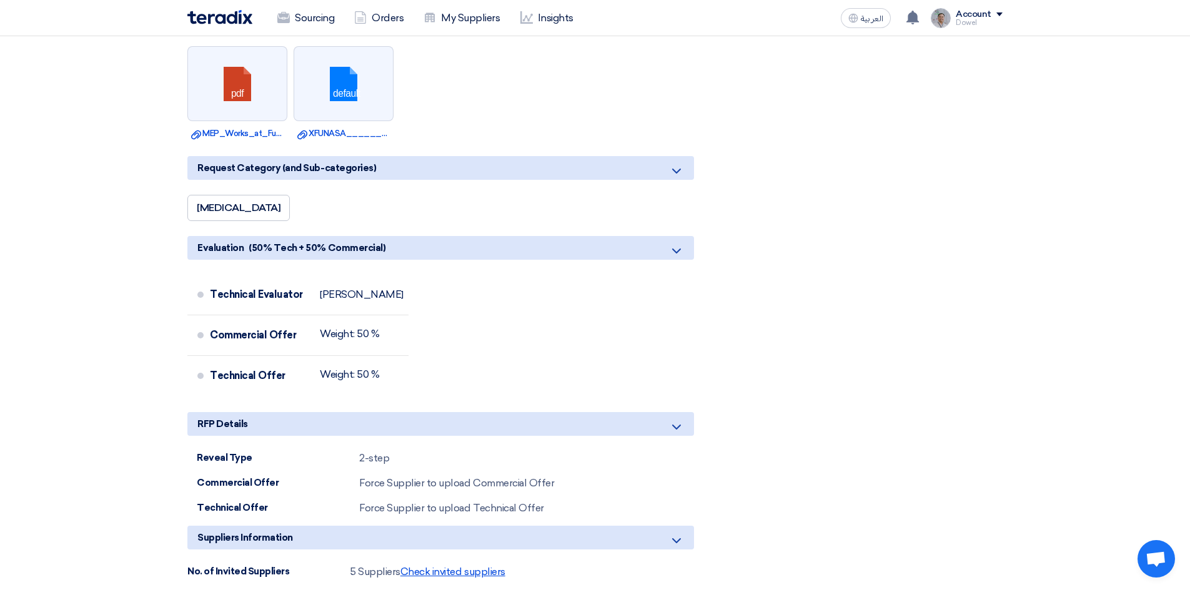
click at [445, 566] on span "Check invited suppliers" at bounding box center [452, 572] width 105 height 12
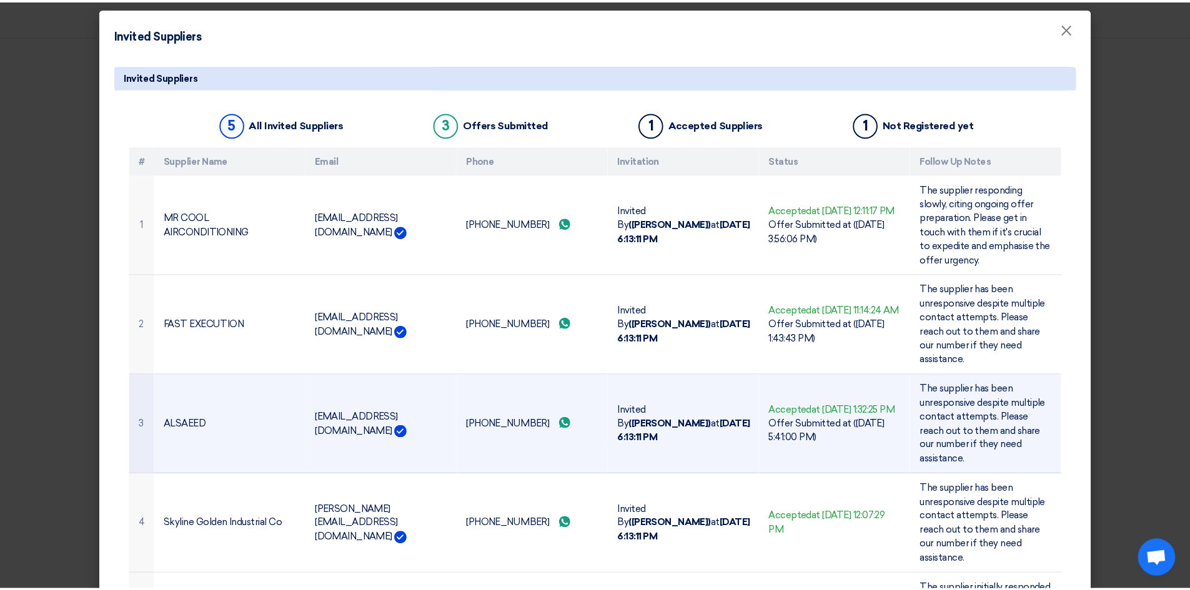
scroll to position [0, 0]
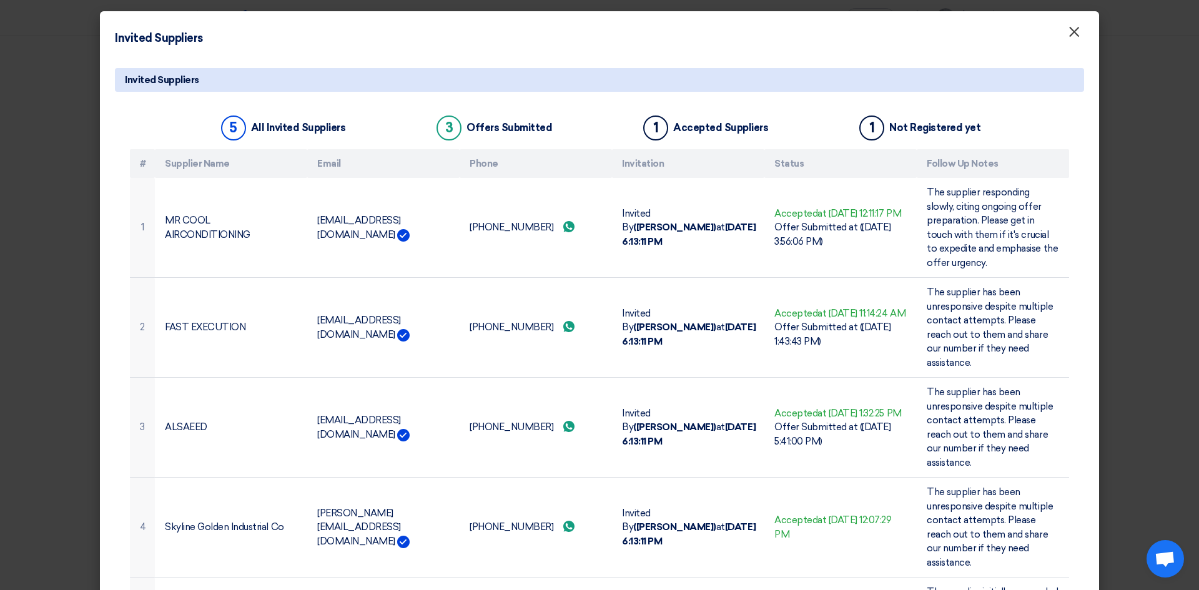
click at [1070, 40] on span "×" at bounding box center [1074, 34] width 12 height 25
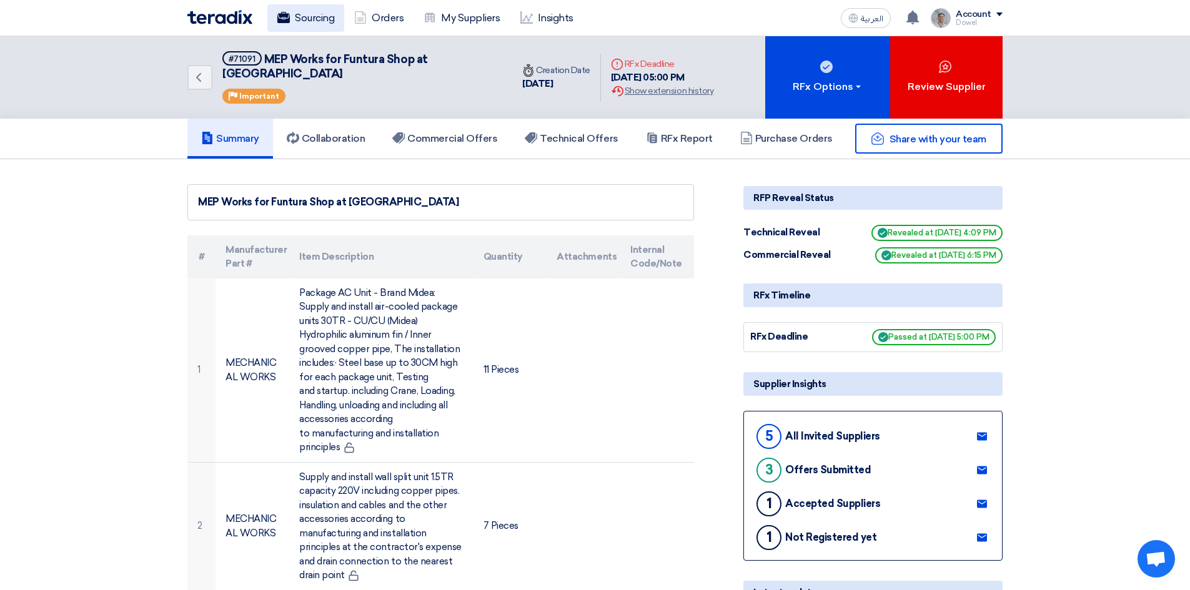
click at [317, 11] on link "Sourcing" at bounding box center [305, 17] width 77 height 27
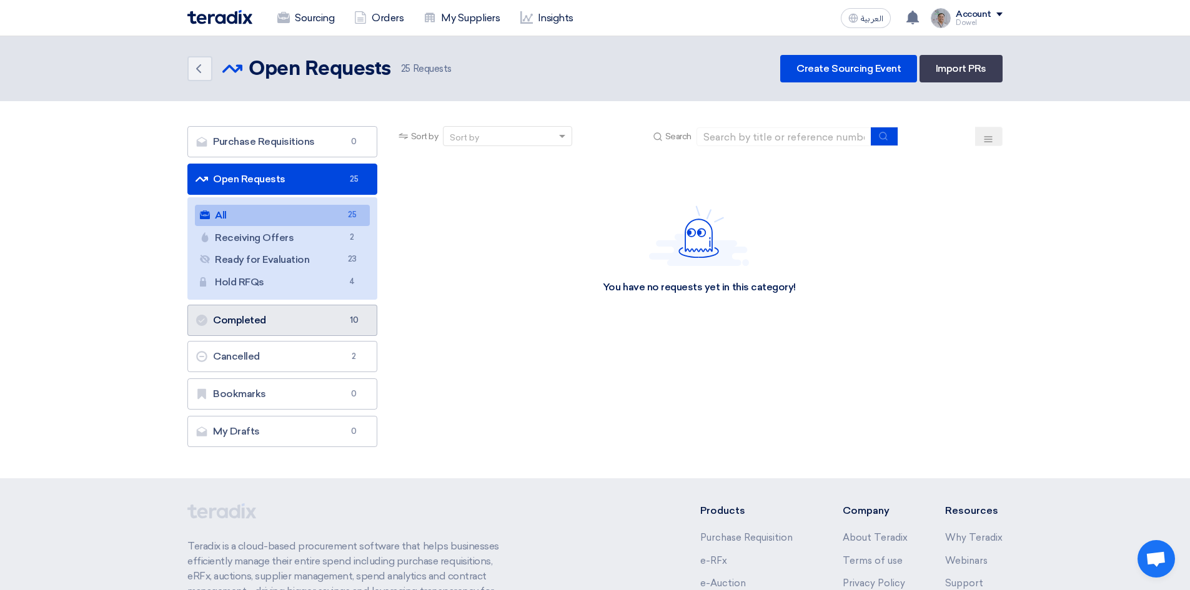
click at [285, 319] on link "Completed Completed 10" at bounding box center [282, 320] width 190 height 31
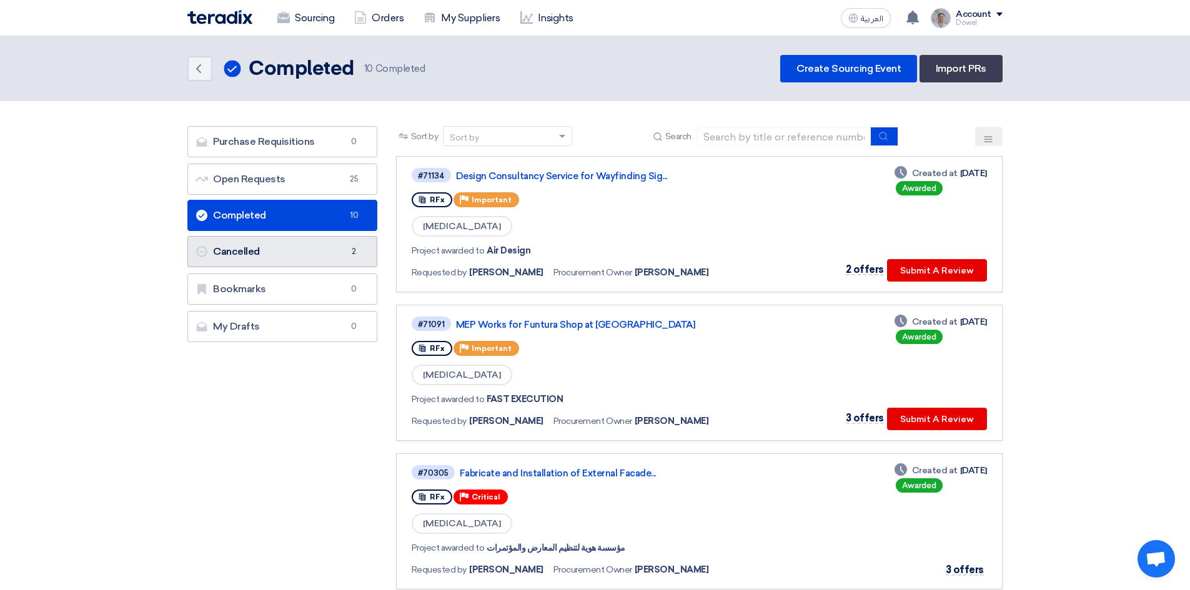
click at [259, 250] on link "Cancelled Cancelled 2" at bounding box center [282, 251] width 190 height 31
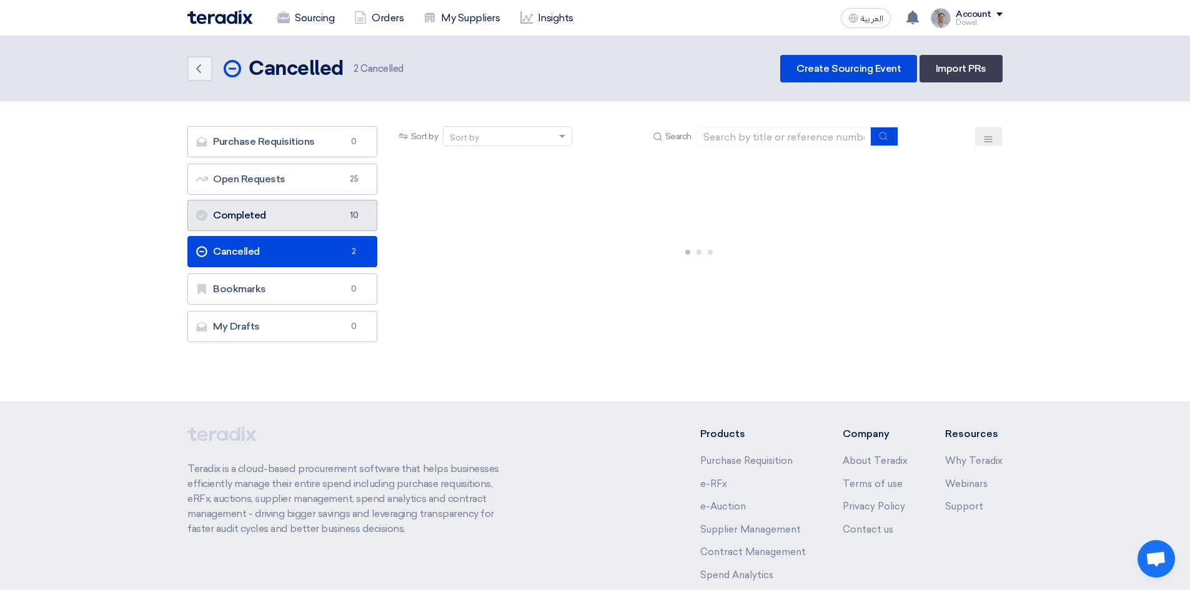
click at [254, 216] on link "Completed Completed 10" at bounding box center [282, 215] width 190 height 31
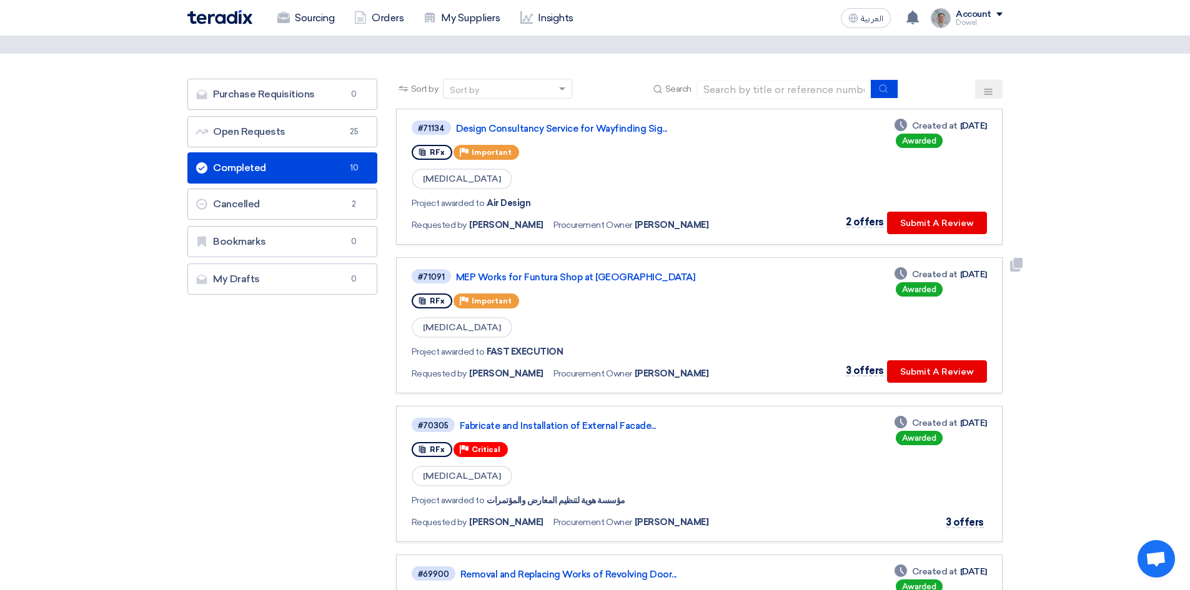
scroll to position [187, 0]
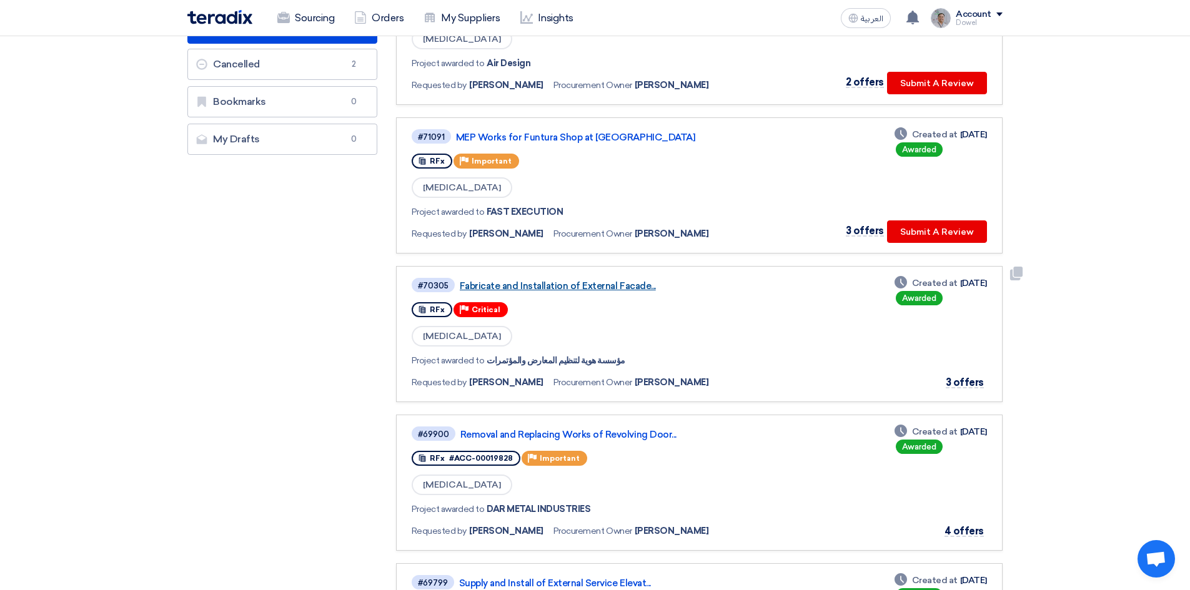
click at [572, 288] on link "Fabricate and Installation of External Facade..." at bounding box center [616, 285] width 312 height 11
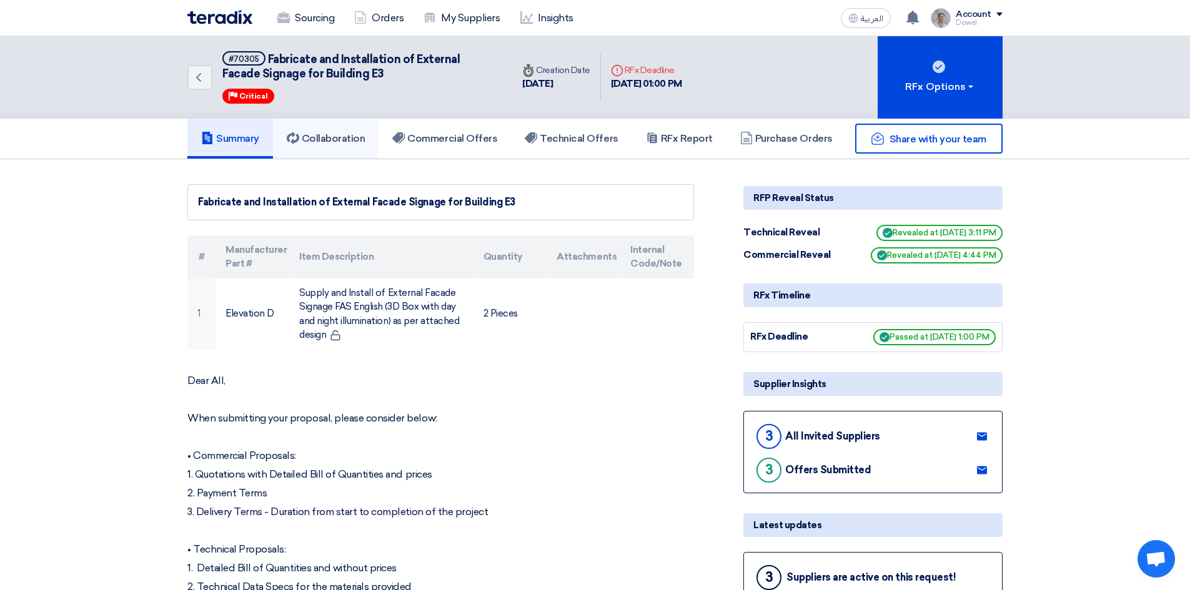
click at [334, 139] on h5 "Collaboration" at bounding box center [326, 138] width 79 height 12
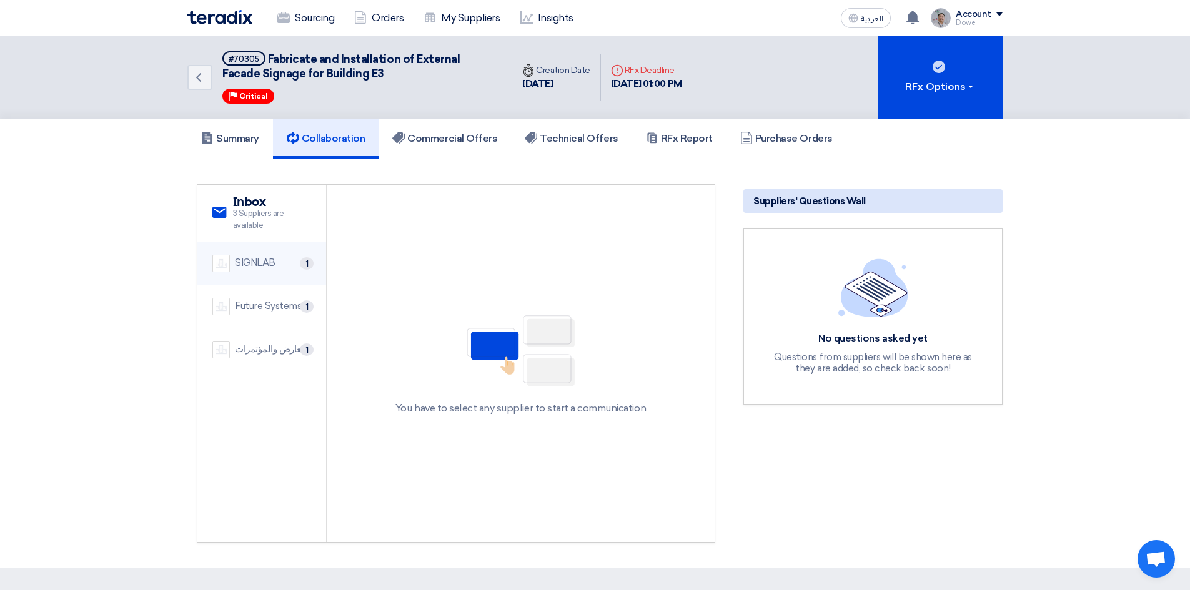
click at [270, 267] on div "SIGNLAB" at bounding box center [255, 263] width 41 height 14
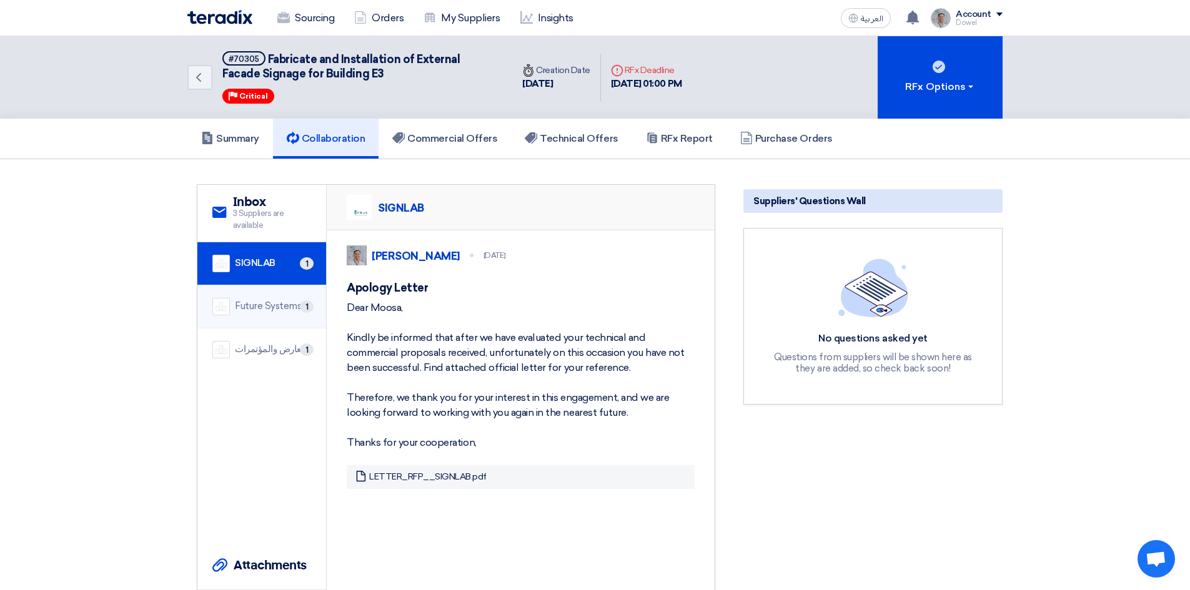
click at [277, 310] on div "Future Systems Adv. Contracting" at bounding box center [273, 306] width 76 height 14
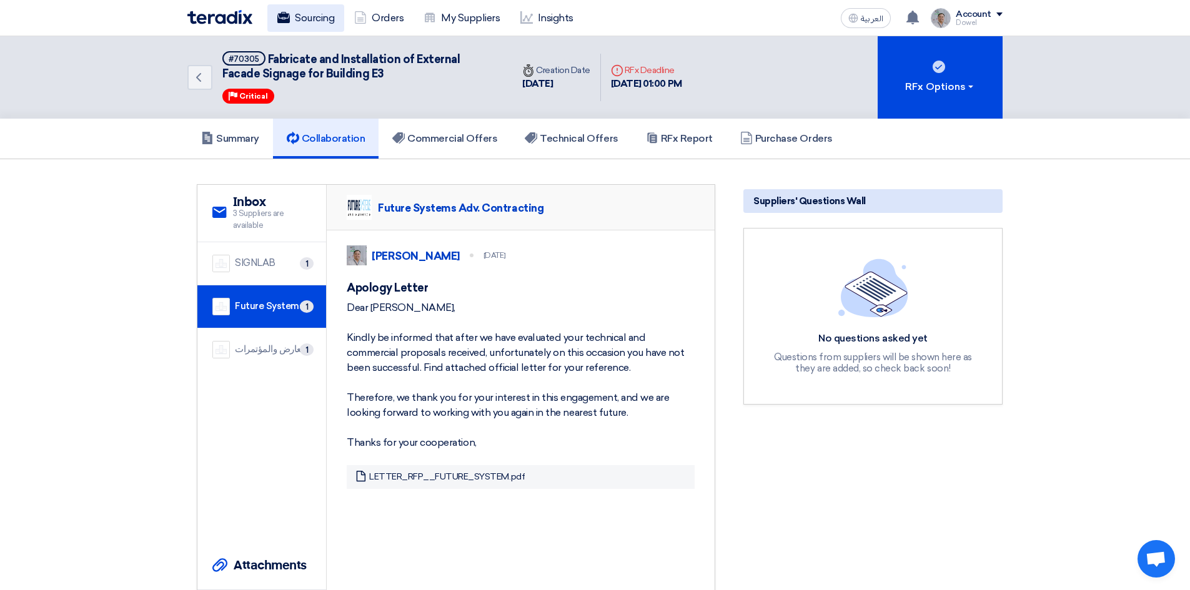
click at [317, 17] on link "Sourcing" at bounding box center [305, 17] width 77 height 27
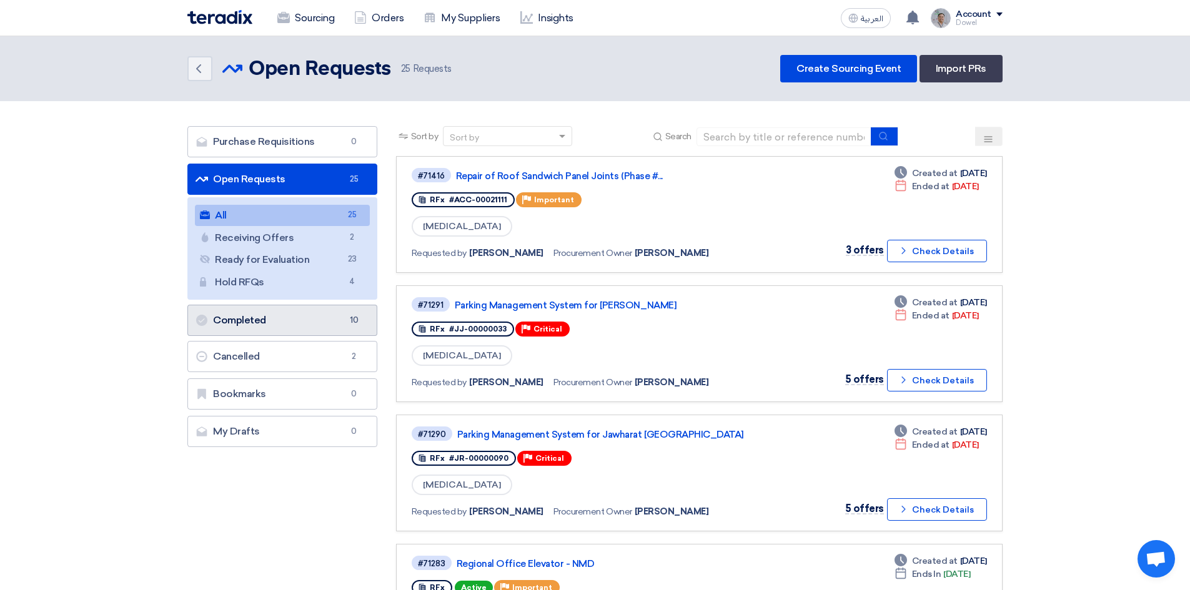
click at [269, 317] on link "Completed Completed 10" at bounding box center [282, 320] width 190 height 31
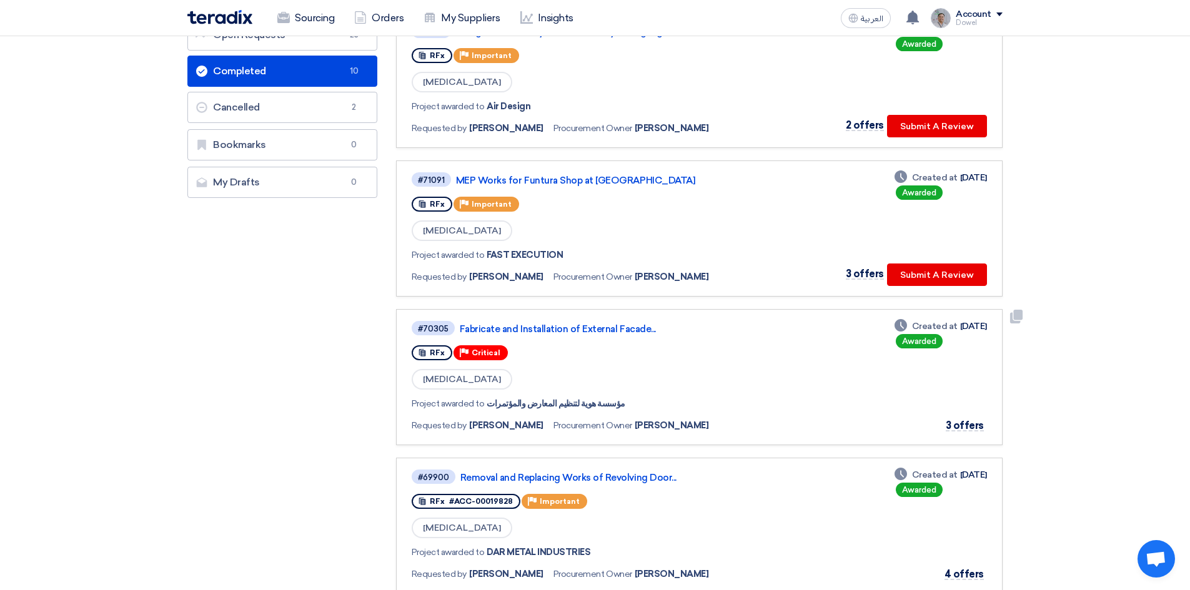
scroll to position [282, 0]
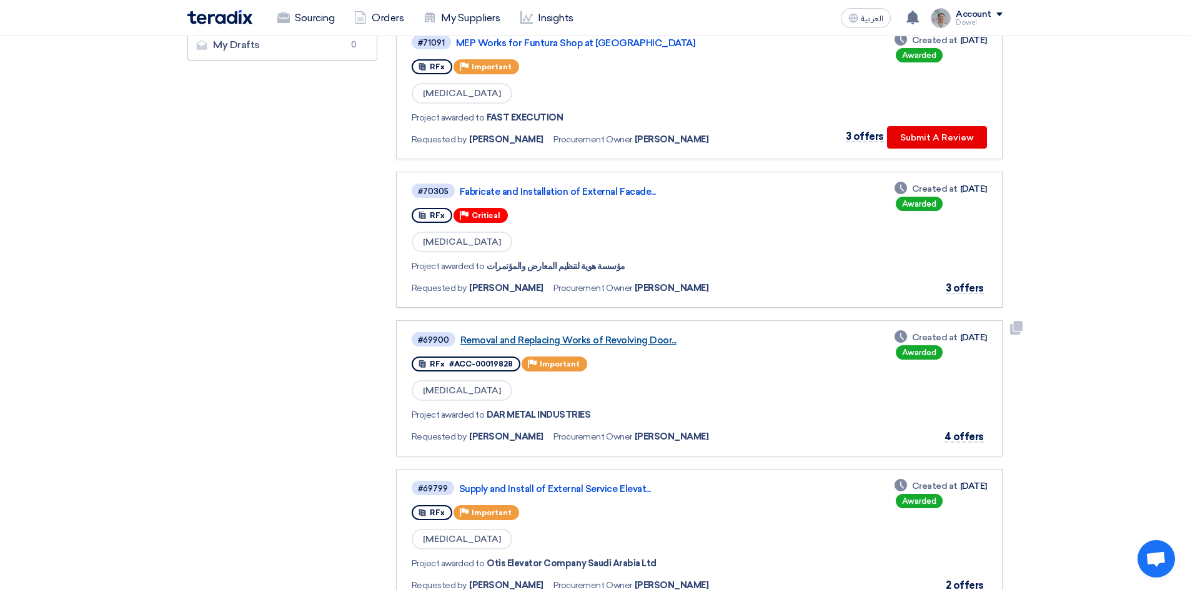
click at [590, 340] on link "Removal and Replacing Works of Revolving Door..." at bounding box center [616, 340] width 312 height 11
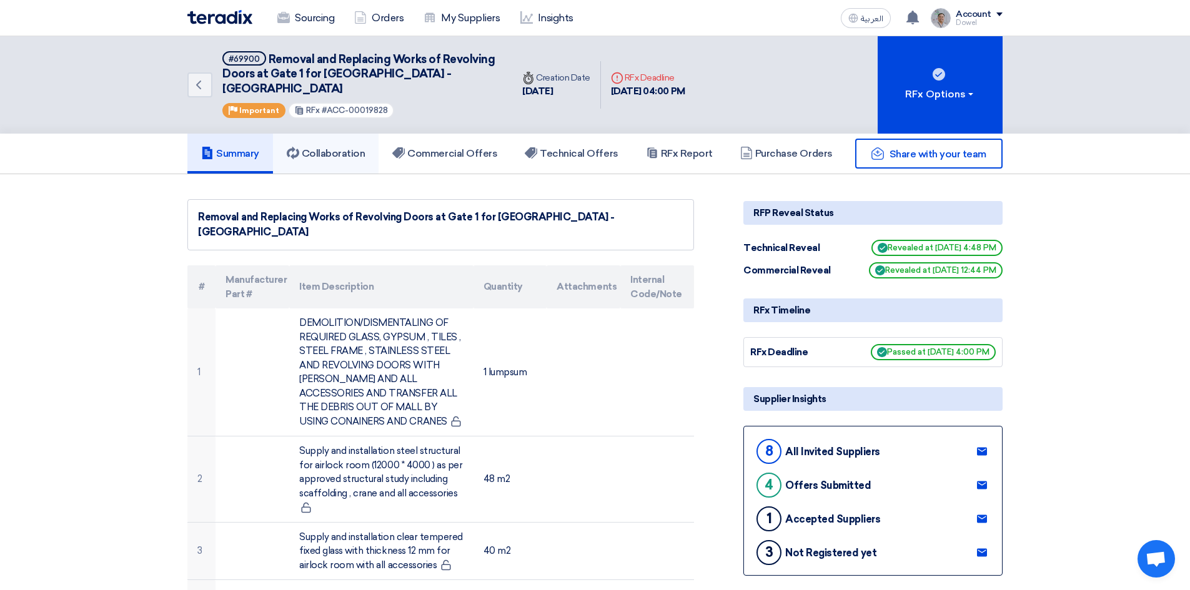
click at [347, 147] on h5 "Collaboration" at bounding box center [326, 153] width 79 height 12
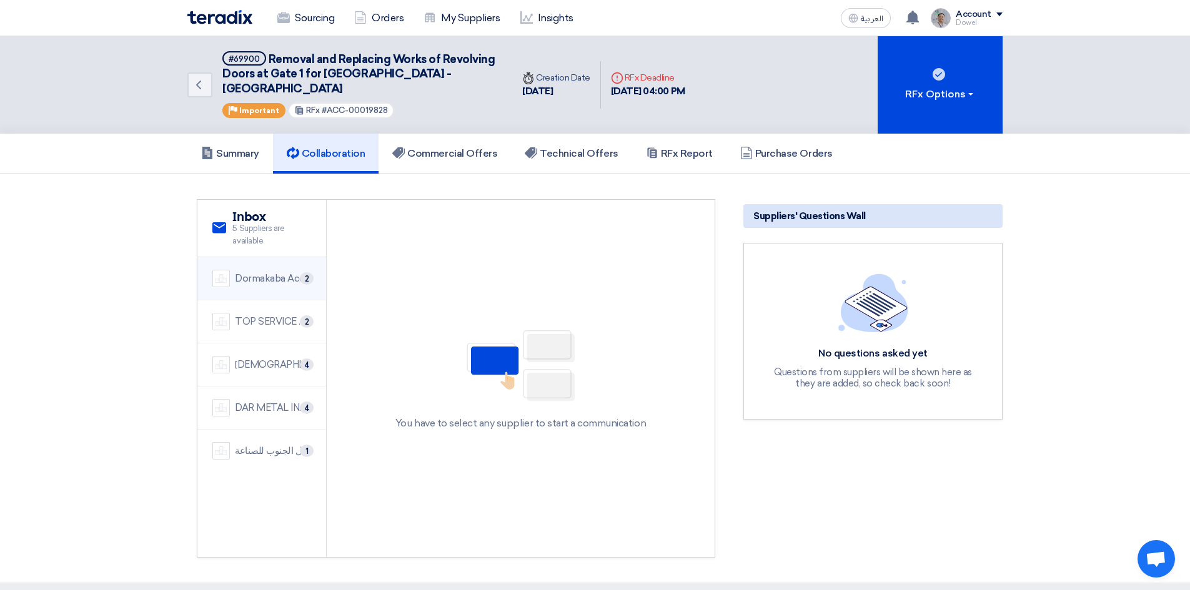
click at [261, 272] on div "Dormakaba Access Solution" at bounding box center [273, 279] width 76 height 14
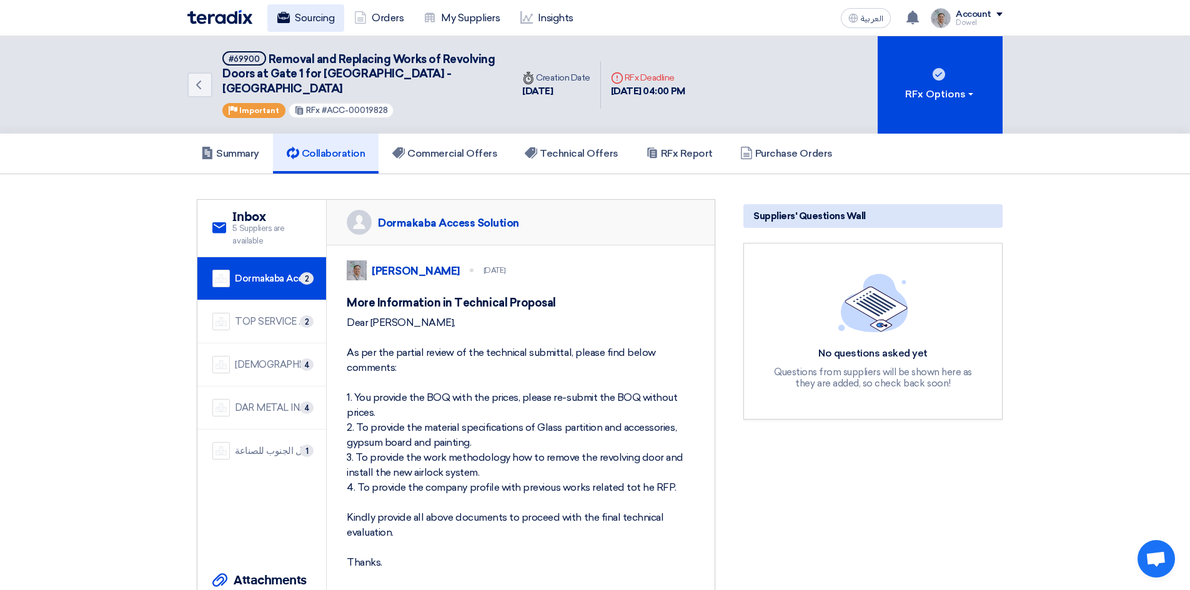
click at [294, 18] on link "Sourcing" at bounding box center [305, 17] width 77 height 27
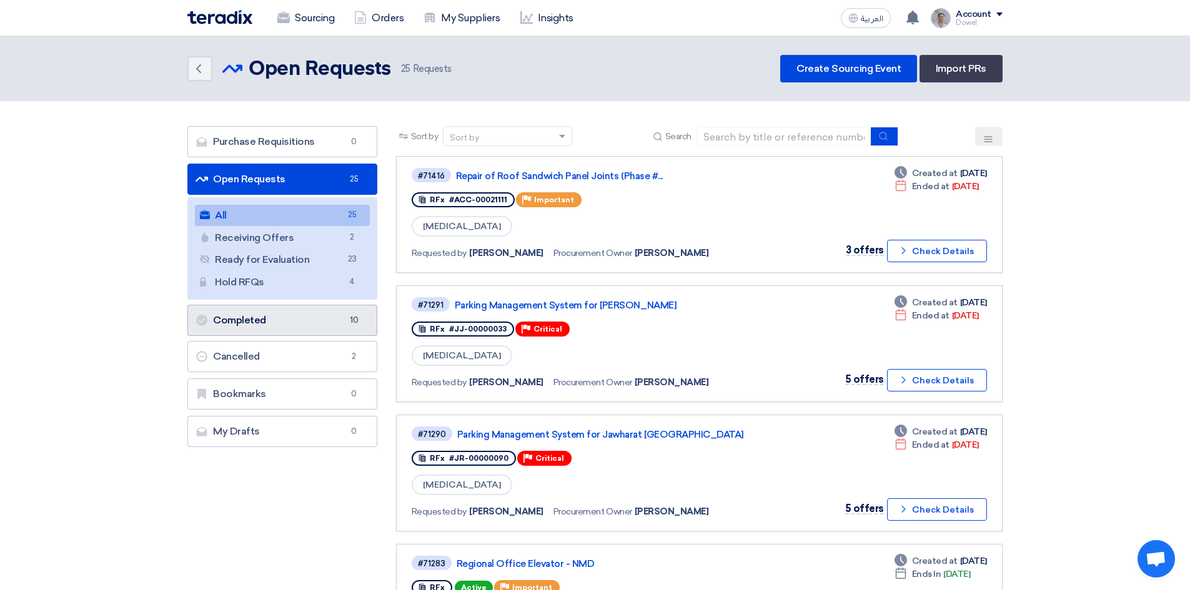
click at [271, 324] on link "Completed Completed 10" at bounding box center [282, 320] width 190 height 31
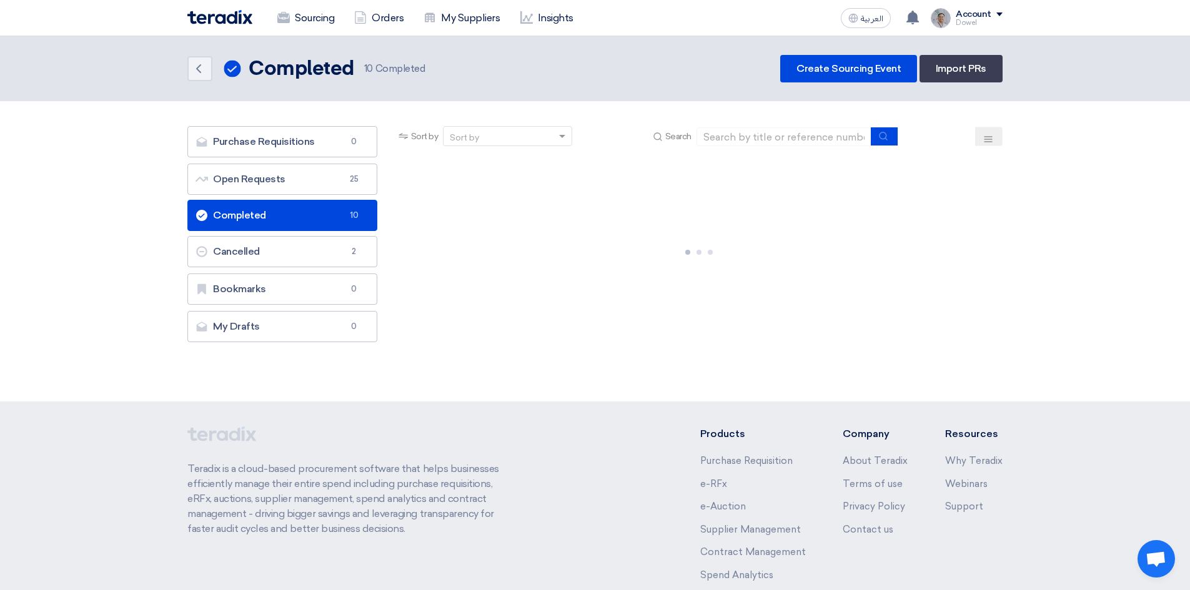
click at [271, 211] on link "Completed Completed 10" at bounding box center [282, 215] width 190 height 31
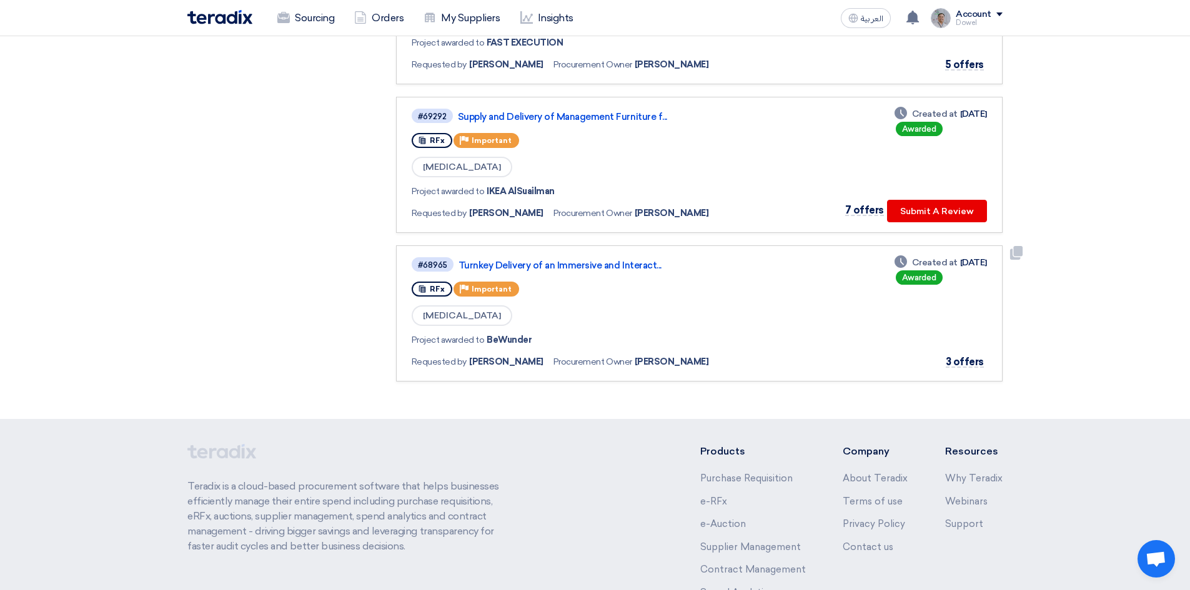
scroll to position [1249, 0]
click at [578, 112] on link "Supply and Delivery of Management Furniture f..." at bounding box center [614, 116] width 312 height 11
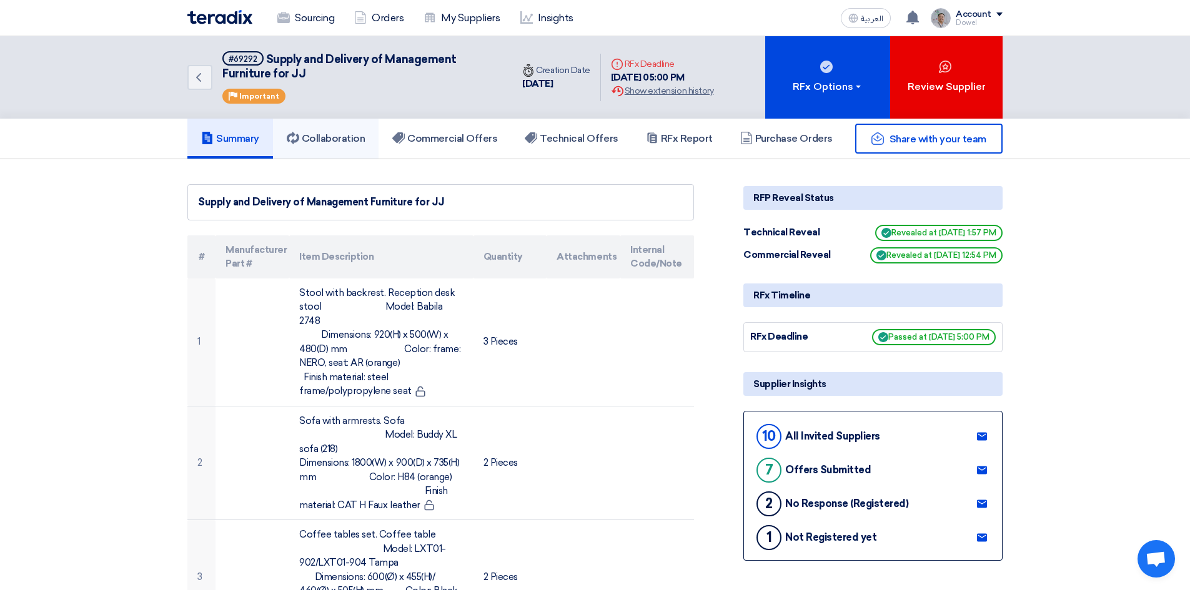
click at [340, 136] on h5 "Collaboration" at bounding box center [326, 138] width 79 height 12
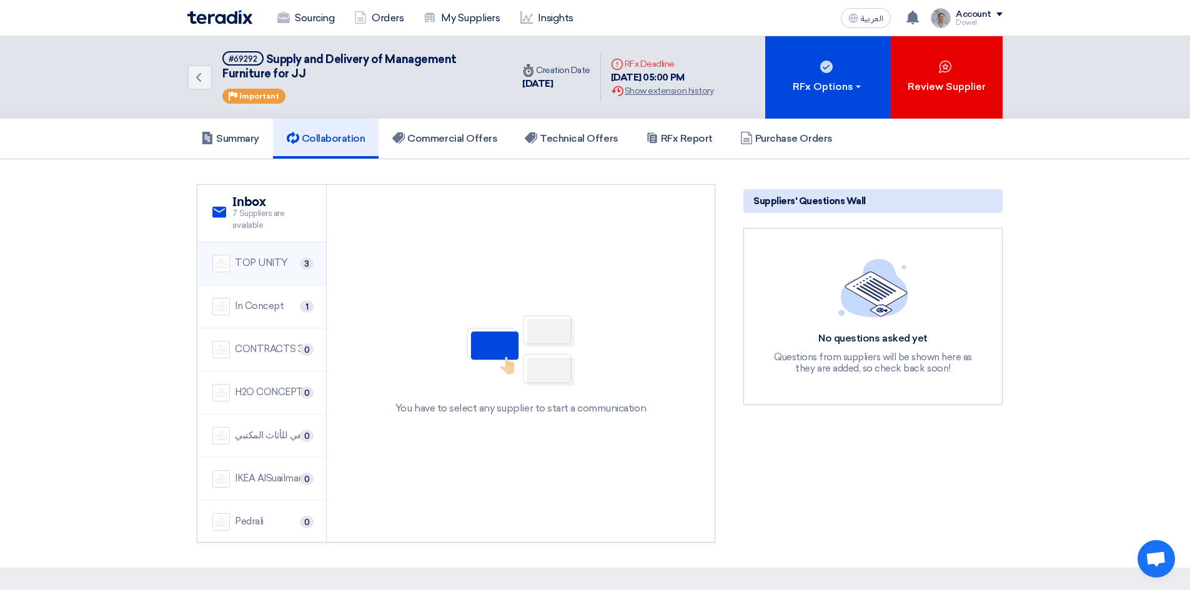
click at [275, 262] on div "TOP UNITY" at bounding box center [261, 263] width 53 height 14
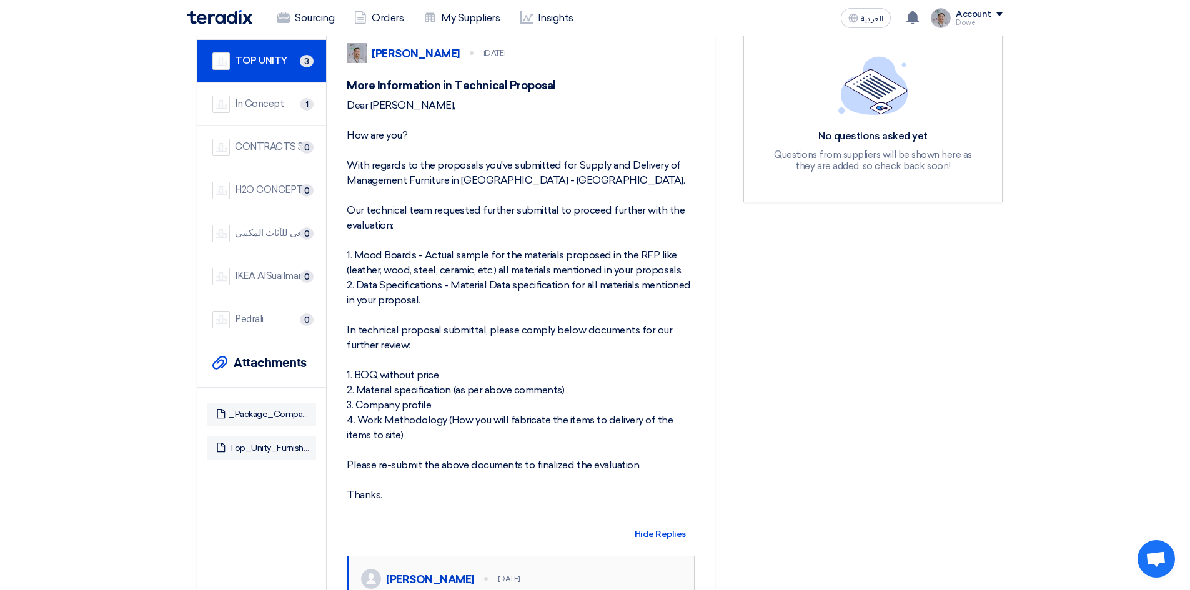
scroll to position [187, 0]
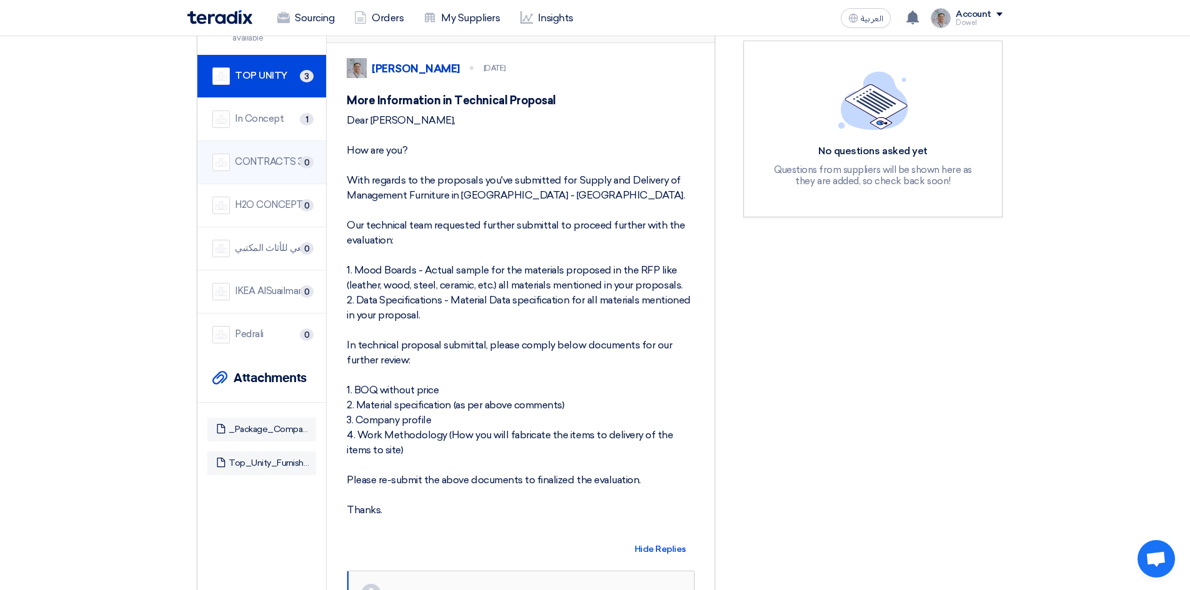
click at [261, 162] on div "CONTRACTS 3000 (SIMPLY)" at bounding box center [273, 162] width 76 height 14
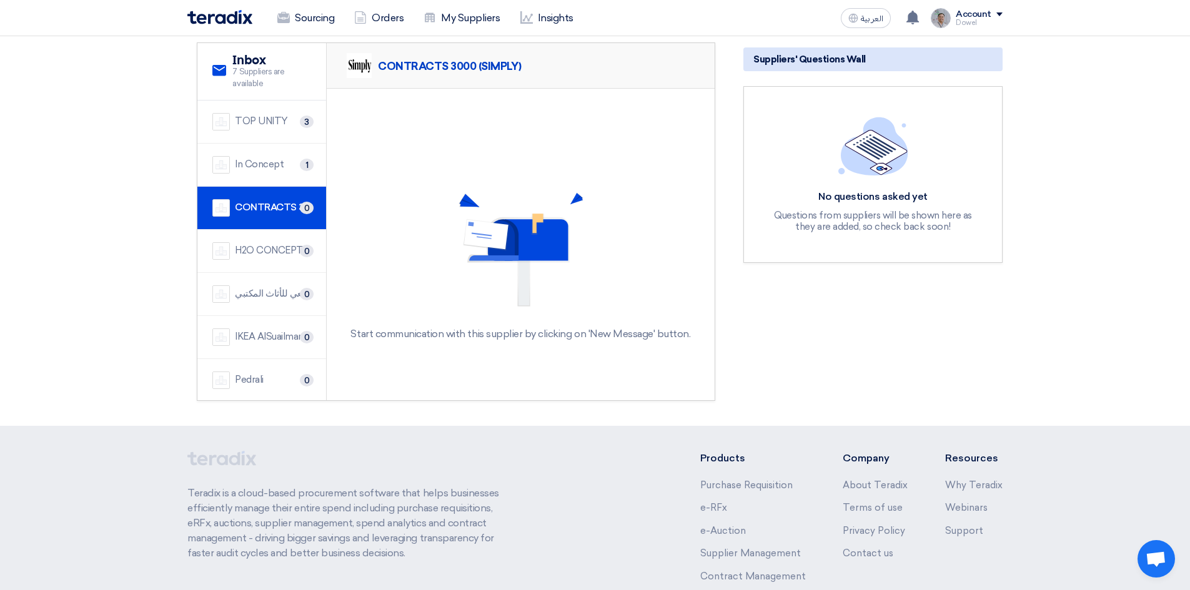
scroll to position [0, 0]
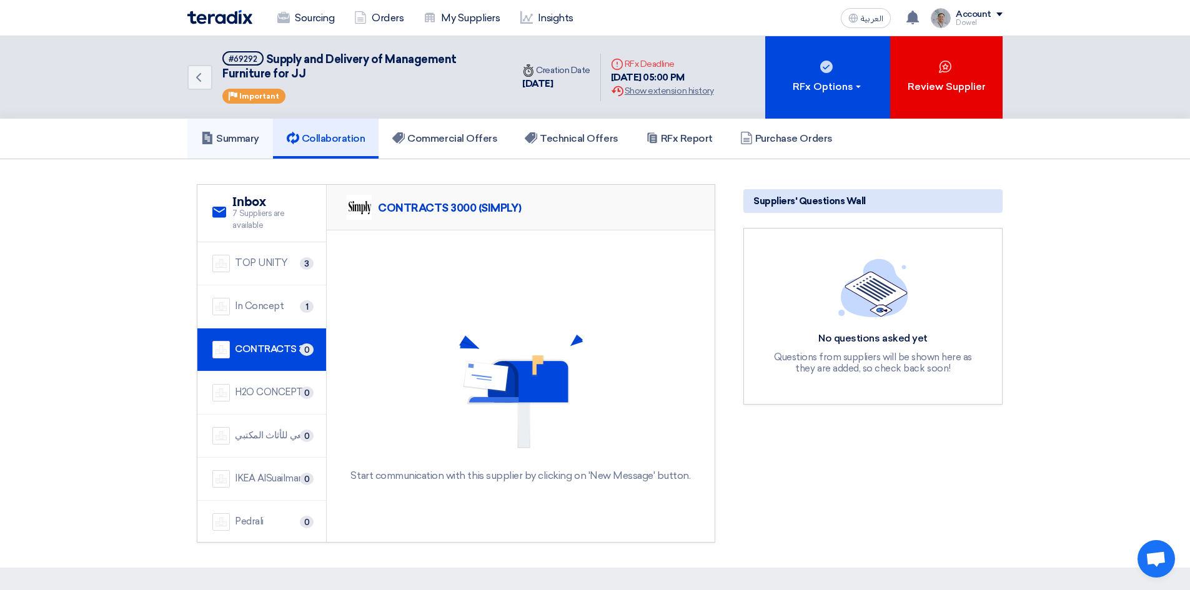
click at [231, 135] on h5 "Summary" at bounding box center [230, 138] width 58 height 12
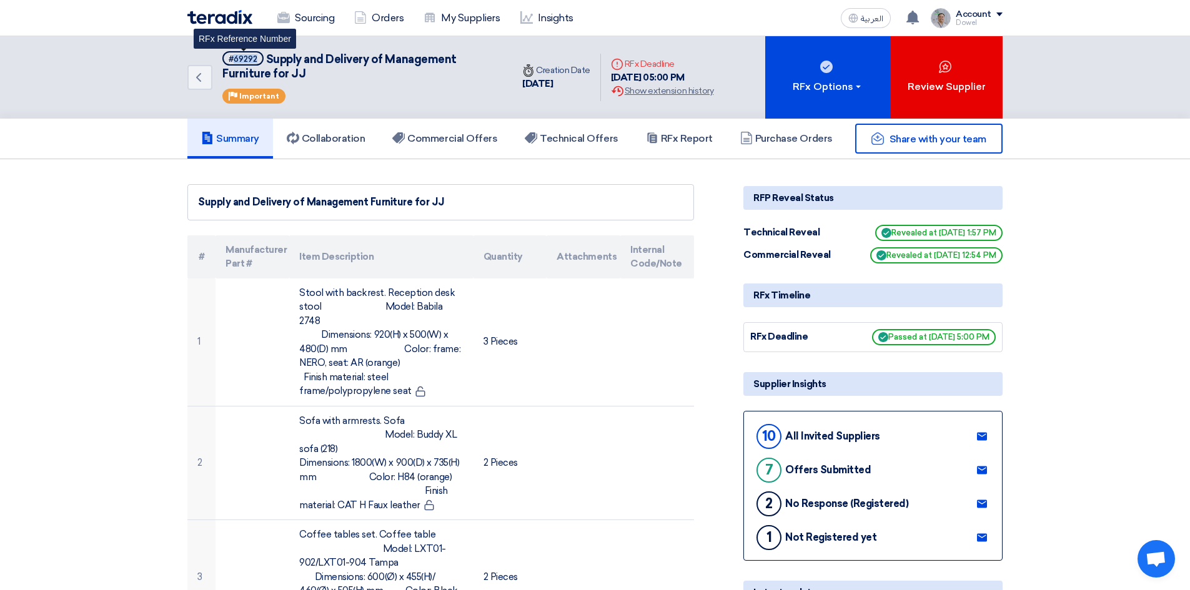
drag, startPoint x: 258, startPoint y: 59, endPoint x: 234, endPoint y: 59, distance: 23.7
click at [234, 59] on span "#69292" at bounding box center [242, 58] width 41 height 14
copy div "69292"
drag, startPoint x: 269, startPoint y: 58, endPoint x: 272, endPoint y: 71, distance: 13.0
click at [272, 71] on span "Supply and Delivery of Management Furniture for JJ" at bounding box center [339, 66] width 234 height 28
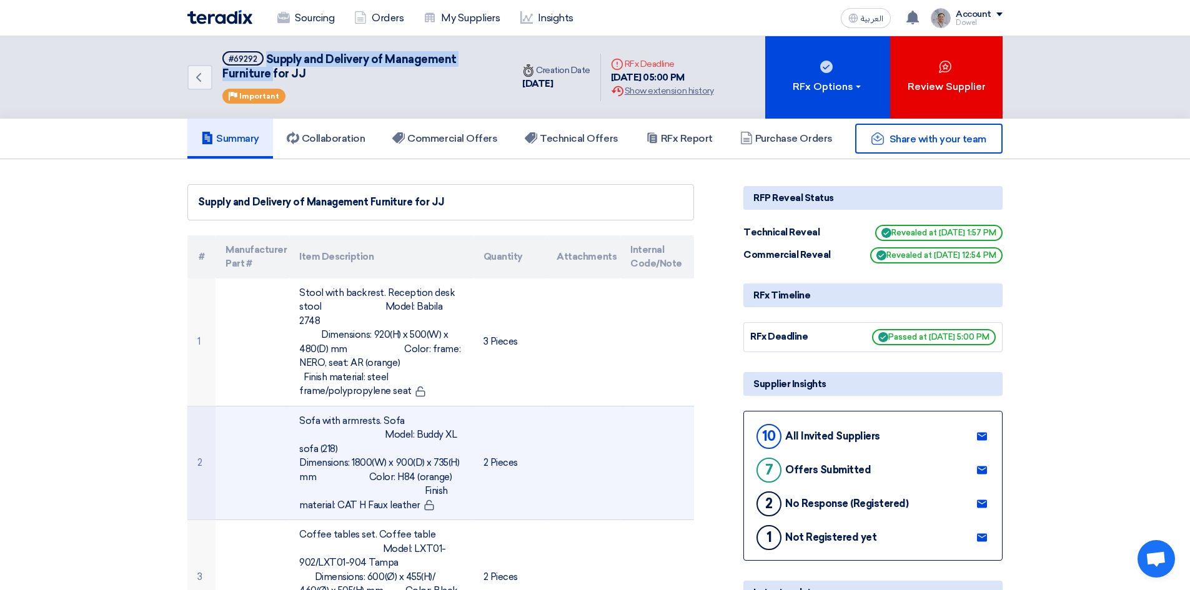
copy span "Supply and Delivery of Management Furniture"
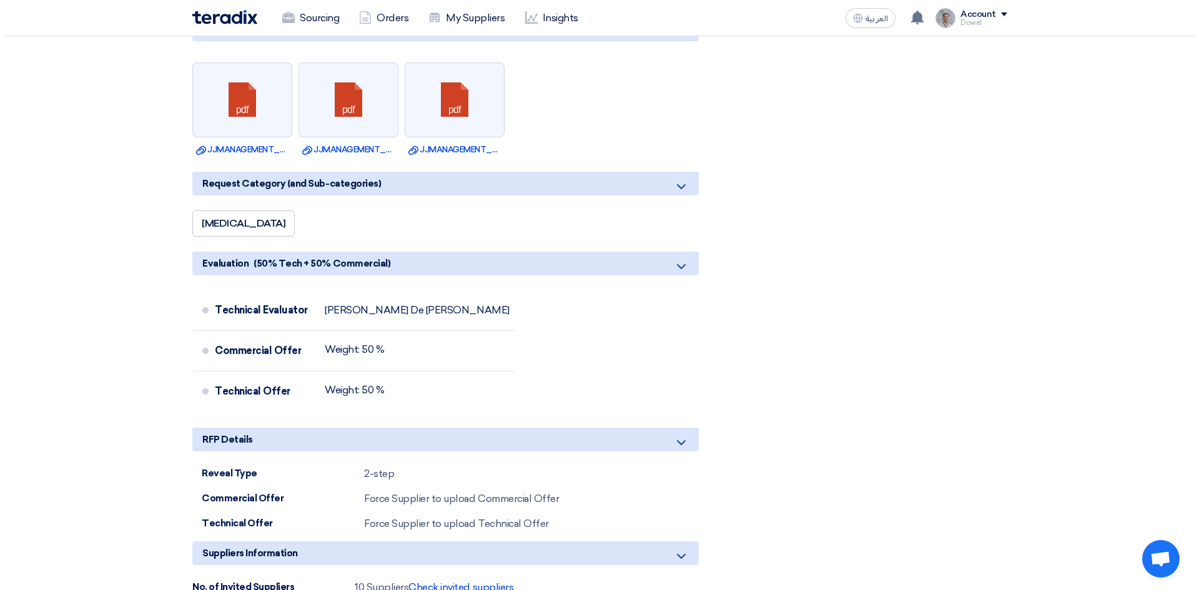
scroll to position [2062, 0]
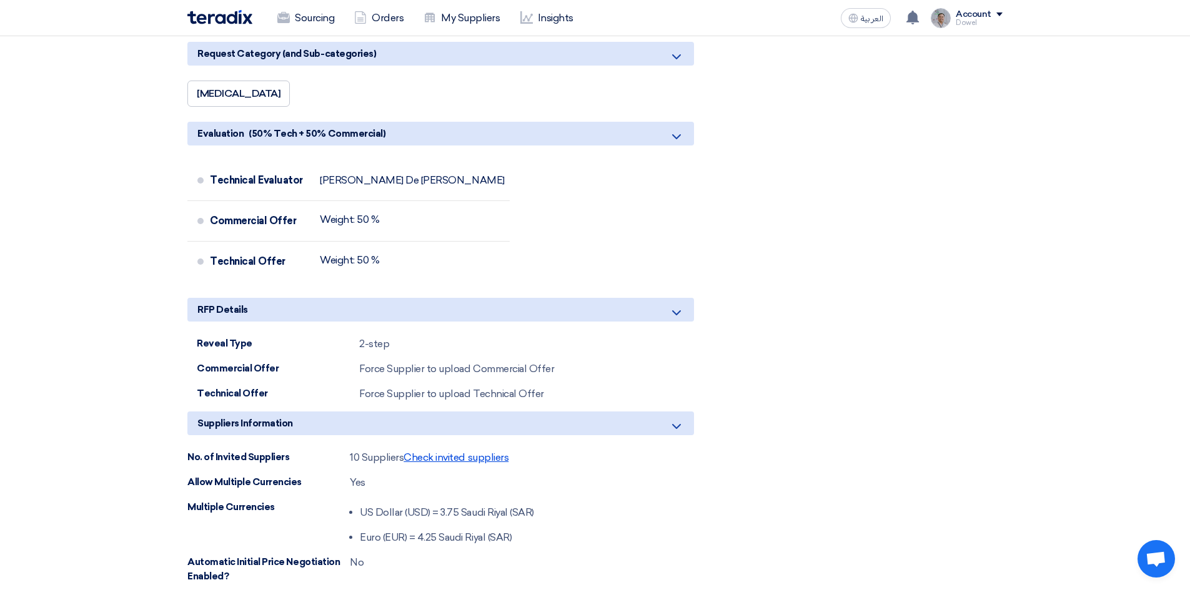
click at [442, 462] on span "Check invited suppliers" at bounding box center [456, 458] width 105 height 12
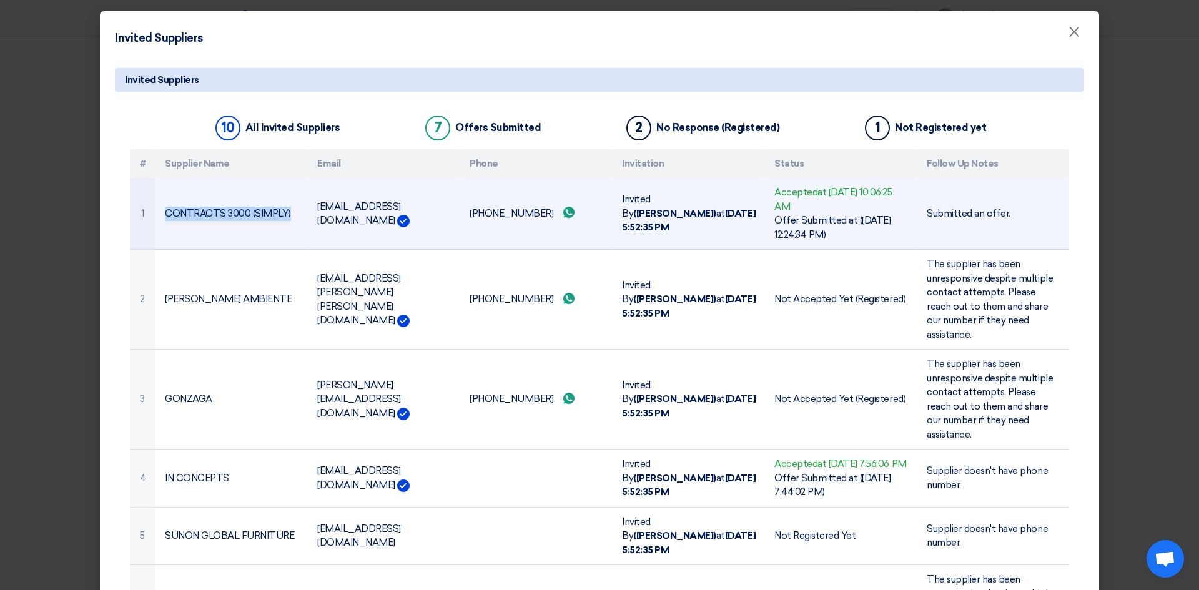
drag, startPoint x: 162, startPoint y: 214, endPoint x: 285, endPoint y: 217, distance: 123.1
click at [285, 217] on td "CONTRACTS 3000 (SIMPLY)" at bounding box center [231, 214] width 152 height 72
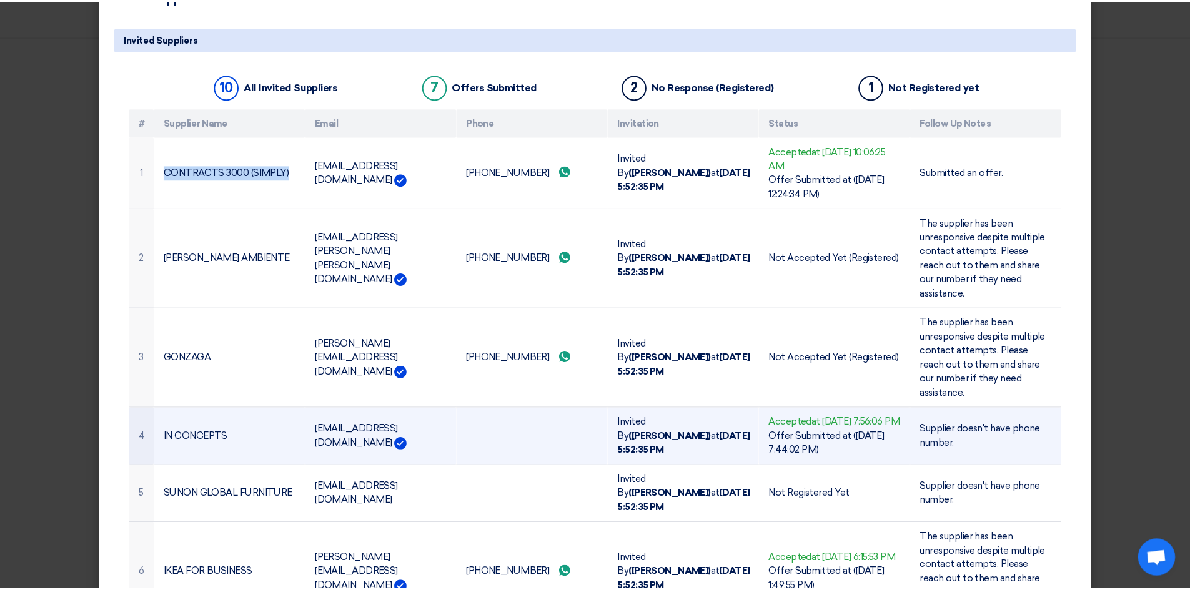
scroll to position [125, 0]
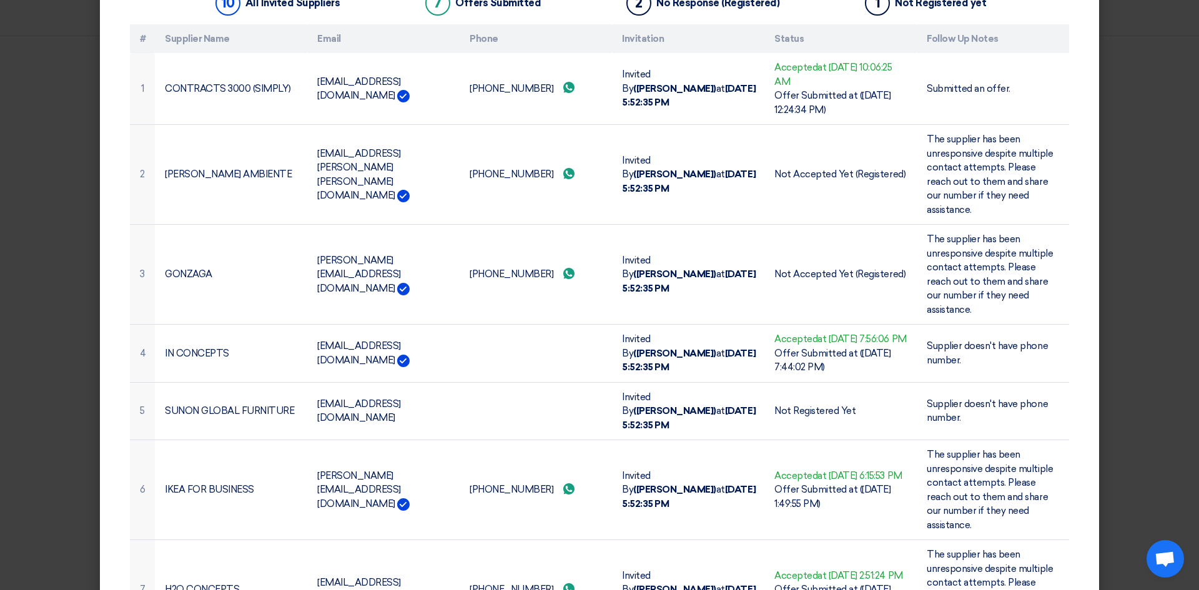
click at [52, 253] on modal-container "Invited Suppliers × Invited Suppliers 10 All Invited Suppliers 7 Offers Submitt…" at bounding box center [599, 295] width 1199 height 590
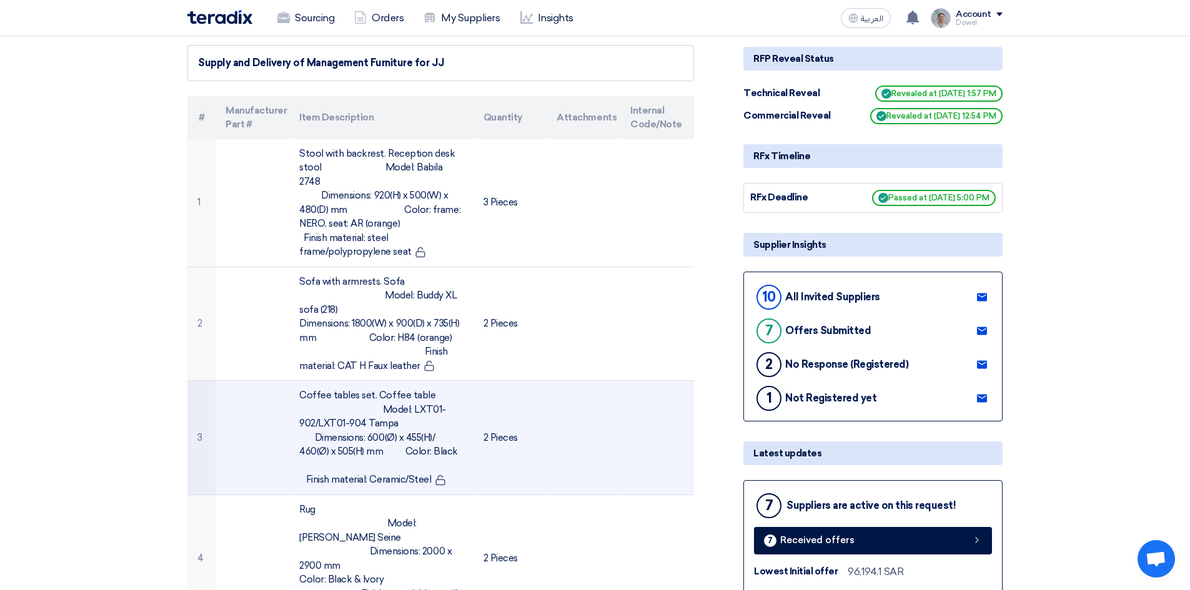
scroll to position [0, 0]
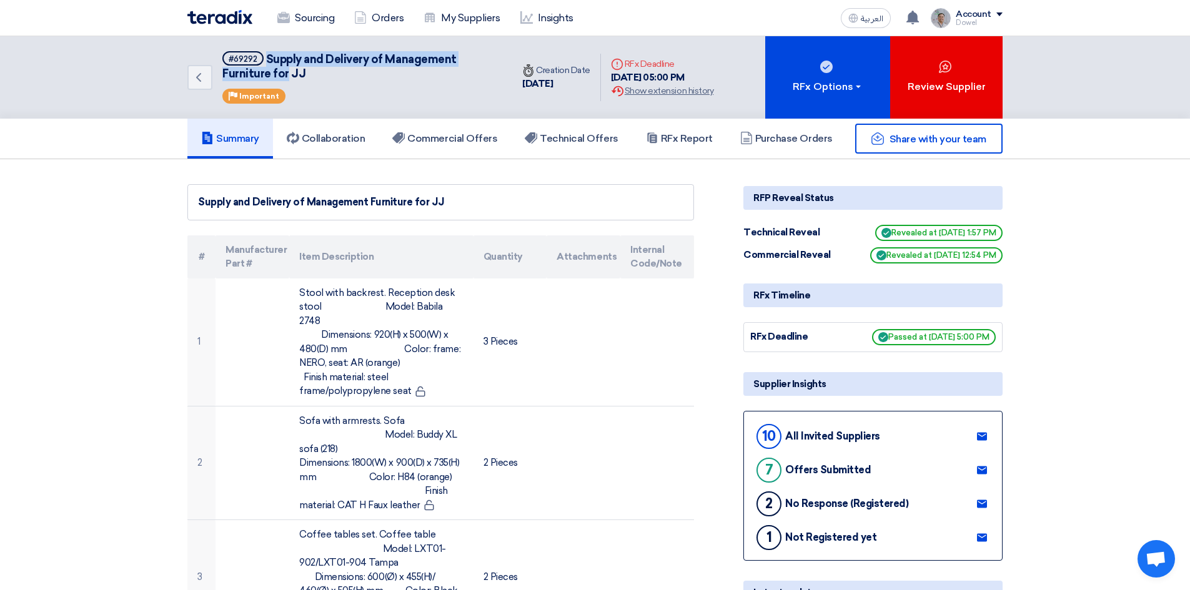
drag, startPoint x: 266, startPoint y: 54, endPoint x: 287, endPoint y: 69, distance: 26.4
click at [287, 69] on span "Supply and Delivery of Management Furniture for JJ" at bounding box center [339, 66] width 234 height 28
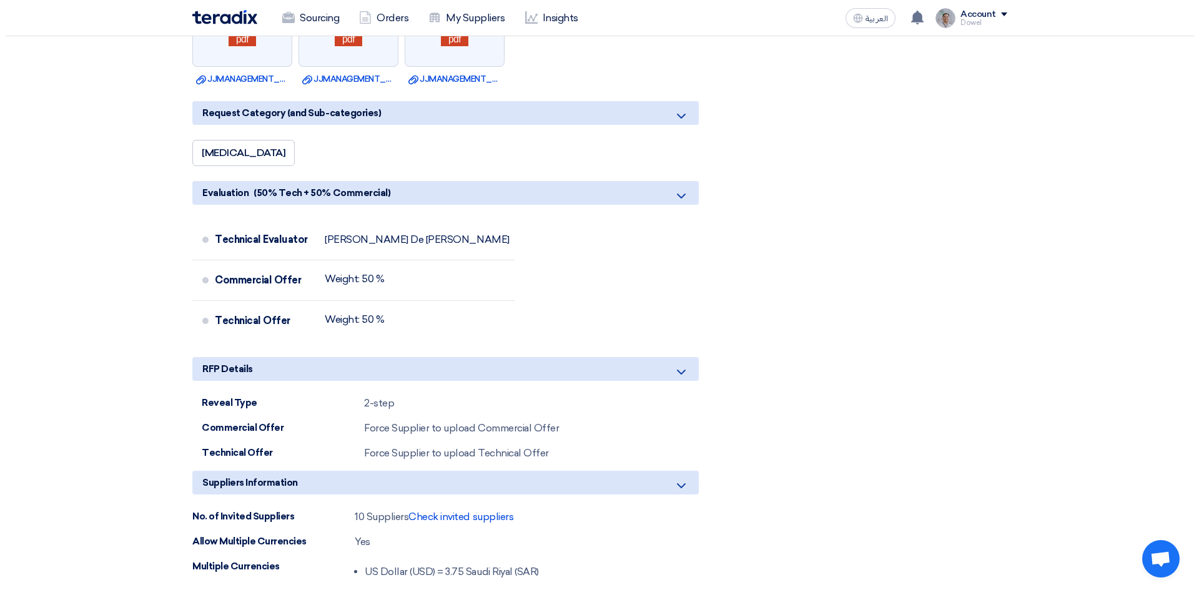
scroll to position [2062, 0]
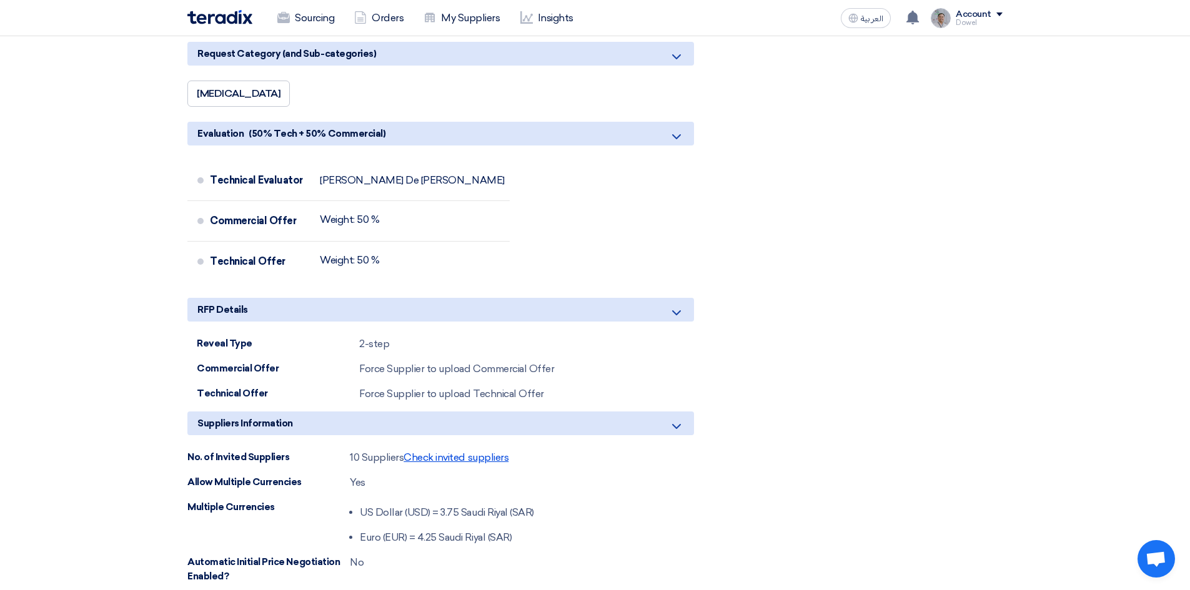
click at [450, 464] on span "Check invited suppliers" at bounding box center [456, 458] width 105 height 12
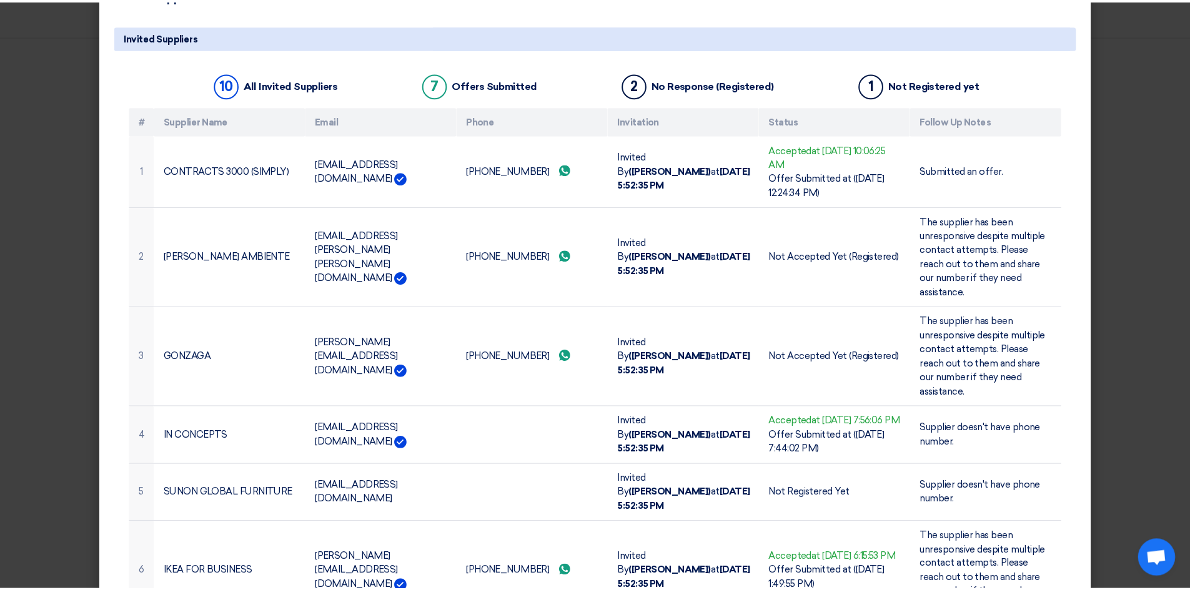
scroll to position [0, 0]
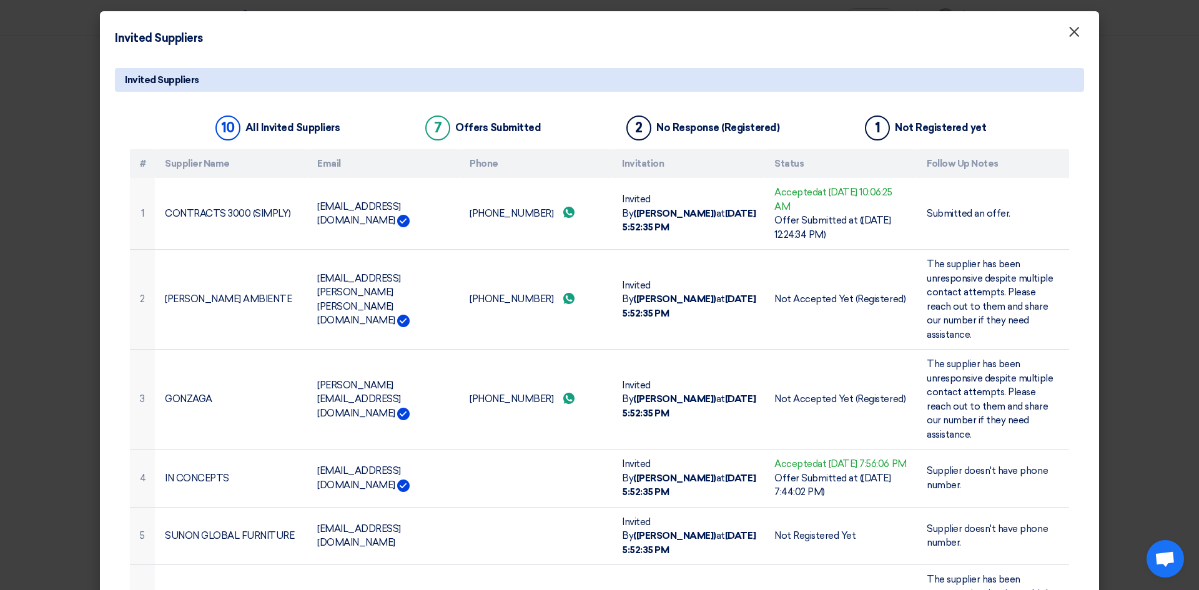
click at [1071, 37] on span "×" at bounding box center [1074, 34] width 12 height 25
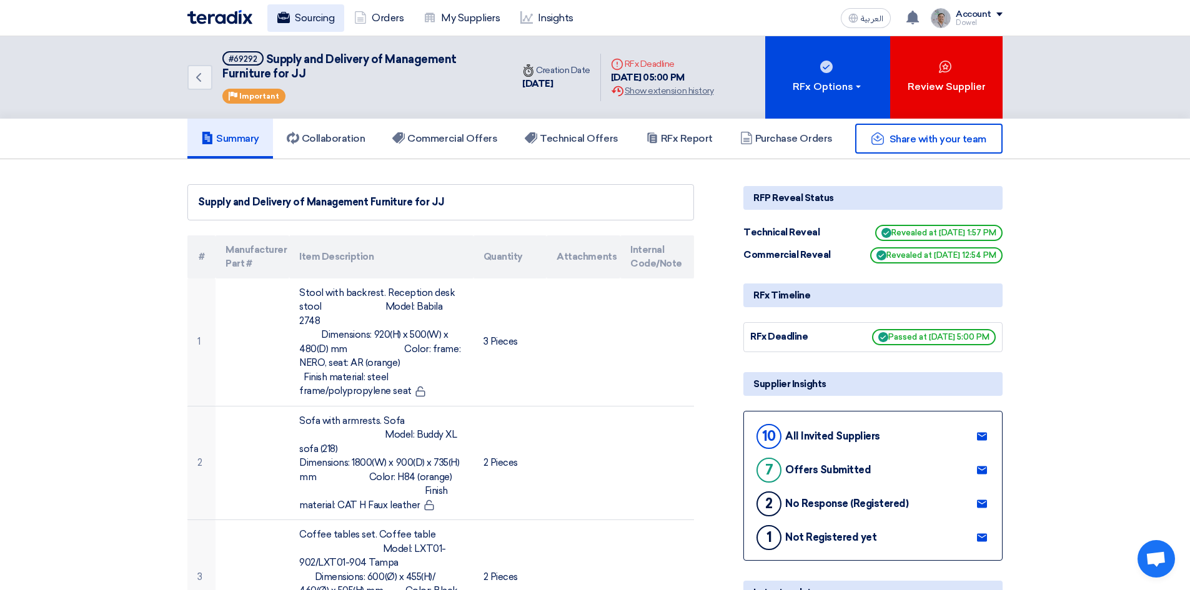
click at [305, 21] on link "Sourcing" at bounding box center [305, 17] width 77 height 27
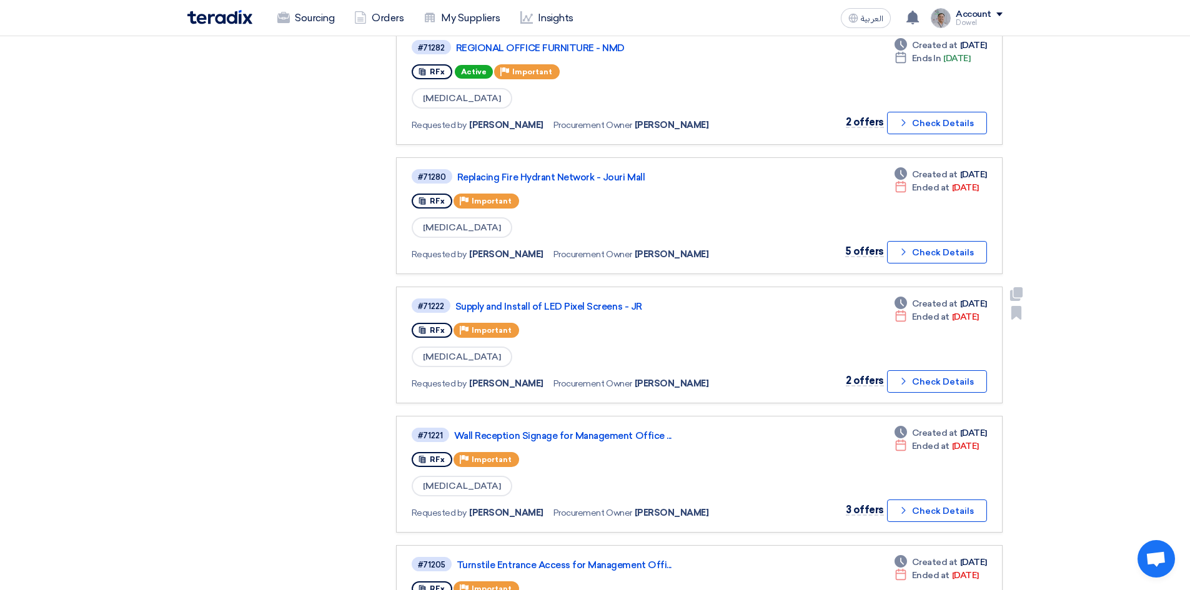
scroll to position [625, 0]
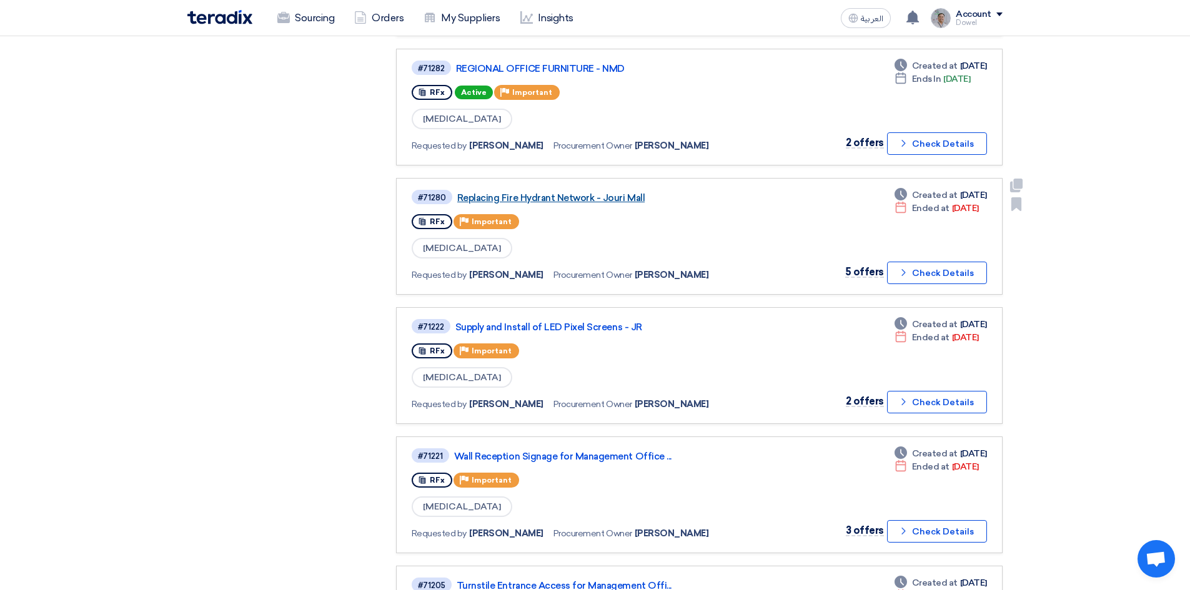
click at [579, 194] on link "Replacing Fire Hydrant Network - Jouri Mall" at bounding box center [613, 197] width 312 height 11
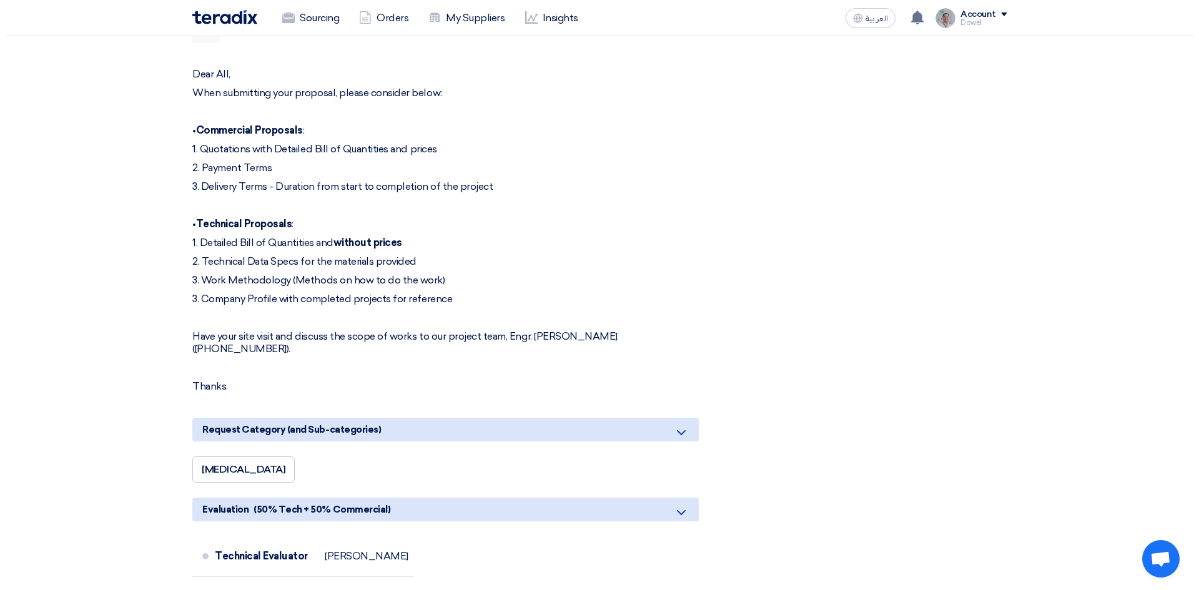
scroll to position [1187, 0]
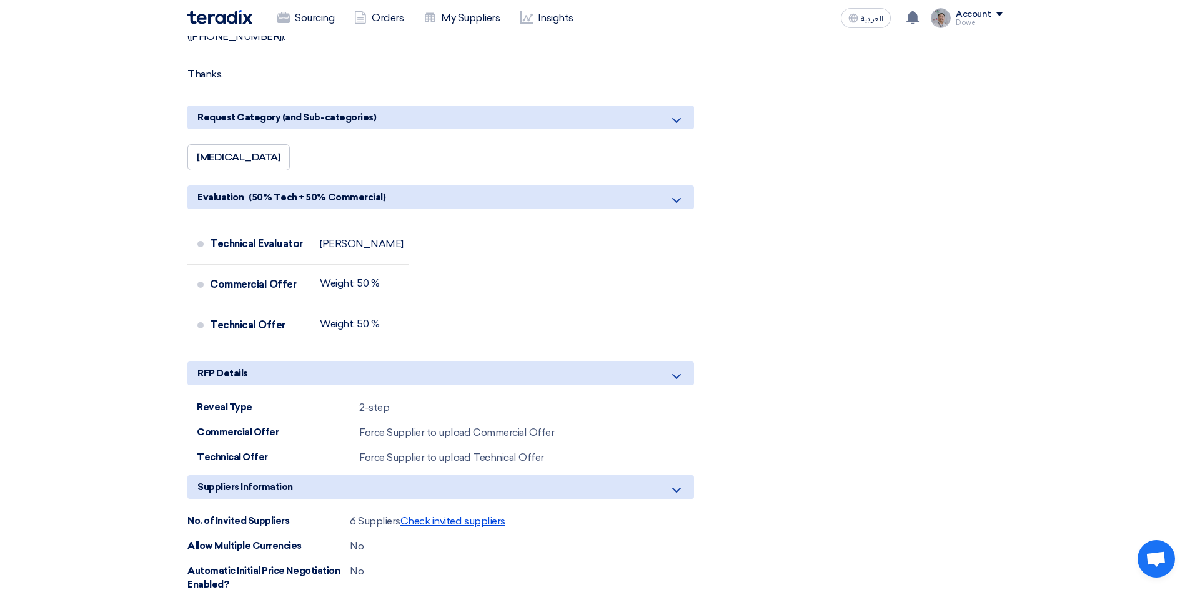
click at [460, 515] on span "Check invited suppliers" at bounding box center [452, 521] width 105 height 12
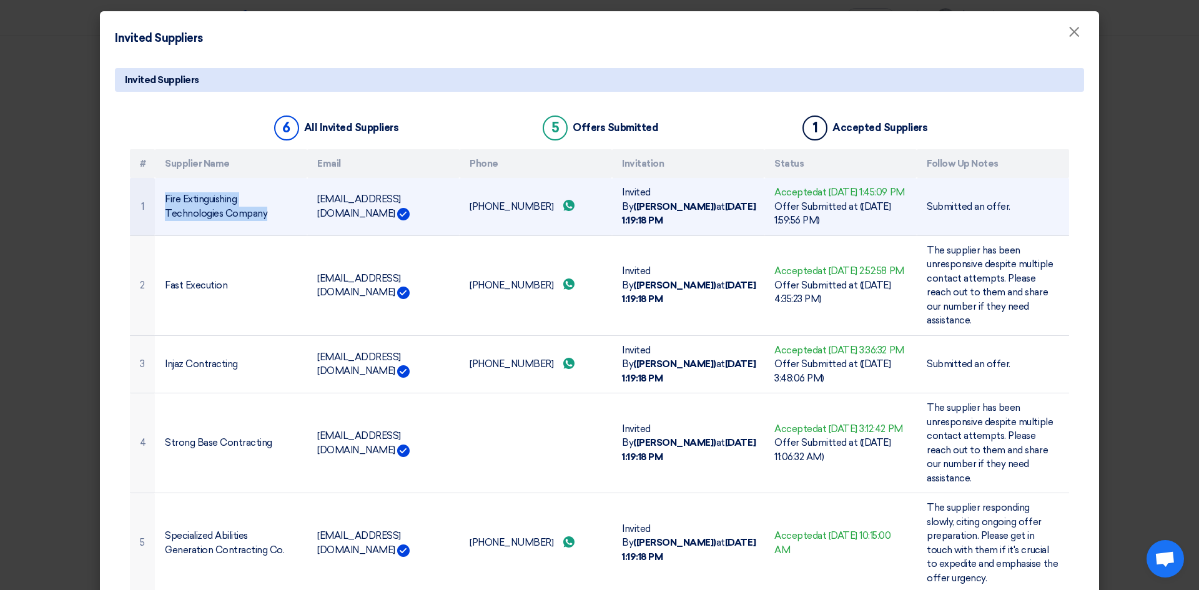
drag, startPoint x: 263, startPoint y: 221, endPoint x: 156, endPoint y: 200, distance: 108.8
click at [156, 200] on td "Fire Extinguishing Technologies Company" at bounding box center [231, 206] width 152 height 57
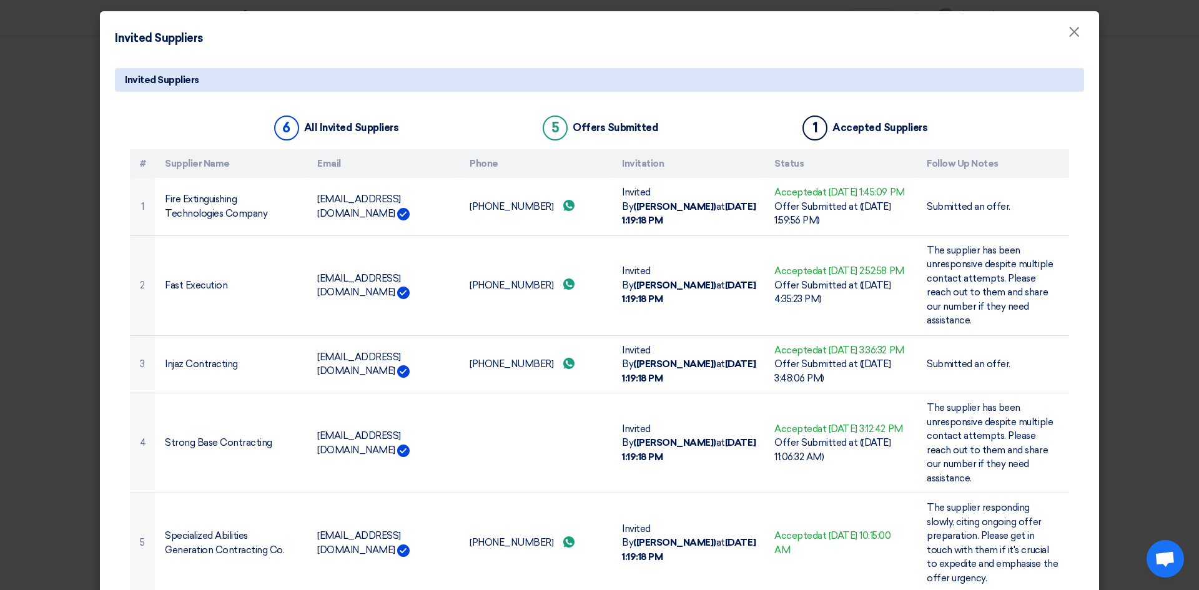
click at [40, 210] on modal-container "Invited Suppliers × Invited Suppliers 6 All Invited Suppliers 5 Offers Submitte…" at bounding box center [599, 295] width 1199 height 590
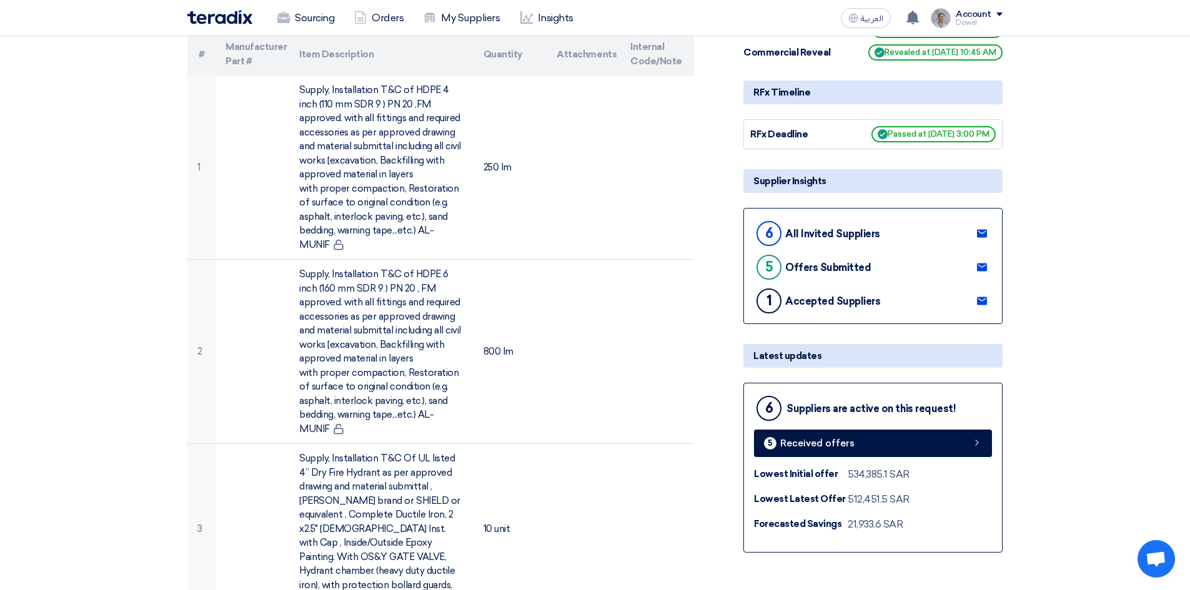
scroll to position [0, 0]
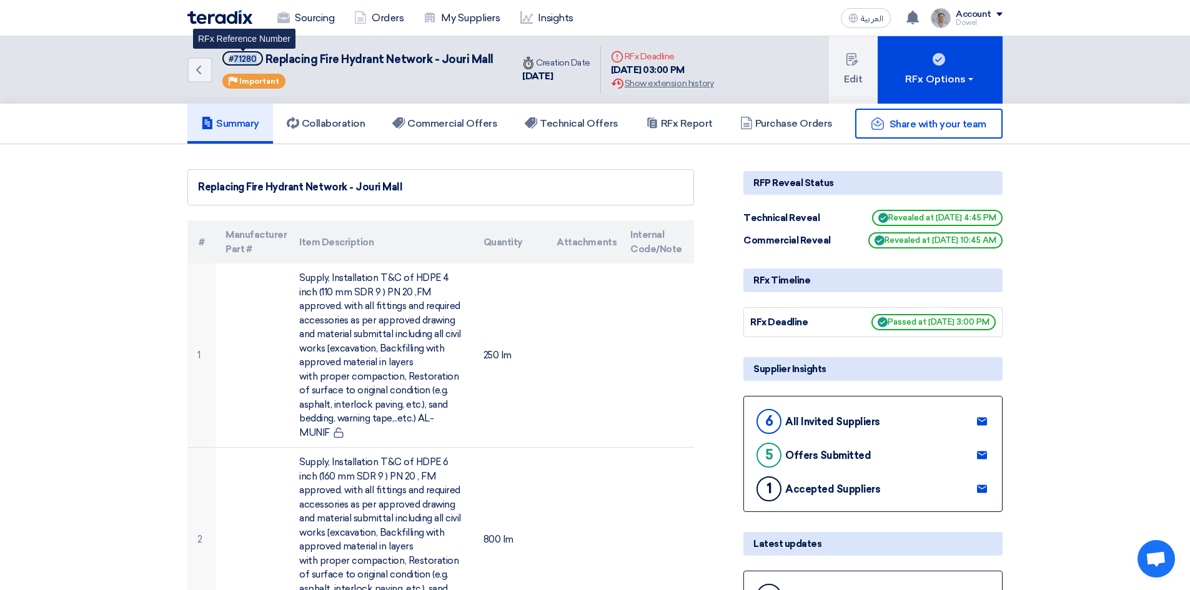
drag, startPoint x: 255, startPoint y: 58, endPoint x: 234, endPoint y: 58, distance: 21.2
click at [234, 58] on div "#71280" at bounding box center [243, 59] width 28 height 8
drag, startPoint x: 267, startPoint y: 60, endPoint x: 430, endPoint y: 55, distance: 162.5
click at [430, 55] on span "Replacing Fire Hydrant Network - Jouri Mall" at bounding box center [380, 59] width 228 height 14
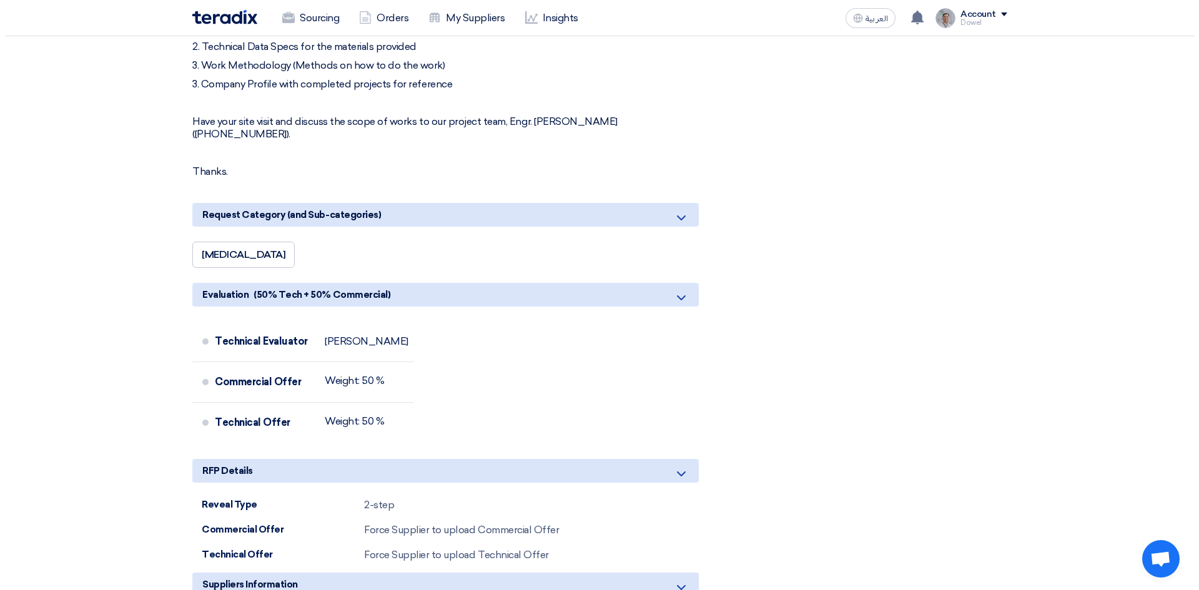
scroll to position [1187, 0]
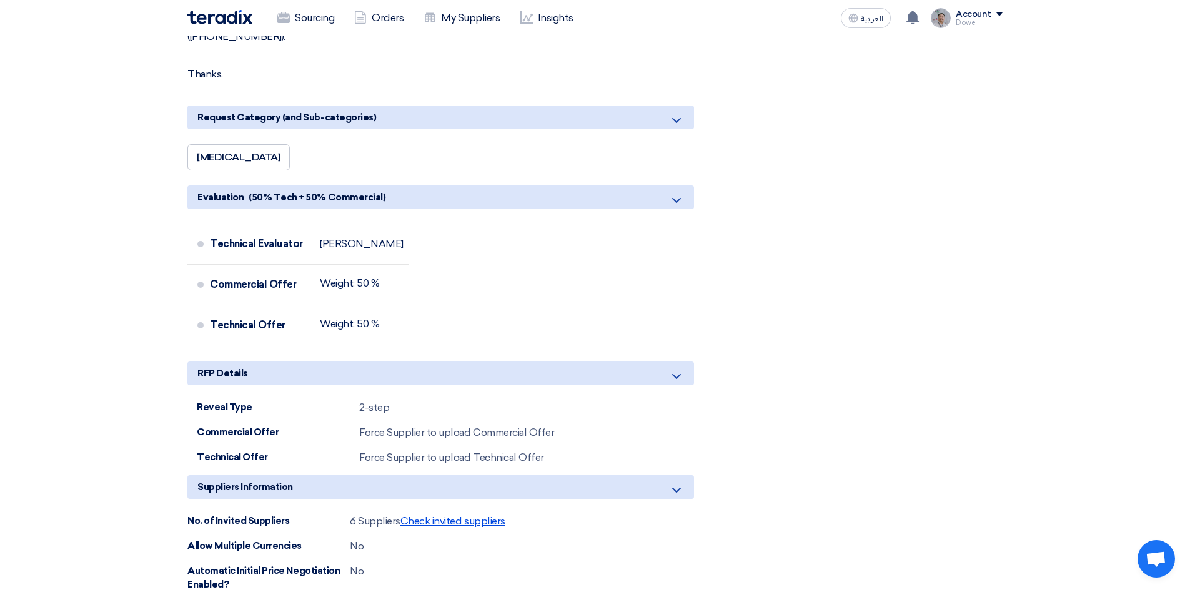
click at [479, 515] on span "Check invited suppliers" at bounding box center [452, 521] width 105 height 12
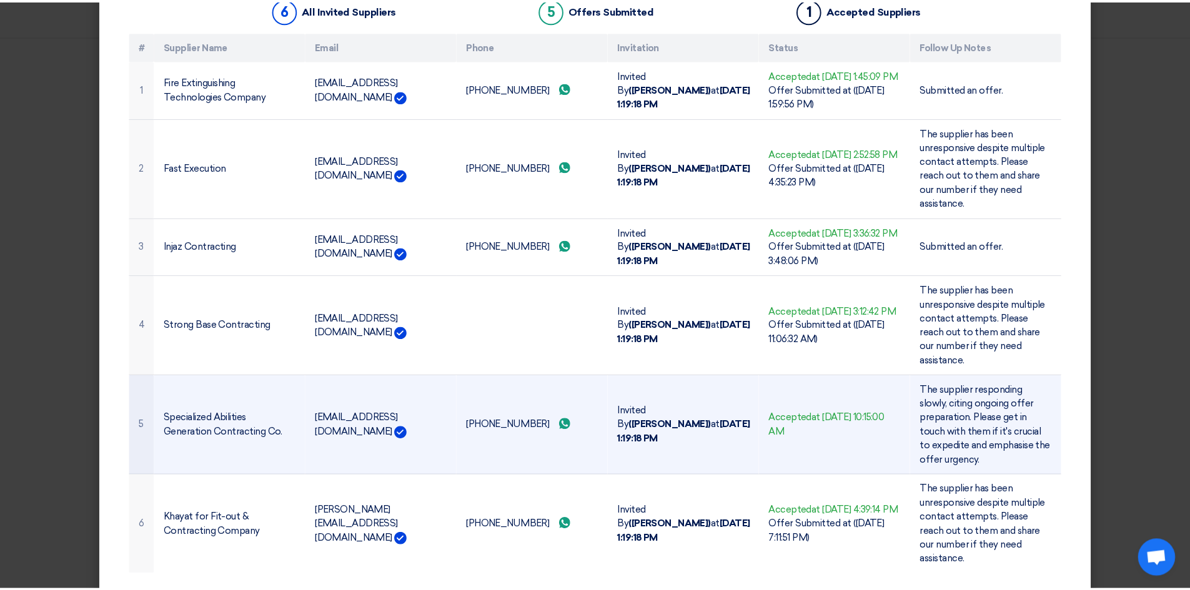
scroll to position [139, 0]
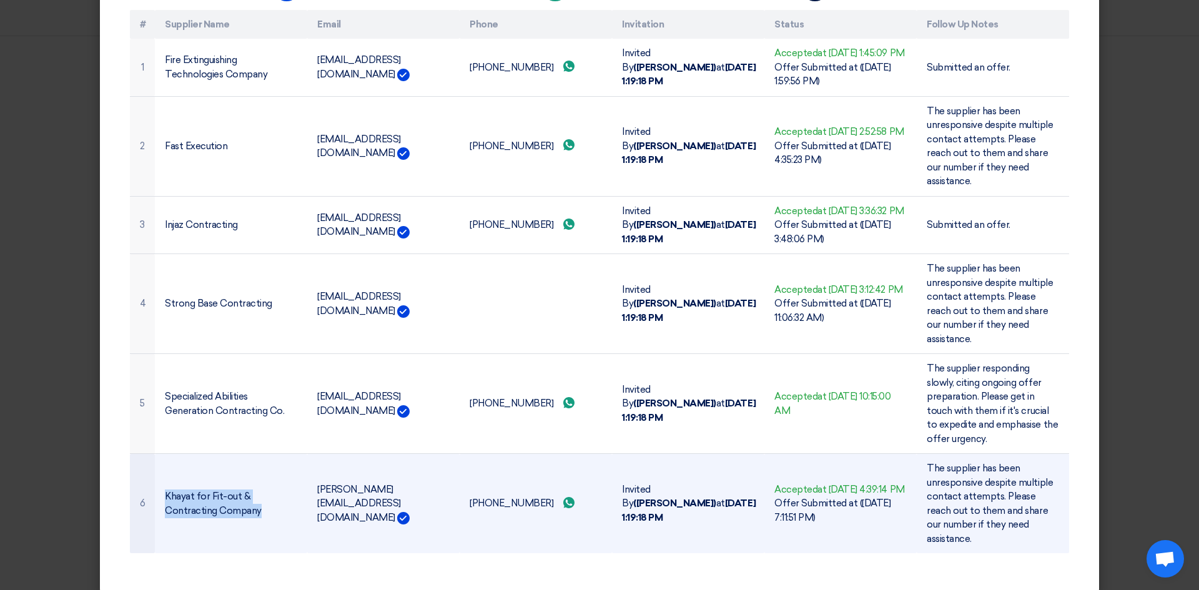
drag, startPoint x: 159, startPoint y: 492, endPoint x: 201, endPoint y: 504, distance: 44.3
click at [201, 504] on td "Khayat for Fit-out & Contracting Company" at bounding box center [231, 504] width 152 height 100
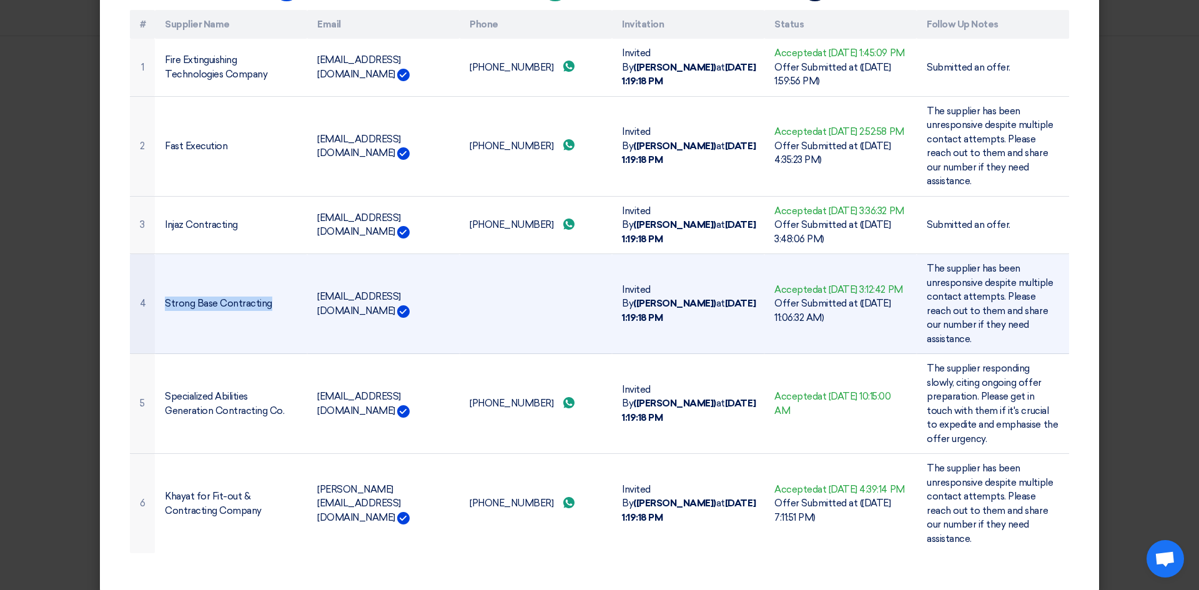
drag, startPoint x: 163, startPoint y: 309, endPoint x: 268, endPoint y: 324, distance: 106.0
click at [268, 324] on td "Strong Base Contracting" at bounding box center [231, 304] width 152 height 100
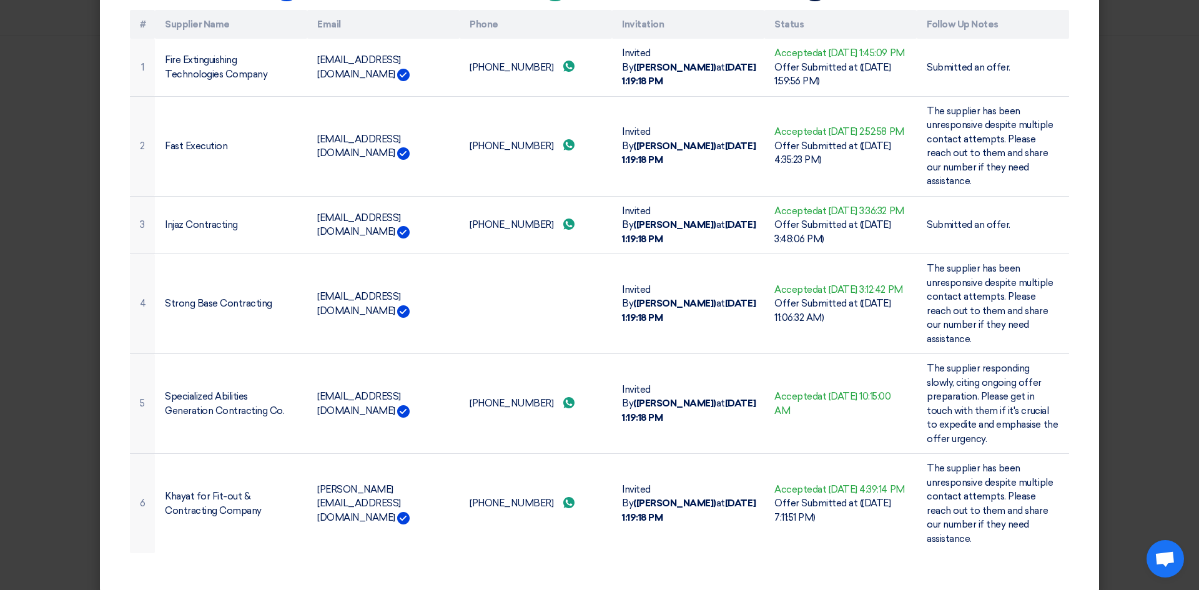
click at [29, 84] on modal-container "Invited Suppliers × Invited Suppliers 6 All Invited Suppliers 5 Offers Submitte…" at bounding box center [599, 295] width 1199 height 590
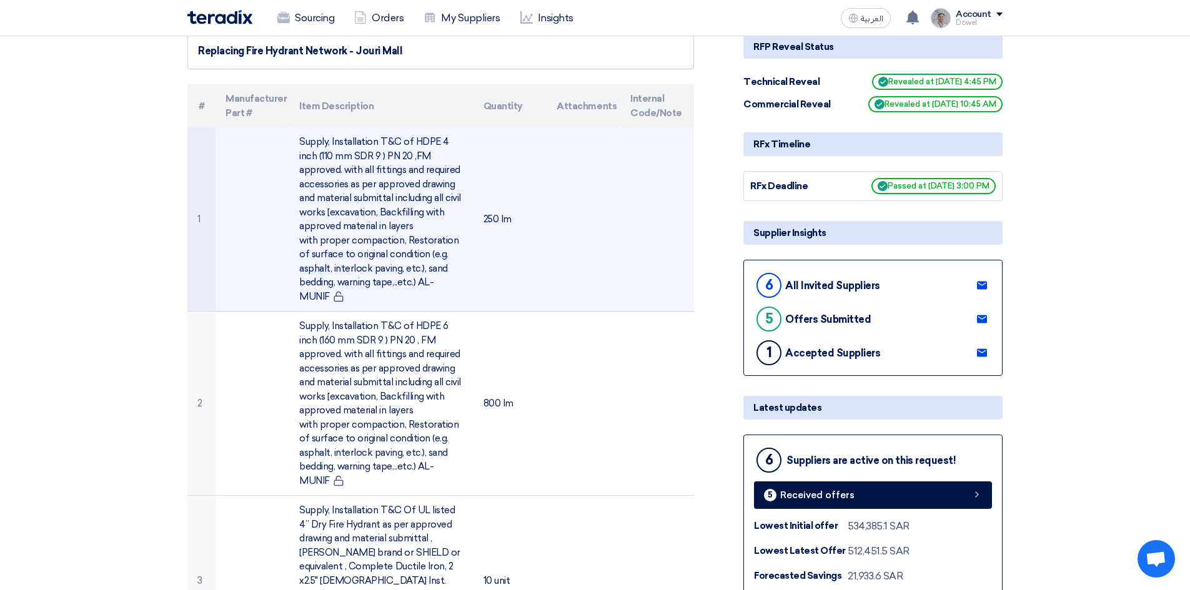
scroll to position [0, 0]
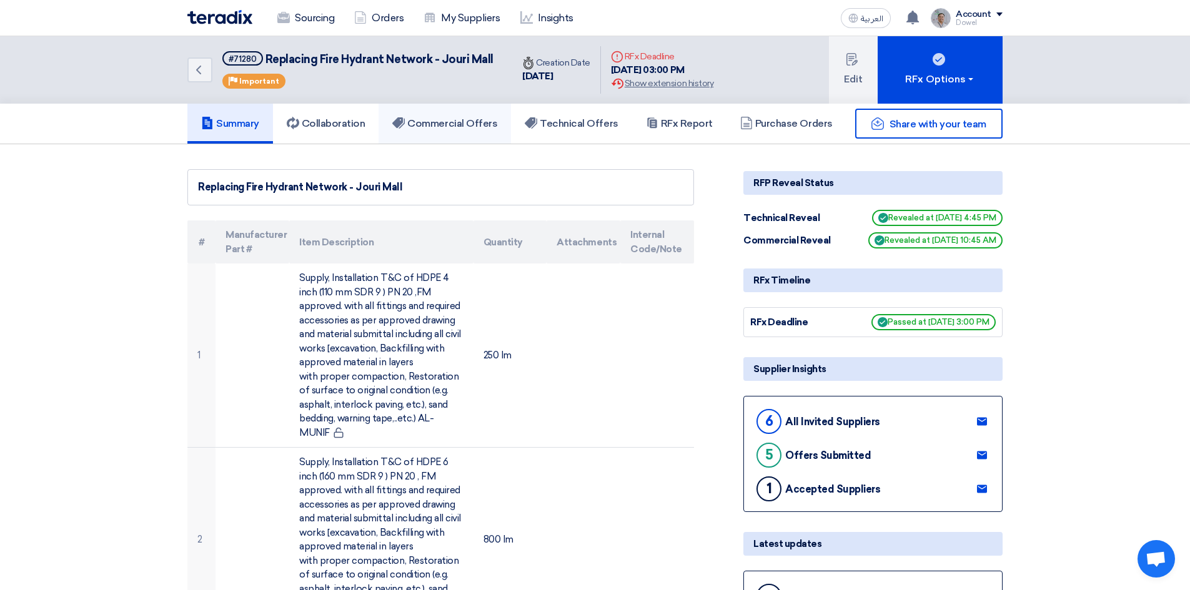
click at [450, 118] on h5 "Commercial Offers" at bounding box center [444, 123] width 105 height 12
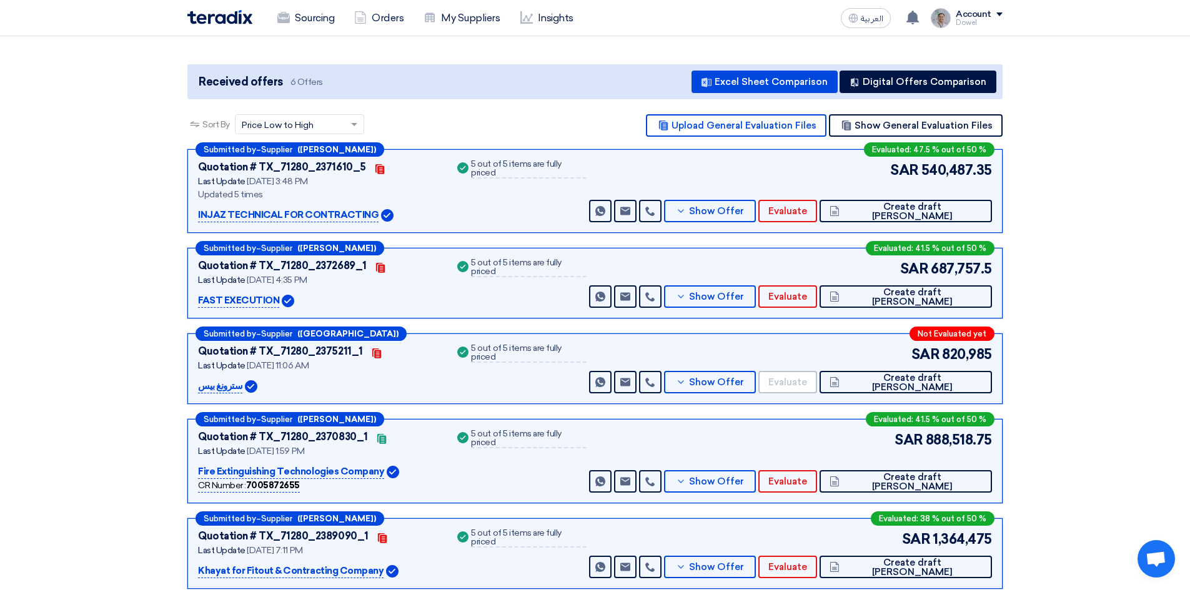
scroll to position [312, 0]
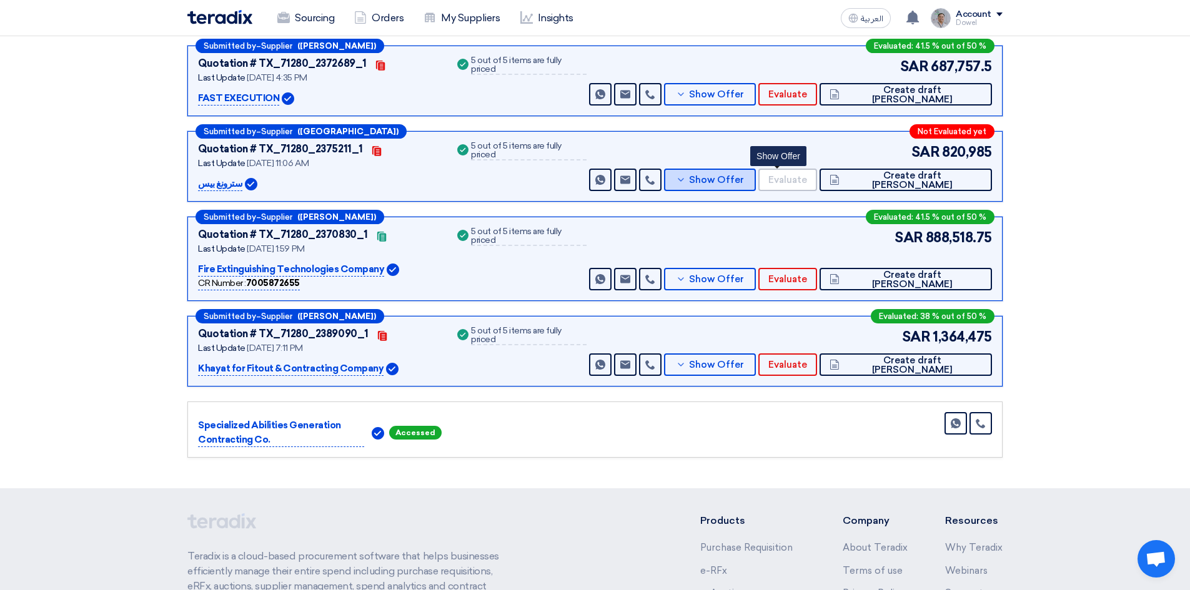
click at [744, 177] on span "Show Offer" at bounding box center [716, 180] width 55 height 9
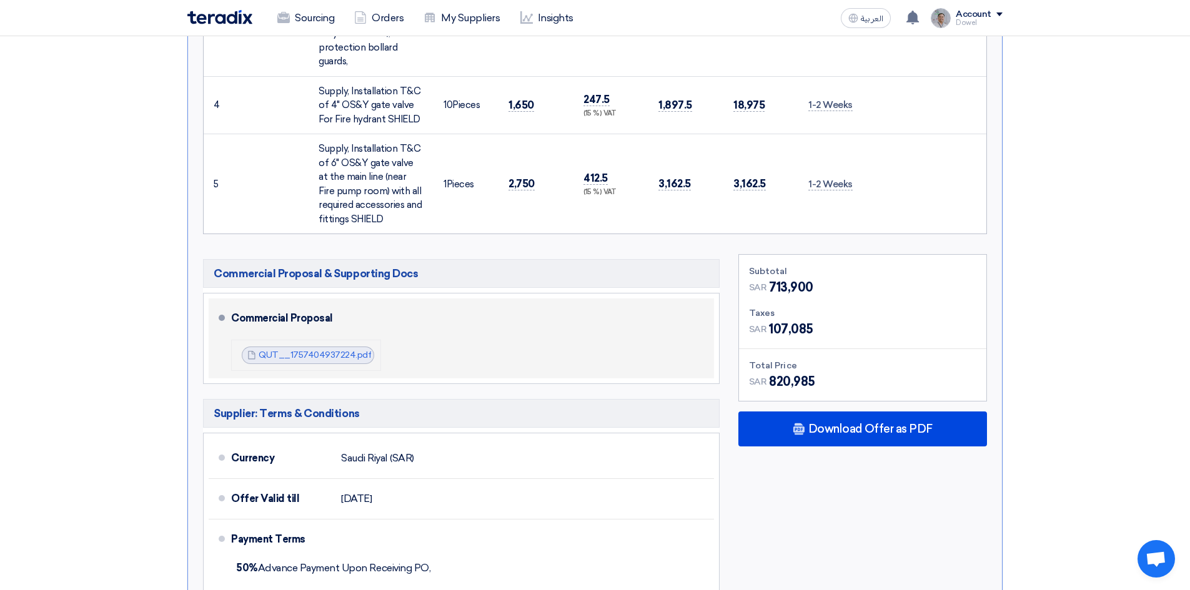
scroll to position [1374, 0]
click at [311, 350] on link "QUT__1757404937224.pdf" at bounding box center [315, 355] width 112 height 11
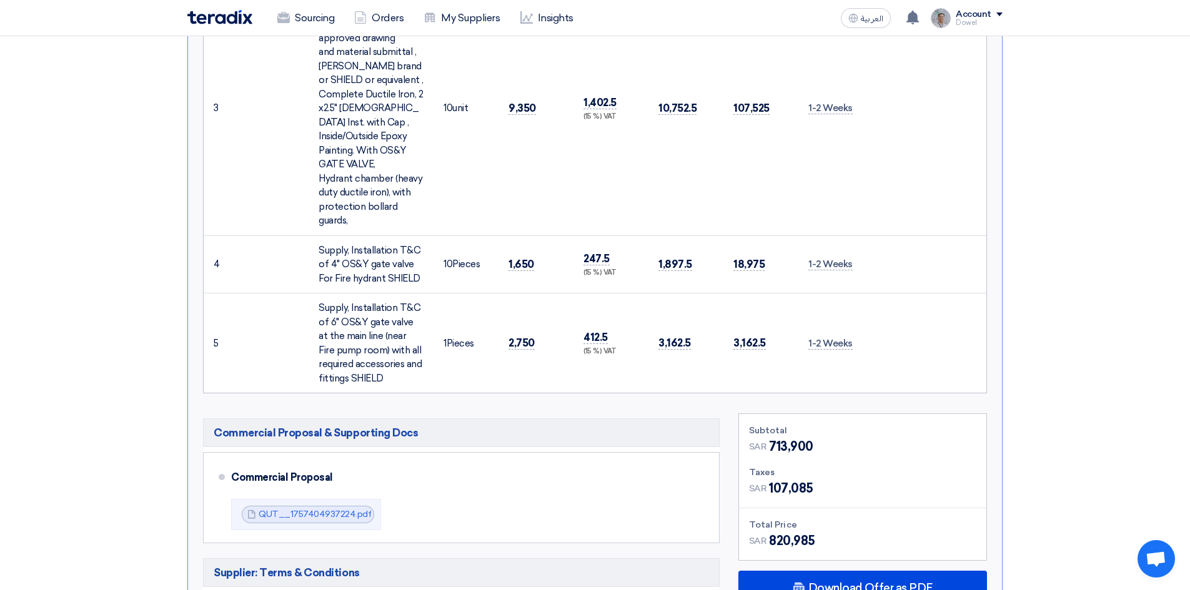
scroll to position [1062, 0]
